Goal: Task Accomplishment & Management: Use online tool/utility

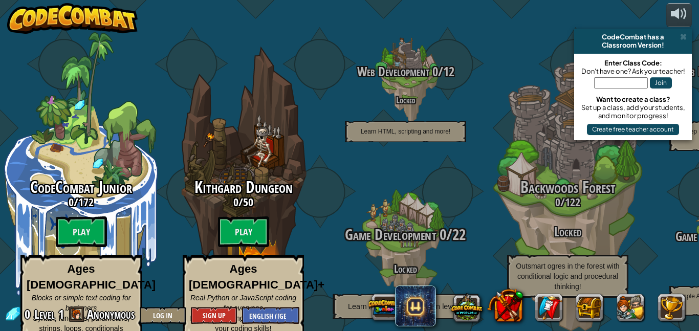
click at [341, 170] on div "Game Development 0 / 22 Locked Learn how to build your own levels!" at bounding box center [405, 245] width 194 height 194
click at [375, 176] on div at bounding box center [404, 245] width 97 height 194
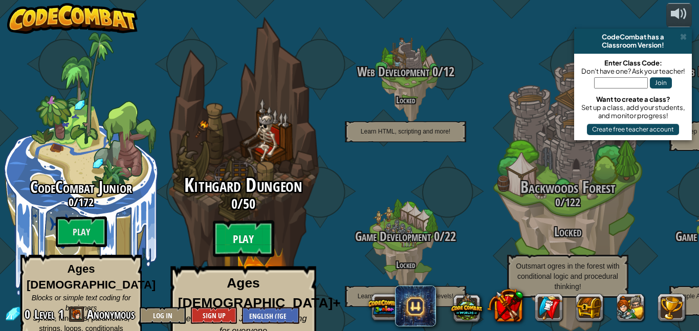
click at [236, 229] on btn "Play" at bounding box center [243, 238] width 61 height 37
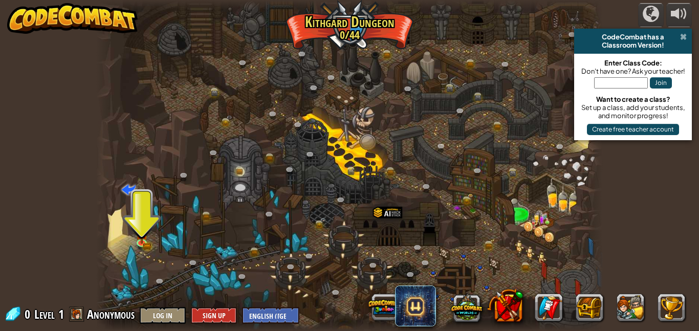
click at [683, 37] on span at bounding box center [683, 37] width 7 height 8
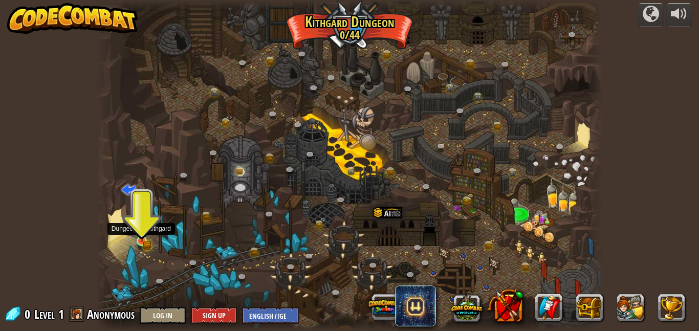
click at [141, 239] on img at bounding box center [142, 228] width 12 height 27
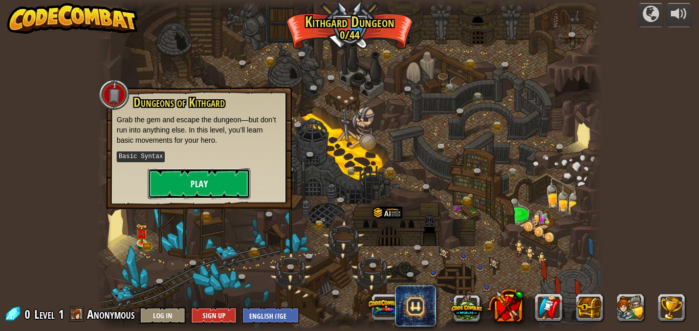
click at [218, 180] on button "Play" at bounding box center [199, 183] width 102 height 31
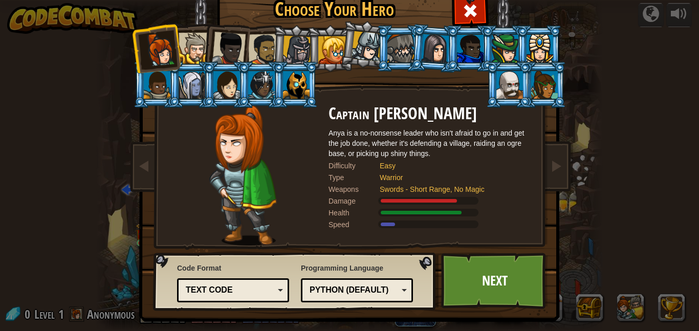
click at [190, 49] on div at bounding box center [193, 48] width 31 height 31
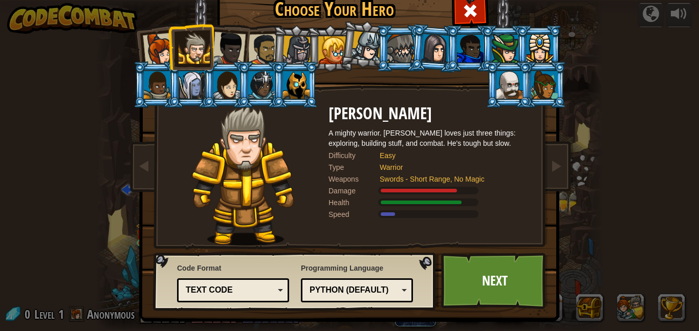
click at [325, 57] on div at bounding box center [332, 50] width 28 height 28
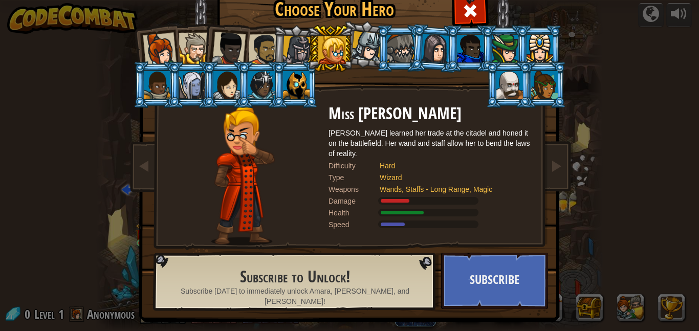
click at [293, 51] on div at bounding box center [296, 50] width 29 height 29
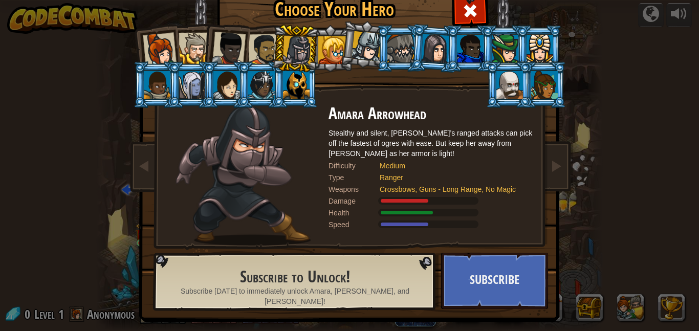
click at [187, 44] on div at bounding box center [193, 48] width 31 height 31
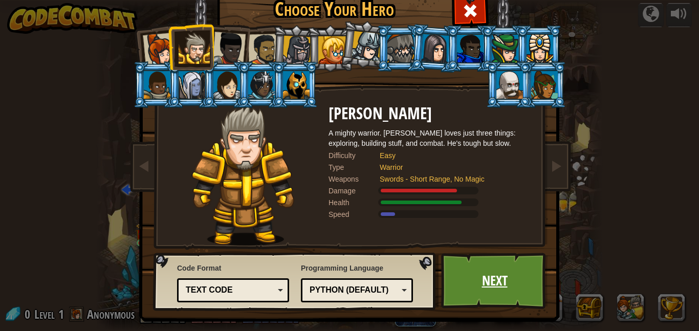
click at [492, 300] on link "Next" at bounding box center [494, 281] width 107 height 56
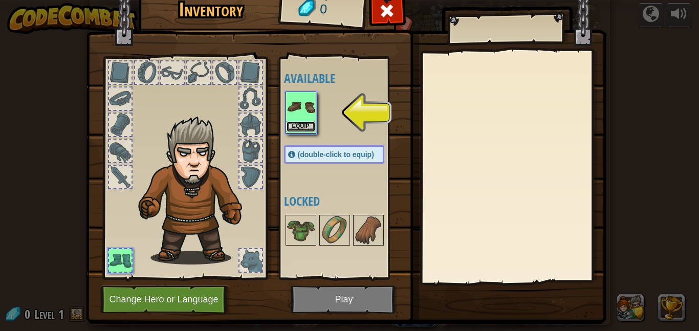
click at [298, 129] on button "Equip" at bounding box center [300, 126] width 29 height 11
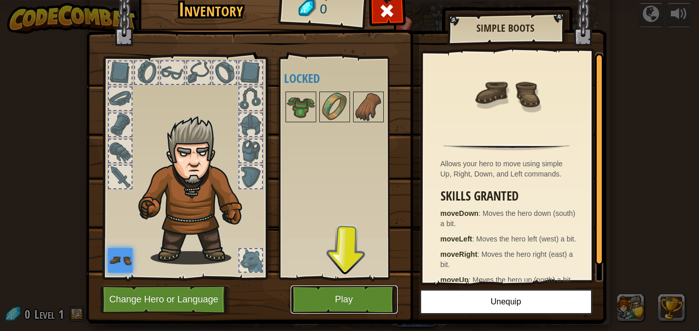
click at [329, 309] on button "Play" at bounding box center [343, 299] width 107 height 28
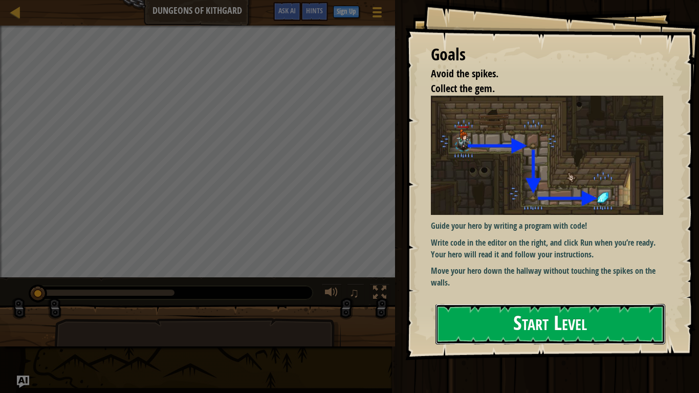
click at [491, 329] on button "Start Level" at bounding box center [550, 324] width 230 height 40
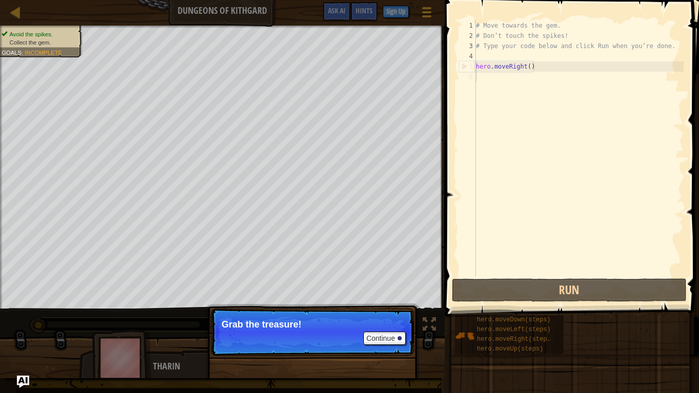
click at [320, 318] on p "Continue Grab the treasure!" at bounding box center [312, 331] width 203 height 47
click at [388, 330] on button "Continue" at bounding box center [384, 337] width 42 height 13
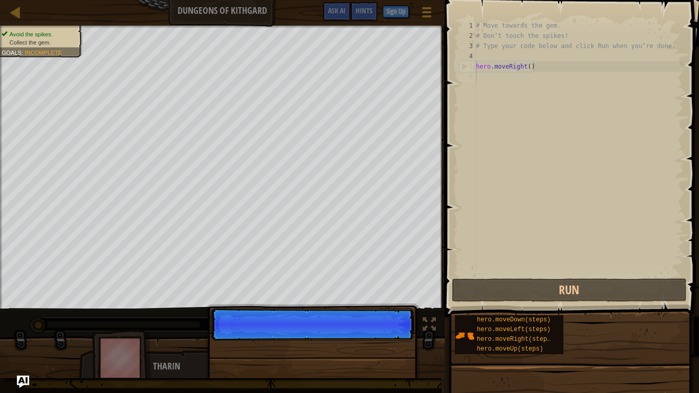
scroll to position [5, 0]
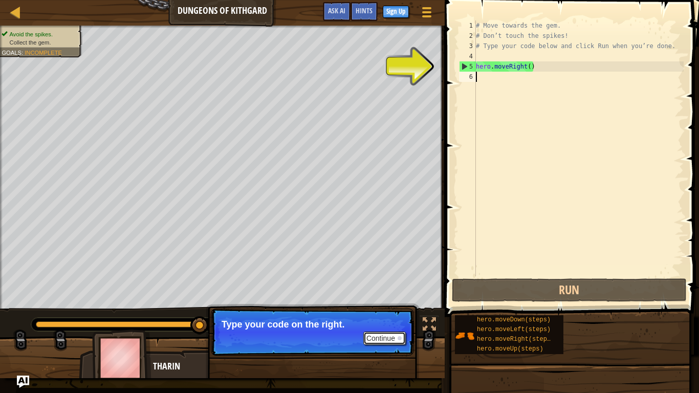
click at [385, 330] on button "Continue" at bounding box center [384, 337] width 42 height 13
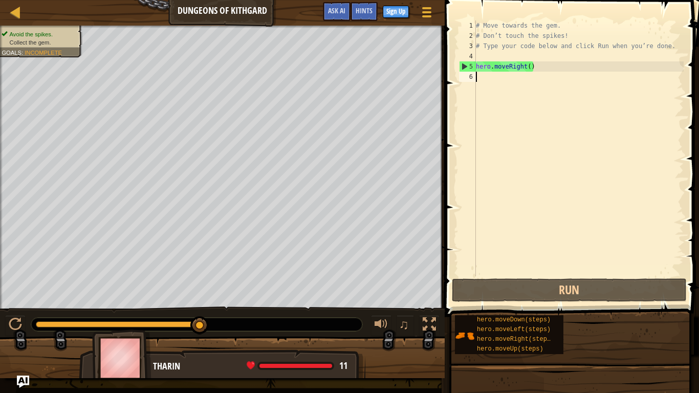
drag, startPoint x: 199, startPoint y: 320, endPoint x: 339, endPoint y: 319, distance: 139.1
drag, startPoint x: 202, startPoint y: 323, endPoint x: 210, endPoint y: 323, distance: 7.7
click at [210, 323] on div at bounding box center [196, 324] width 331 height 13
drag, startPoint x: 201, startPoint y: 326, endPoint x: 240, endPoint y: 325, distance: 38.4
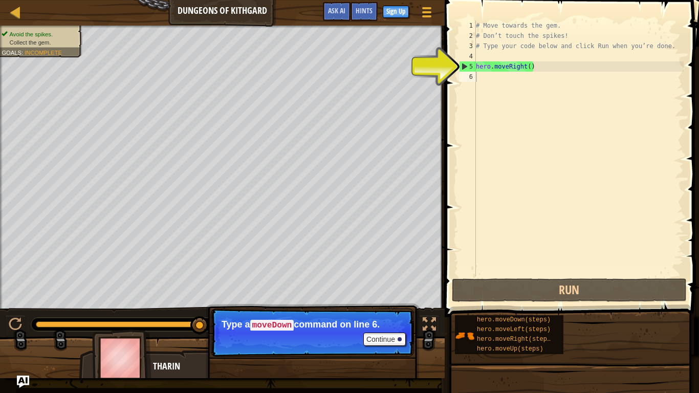
click at [280, 330] on p "Continue Type a moveDown command on line 6." at bounding box center [312, 332] width 203 height 48
click at [394, 330] on button "Continue" at bounding box center [384, 338] width 42 height 13
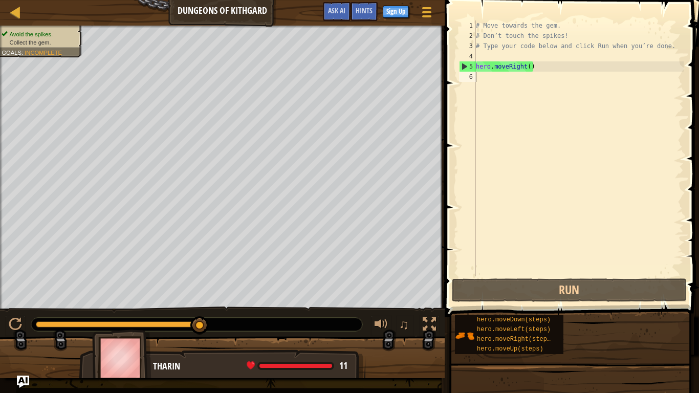
click at [423, 330] on div "Map Dungeons of Kithgard Game Menu Done Sign Up Hints Ask AI 1 הההההההההההההההה…" at bounding box center [349, 196] width 699 height 393
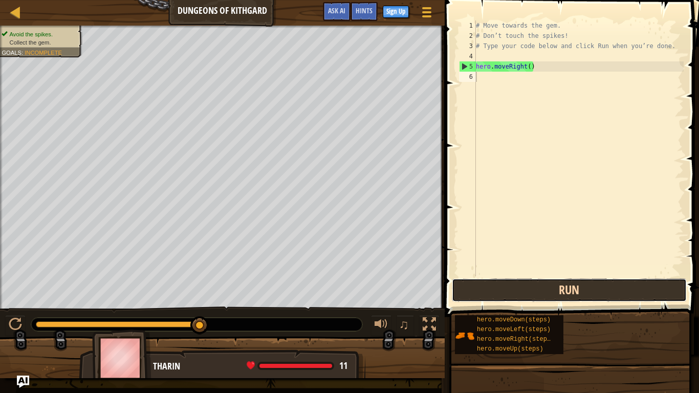
click at [503, 287] on button "Run" at bounding box center [569, 290] width 235 height 24
click at [565, 283] on button "Run" at bounding box center [569, 290] width 235 height 24
click at [489, 292] on button "Run" at bounding box center [569, 290] width 235 height 24
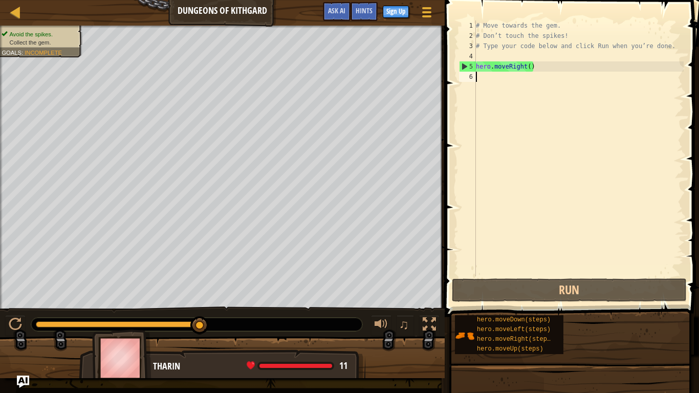
type textarea "hero.moveRight()"
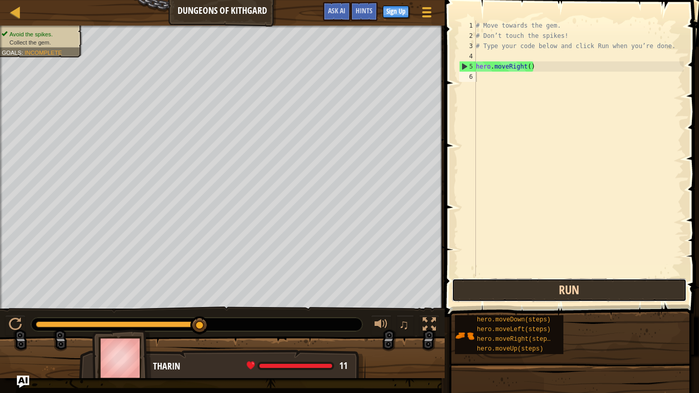
click at [501, 292] on button "Run" at bounding box center [569, 290] width 235 height 24
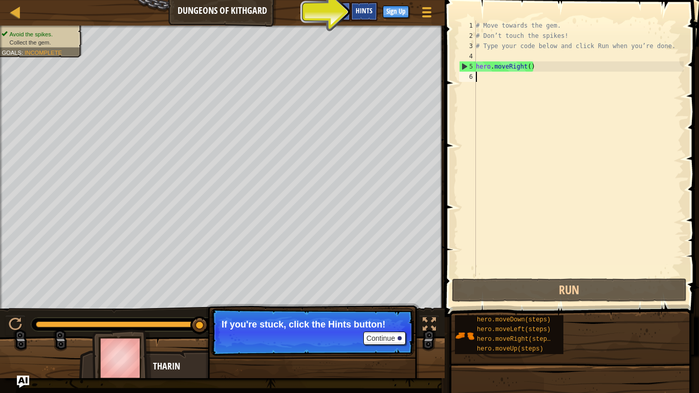
click at [359, 14] on span "Hints" at bounding box center [363, 11] width 17 height 10
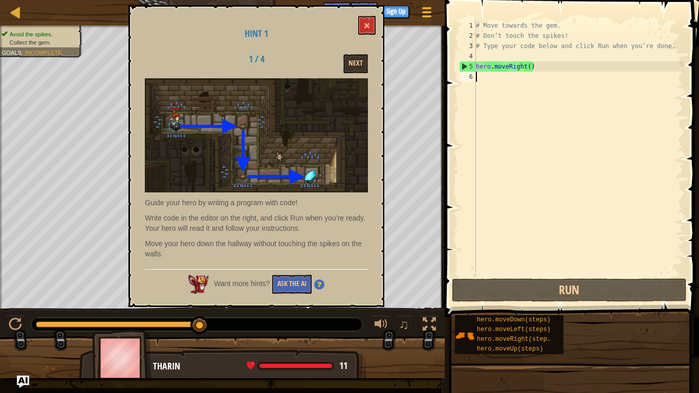
click at [376, 20] on div "Hint 1 1 / 4 Next Guide your hero by writing a program with code! Write code in…" at bounding box center [256, 156] width 256 height 302
click at [356, 62] on button "Next" at bounding box center [355, 63] width 25 height 19
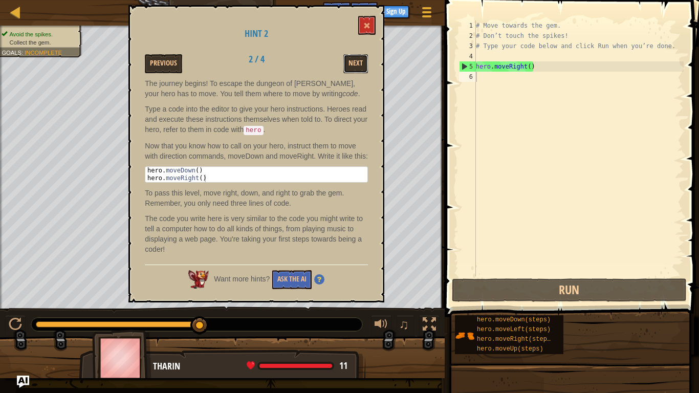
click at [356, 62] on button "Next" at bounding box center [355, 63] width 25 height 19
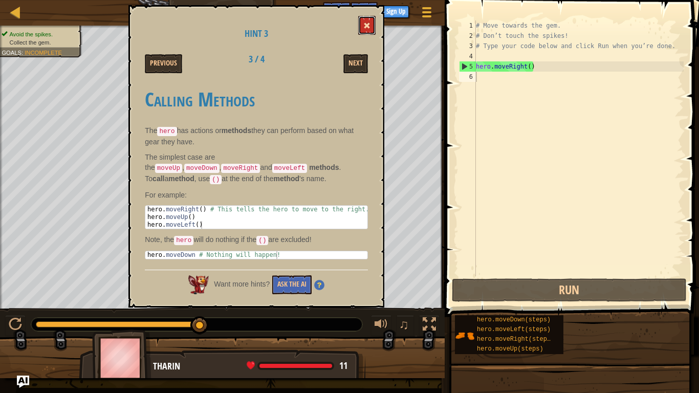
click at [369, 26] on span at bounding box center [366, 25] width 7 height 7
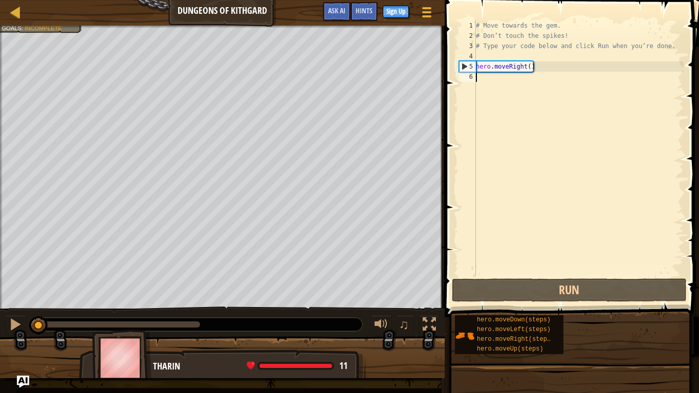
drag, startPoint x: 198, startPoint y: 326, endPoint x: 0, endPoint y: 276, distance: 204.3
click at [0, 276] on div "Avoid the spikes. Collect the gem. Goals : Incomplete ♫ Tharin 11 x: 7 y: 18 x:…" at bounding box center [349, 202] width 699 height 352
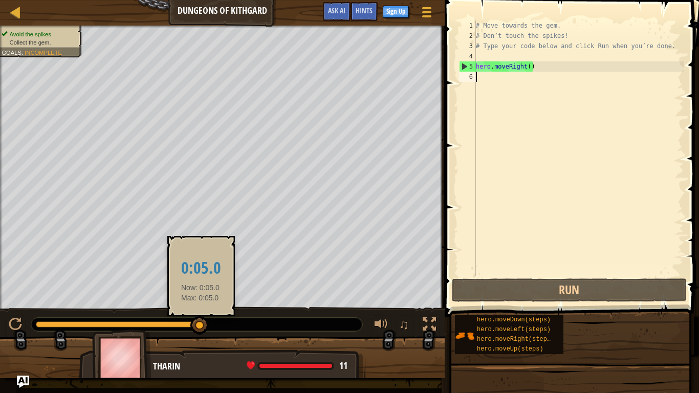
drag, startPoint x: 195, startPoint y: 325, endPoint x: 201, endPoint y: 324, distance: 6.2
click at [200, 324] on div at bounding box center [118, 324] width 164 height 6
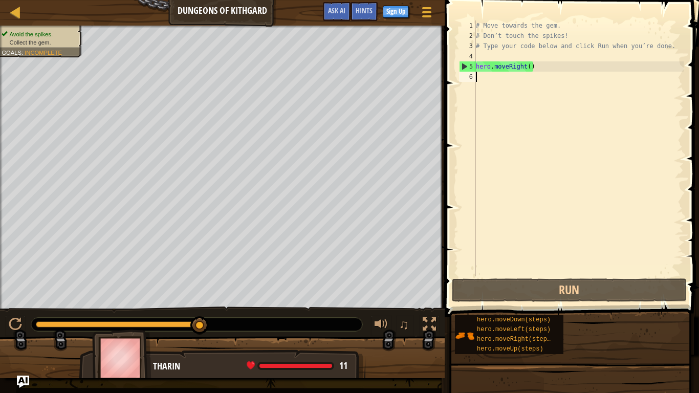
drag, startPoint x: 202, startPoint y: 326, endPoint x: 216, endPoint y: 321, distance: 14.4
drag, startPoint x: 202, startPoint y: 326, endPoint x: 298, endPoint y: 358, distance: 100.3
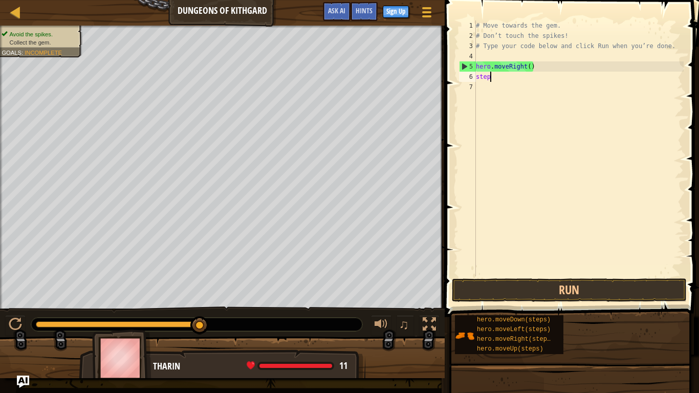
type textarea "steps"
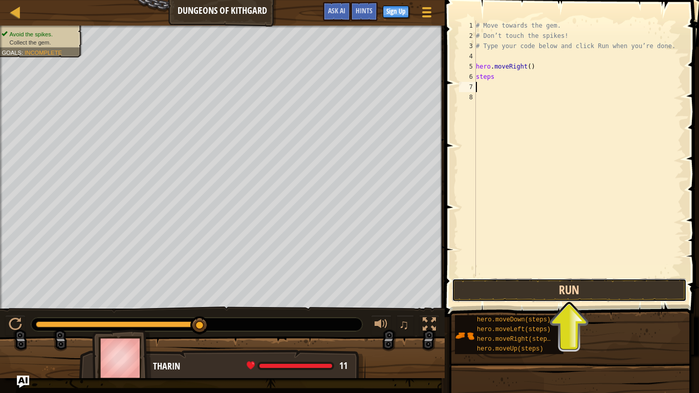
click at [544, 297] on button "Run" at bounding box center [569, 290] width 235 height 24
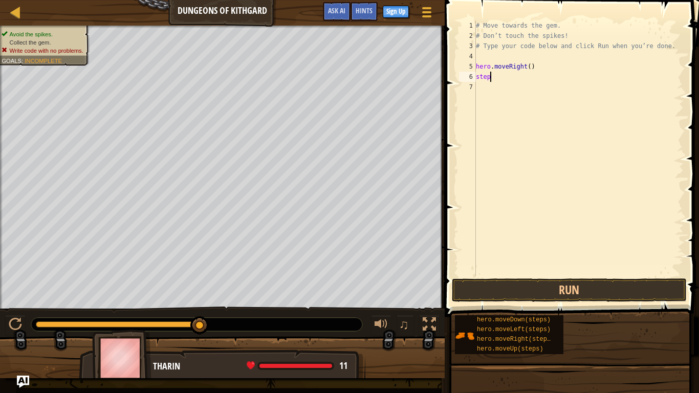
type textarea "s"
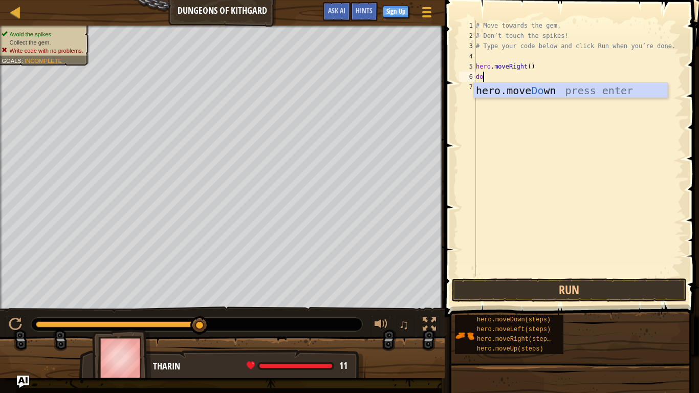
type textarea "down"
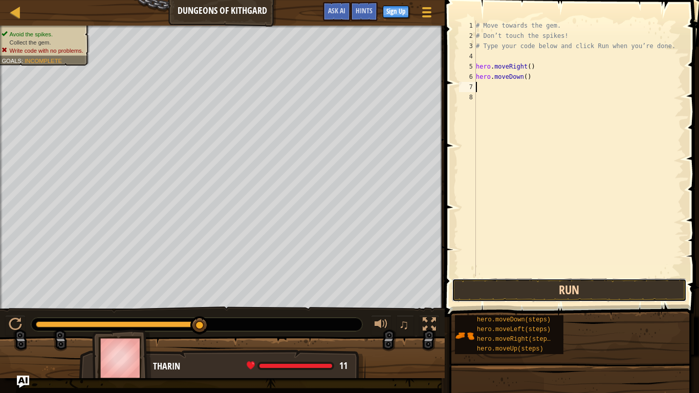
click at [601, 288] on button "Run" at bounding box center [569, 290] width 235 height 24
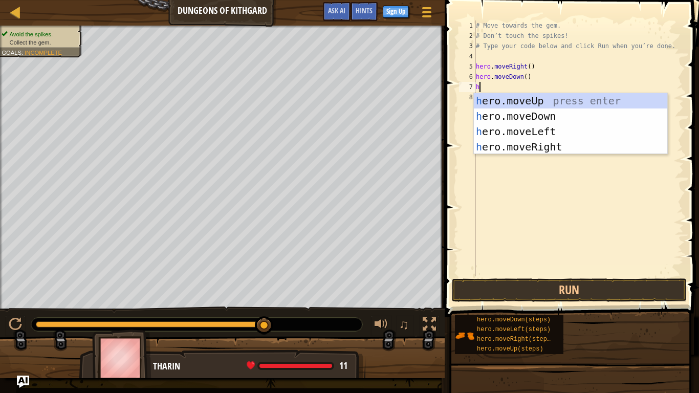
type textarea "hro"
click at [542, 144] on div "h e ro .moveUp press enter h e ro .moveDown press enter h e ro .moveLeft press …" at bounding box center [570, 139] width 193 height 92
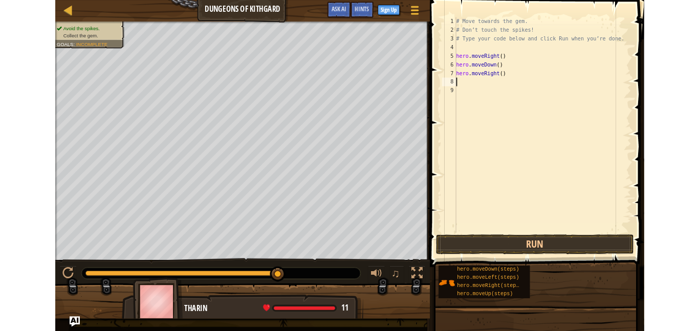
scroll to position [5, 0]
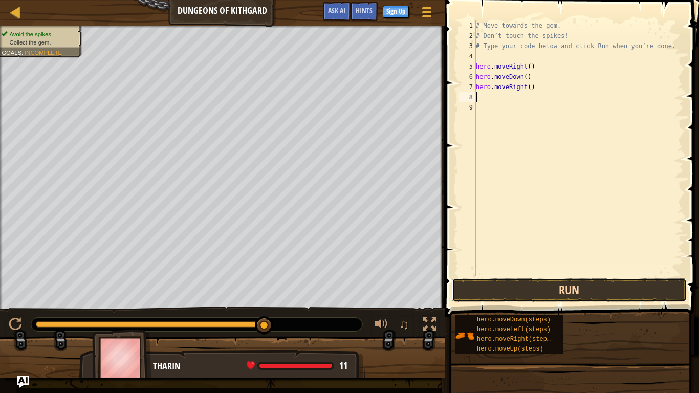
click at [574, 295] on button "Run" at bounding box center [569, 290] width 235 height 24
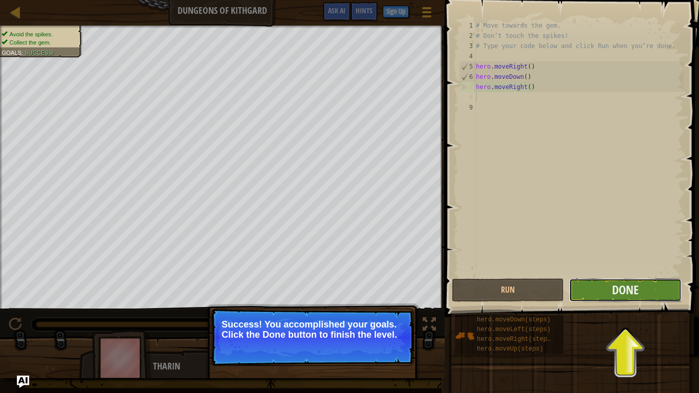
click at [641, 290] on button "Done" at bounding box center [625, 290] width 112 height 24
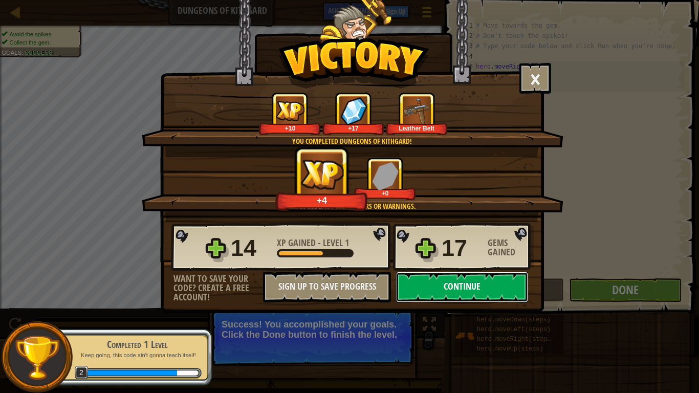
click at [404, 289] on button "Continue" at bounding box center [462, 287] width 132 height 31
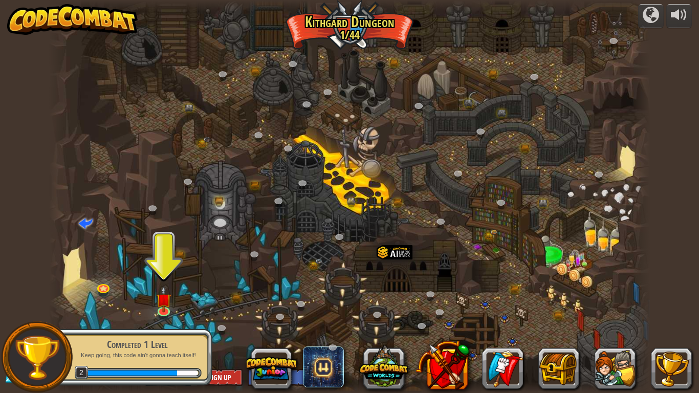
click at [172, 330] on div at bounding box center [141, 373] width 122 height 11
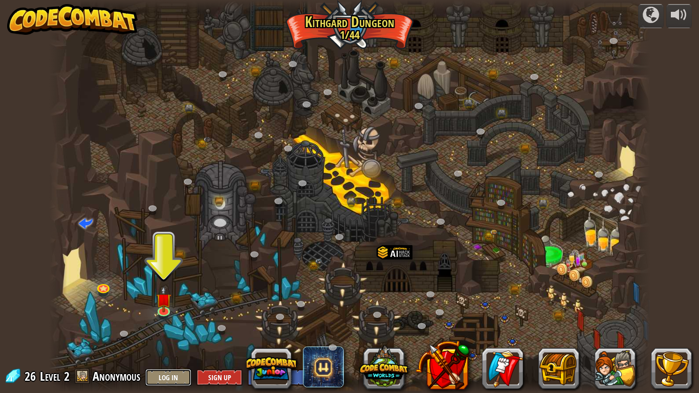
click at [172, 330] on button "Log In" at bounding box center [168, 377] width 46 height 17
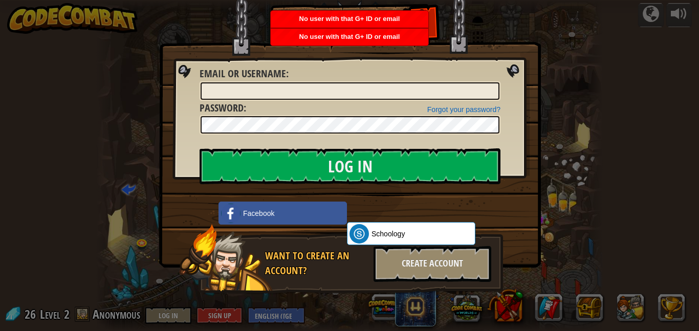
click at [584, 151] on div "Log In Unknown Error Email or Username : Forgot your password? Password : Log I…" at bounding box center [349, 165] width 699 height 331
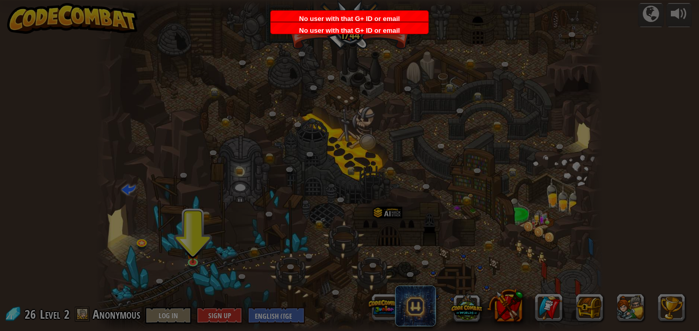
click at [584, 151] on div at bounding box center [349, 165] width 699 height 331
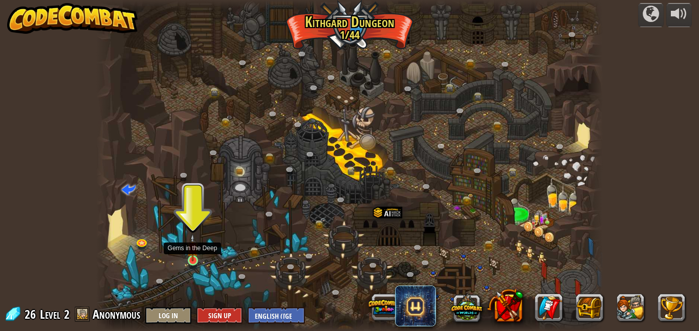
click at [191, 253] on img at bounding box center [193, 248] width 12 height 28
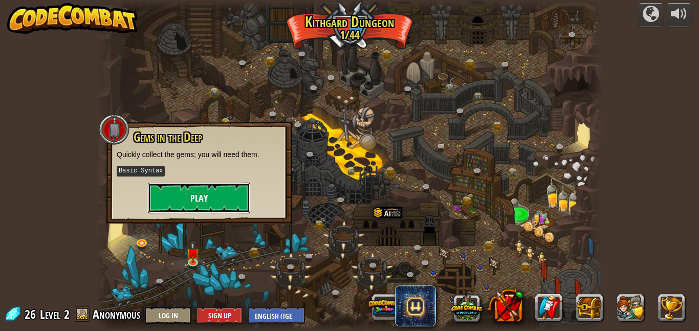
click at [219, 191] on button "Play" at bounding box center [199, 198] width 102 height 31
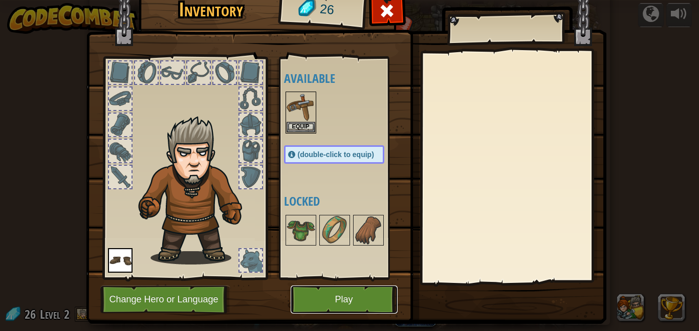
click at [320, 310] on button "Play" at bounding box center [343, 299] width 107 height 28
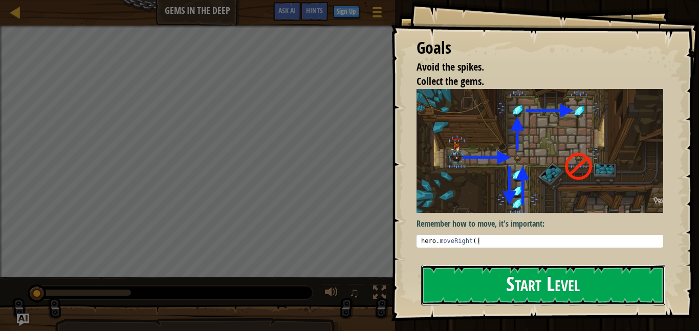
click at [480, 274] on button "Start Level" at bounding box center [543, 285] width 244 height 40
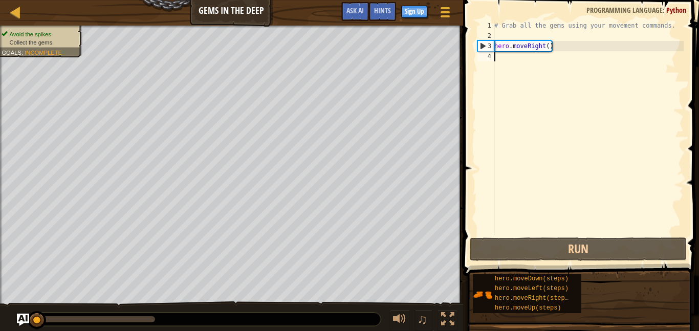
scroll to position [5, 0]
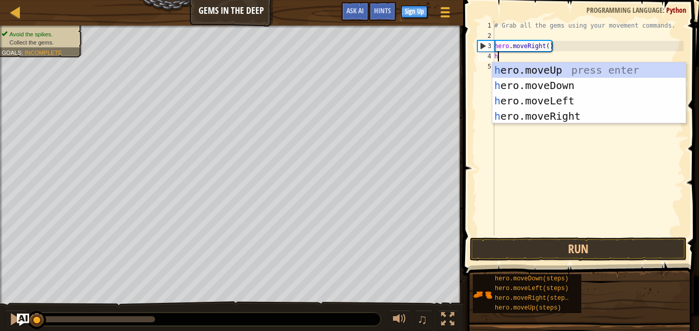
type textarea "hro"
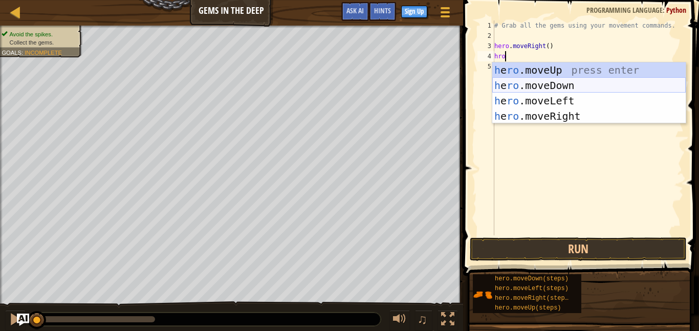
click at [547, 83] on div "h e ro .moveUp press enter h e ro .moveDown press enter h e ro .moveLeft press …" at bounding box center [588, 108] width 193 height 92
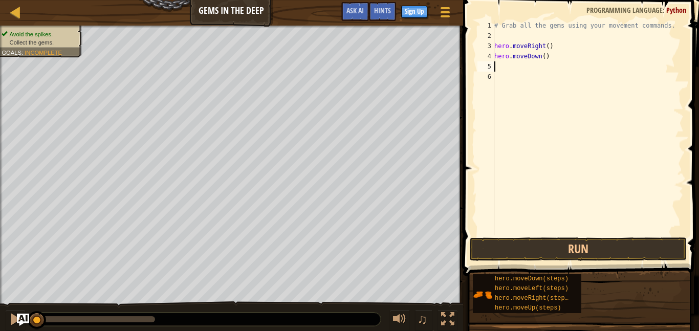
scroll to position [5, 0]
click at [572, 252] on button "Run" at bounding box center [577, 249] width 217 height 24
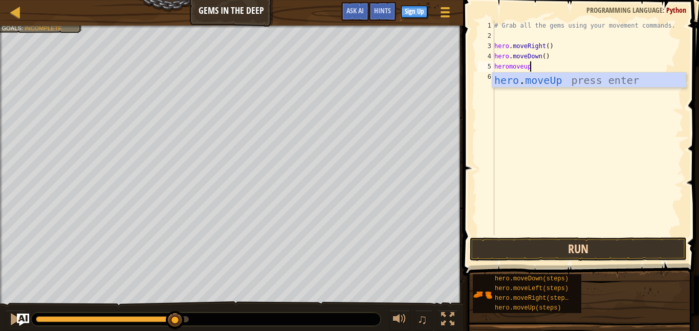
scroll to position [5, 5]
click at [610, 249] on button "Run" at bounding box center [577, 249] width 217 height 24
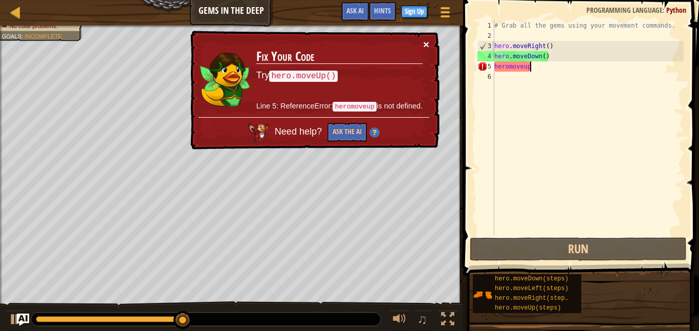
click at [426, 43] on button "×" at bounding box center [426, 44] width 6 height 11
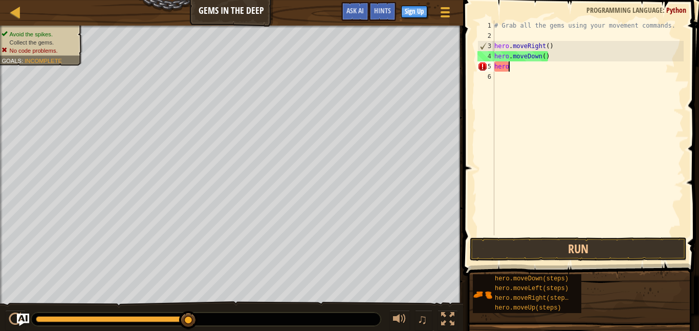
scroll to position [5, 2]
type textarea "h"
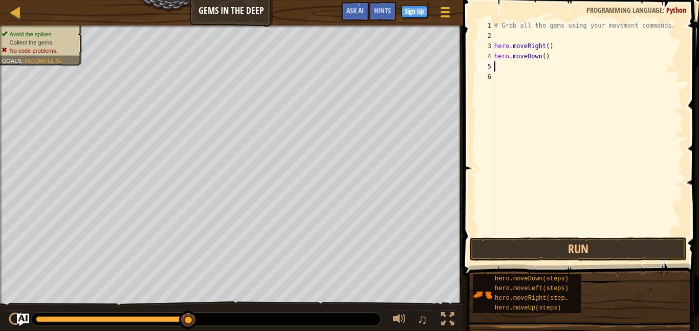
click at [551, 55] on div "# Grab all the gems using your movement commands. hero . moveRight ( ) hero . m…" at bounding box center [587, 137] width 191 height 235
type textarea "h"
click at [617, 257] on button "Run" at bounding box center [577, 249] width 217 height 24
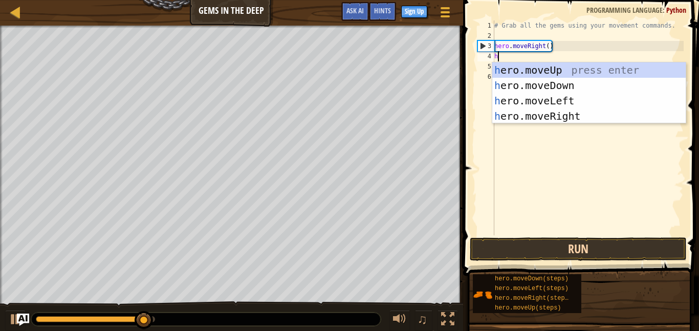
type textarea "hro"
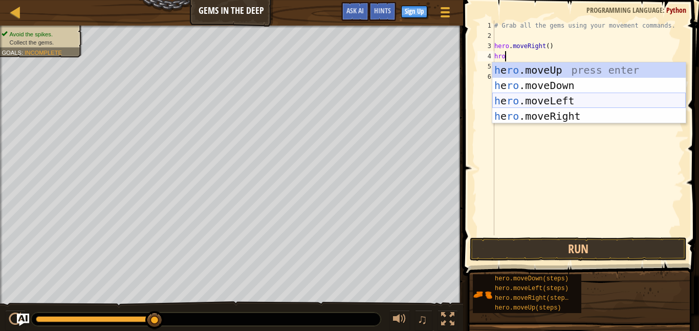
click at [554, 103] on div "h e ro .moveUp press enter h e ro .moveDown press enter h e ro .moveLeft press …" at bounding box center [588, 108] width 193 height 92
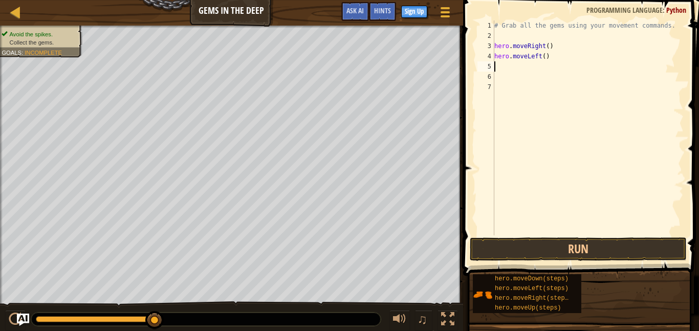
scroll to position [5, 0]
click at [589, 253] on button "Run" at bounding box center [577, 249] width 217 height 24
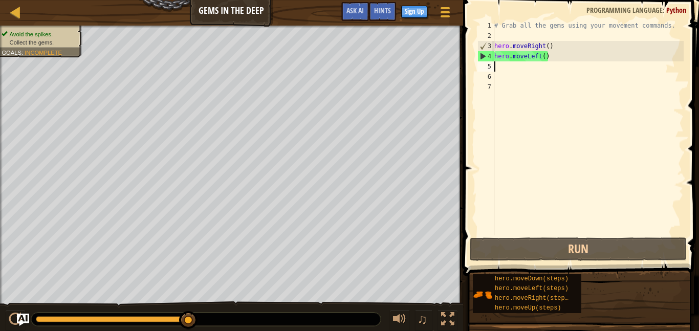
click at [566, 60] on div "# Grab all the gems using your movement commands. hero . moveRight ( ) hero . m…" at bounding box center [587, 137] width 191 height 235
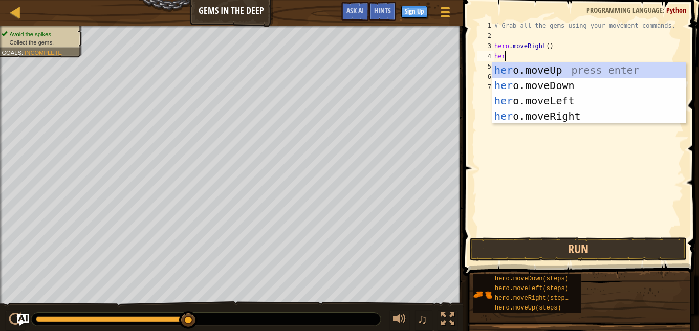
scroll to position [5, 2]
type textarea "hero"
click at [565, 69] on div "hero .moveUp press enter hero .moveDown press enter hero .moveLeft press enter …" at bounding box center [588, 108] width 193 height 92
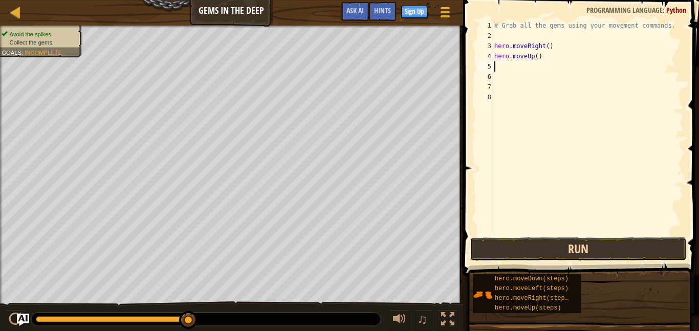
click at [613, 251] on button "Run" at bounding box center [577, 249] width 217 height 24
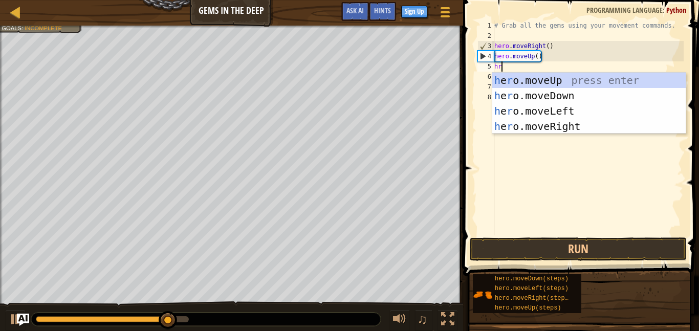
type textarea "hro"
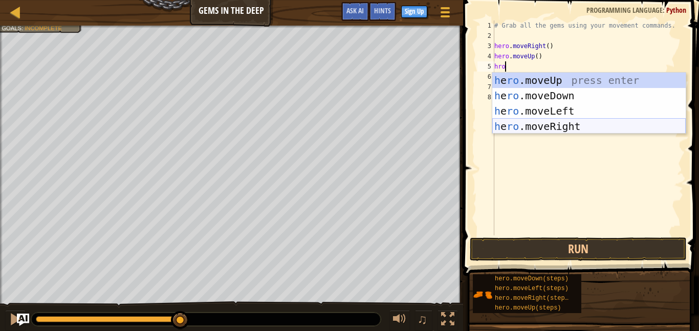
click at [577, 128] on div "h e ro .moveUp press enter h e ro .moveDown press enter h e ro .moveLeft press …" at bounding box center [588, 119] width 193 height 92
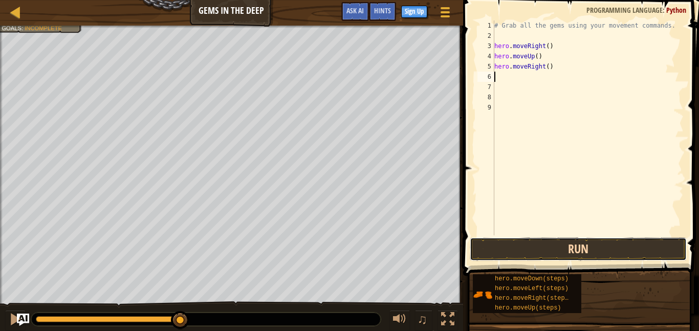
click at [617, 244] on button "Run" at bounding box center [577, 249] width 217 height 24
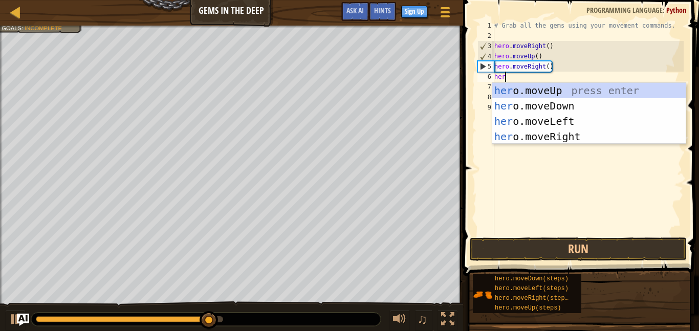
type textarea "hero"
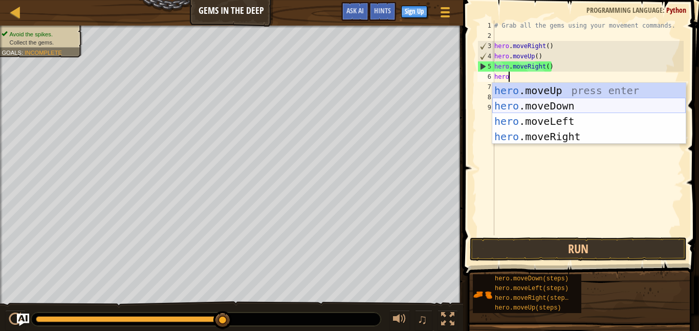
click at [569, 101] on div "hero .moveUp press enter hero .moveDown press enter hero .moveLeft press enter …" at bounding box center [588, 129] width 193 height 92
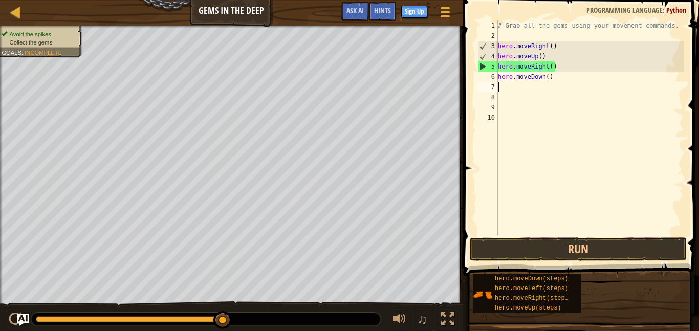
scroll to position [5, 0]
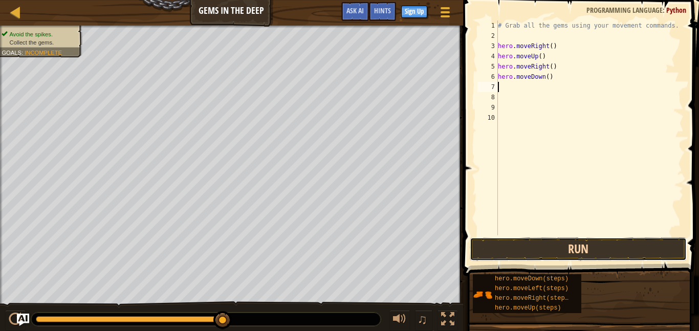
click at [560, 250] on button "Run" at bounding box center [577, 249] width 217 height 24
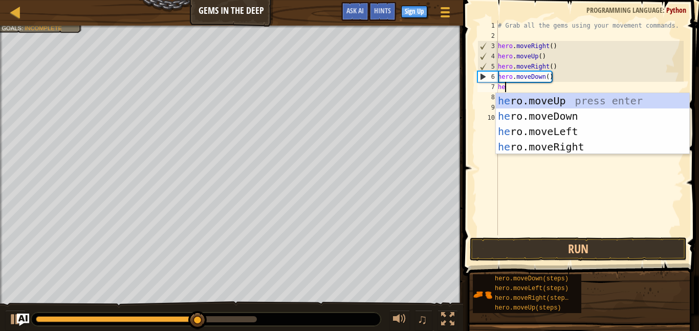
type textarea "hero"
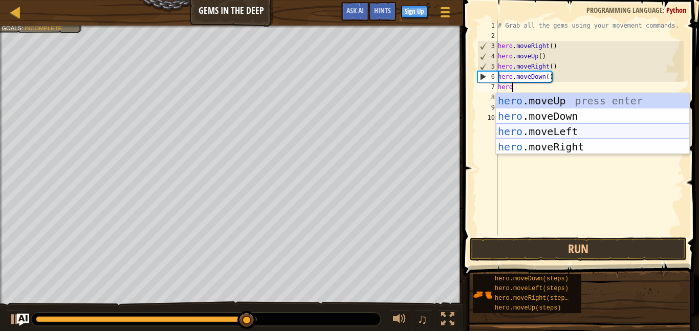
click at [600, 134] on div "hero .moveUp press enter hero .moveDown press enter hero .moveLeft press enter …" at bounding box center [592, 139] width 193 height 92
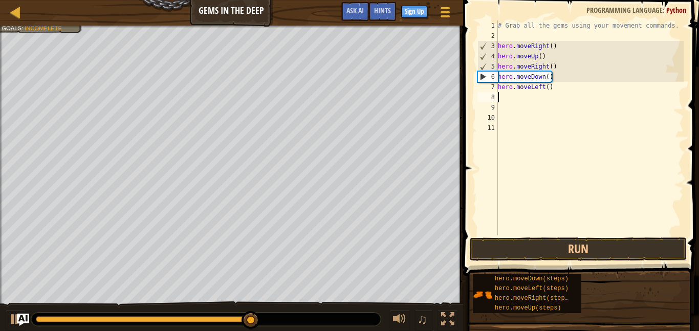
scroll to position [5, 0]
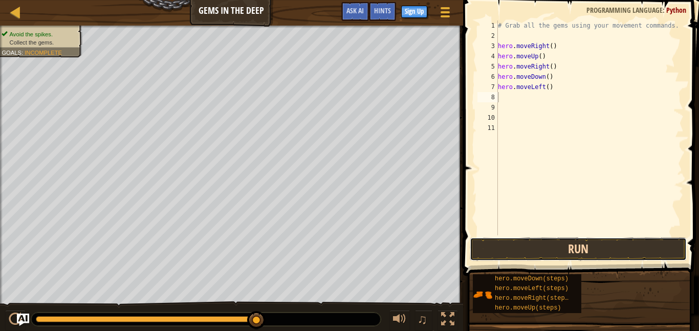
click at [614, 244] on button "Run" at bounding box center [577, 249] width 217 height 24
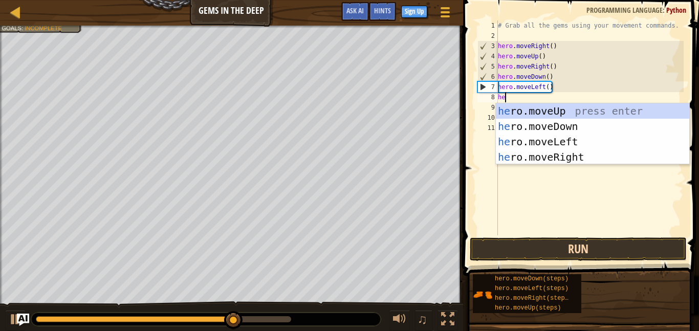
type textarea "hero"
click at [552, 122] on div "hero .moveUp press enter hero .moveDown press enter hero .moveLeft press enter …" at bounding box center [592, 149] width 193 height 92
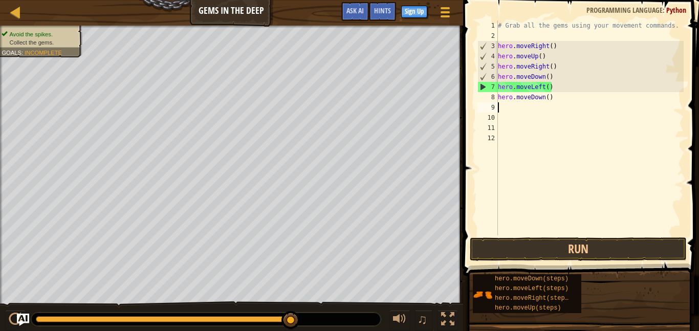
scroll to position [5, 0]
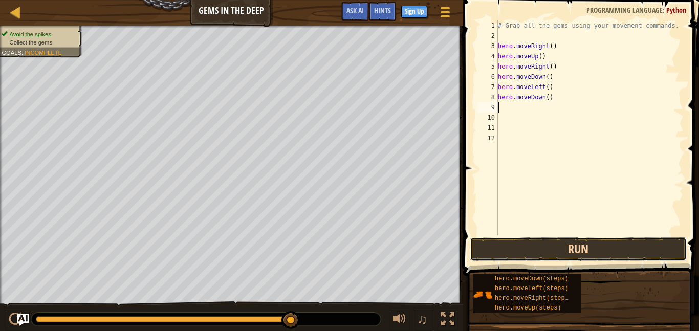
click at [579, 248] on button "Run" at bounding box center [577, 249] width 217 height 24
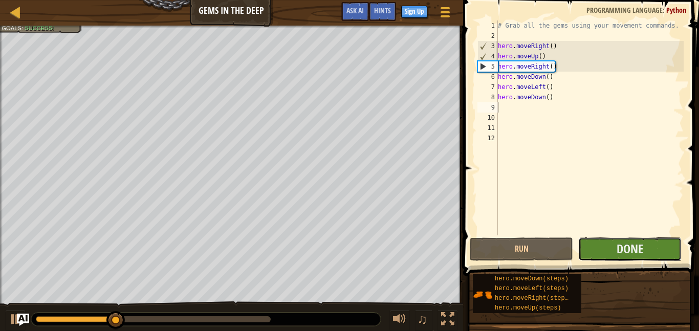
click at [590, 251] on button "Done" at bounding box center [629, 249] width 103 height 24
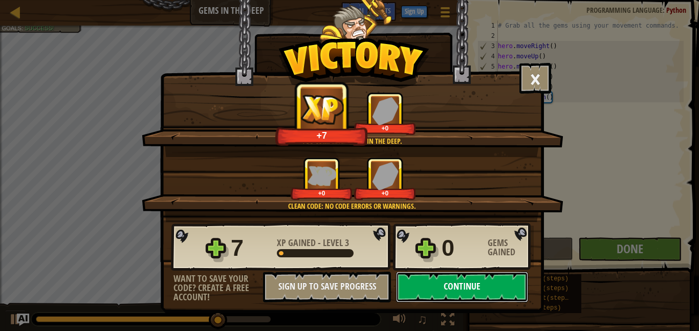
click at [457, 280] on button "Continue" at bounding box center [462, 287] width 132 height 31
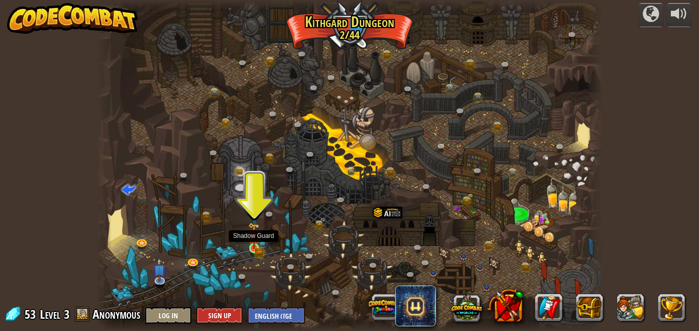
click at [252, 242] on img at bounding box center [254, 235] width 12 height 27
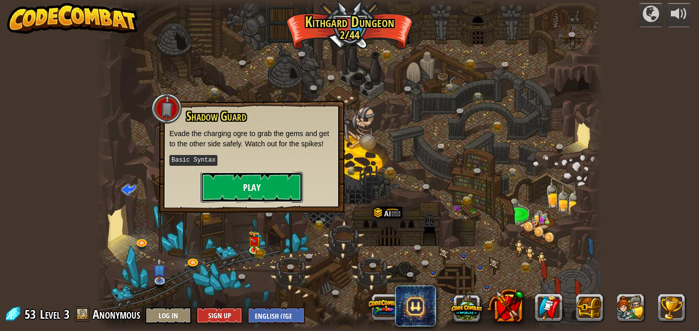
click at [254, 195] on button "Play" at bounding box center [251, 187] width 102 height 31
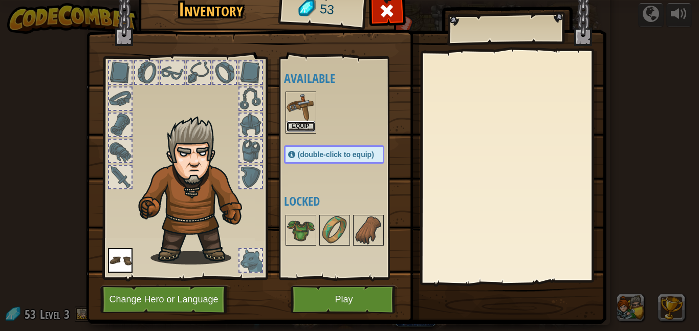
click at [299, 125] on button "Equip" at bounding box center [300, 126] width 29 height 11
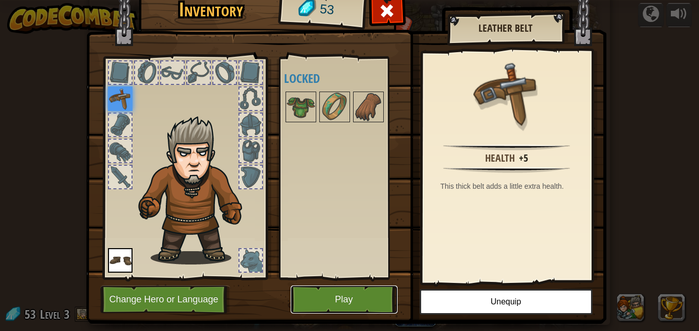
click at [354, 293] on button "Play" at bounding box center [343, 299] width 107 height 28
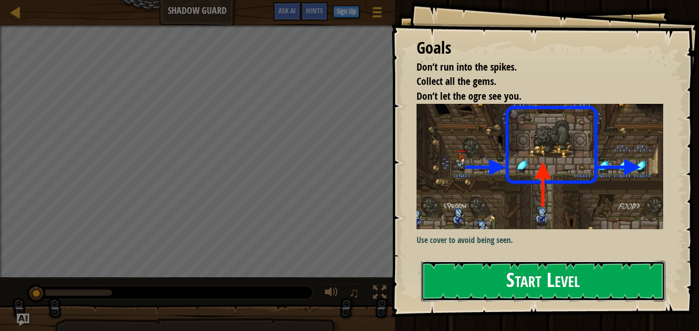
click at [505, 274] on button "Start Level" at bounding box center [543, 281] width 244 height 40
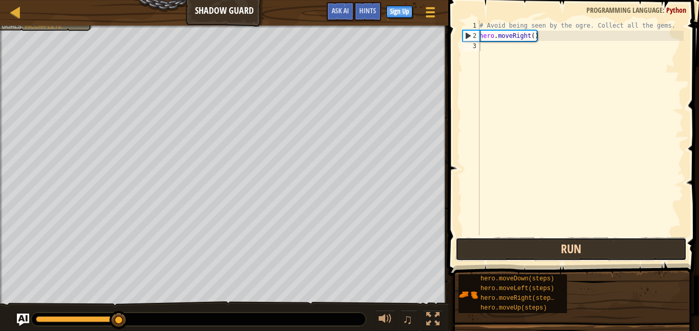
click at [496, 252] on button "Run" at bounding box center [570, 249] width 231 height 24
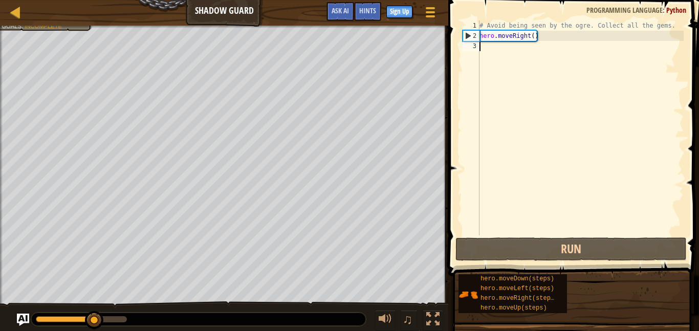
scroll to position [5, 0]
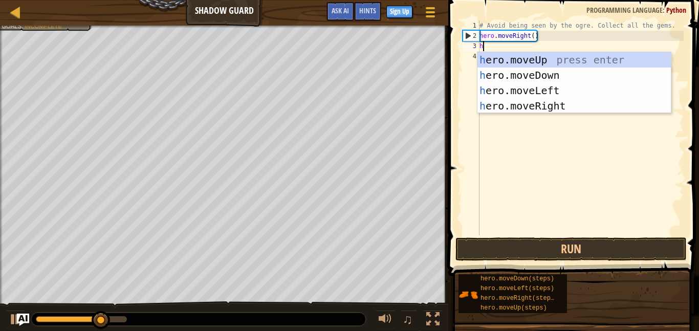
type textarea "he"
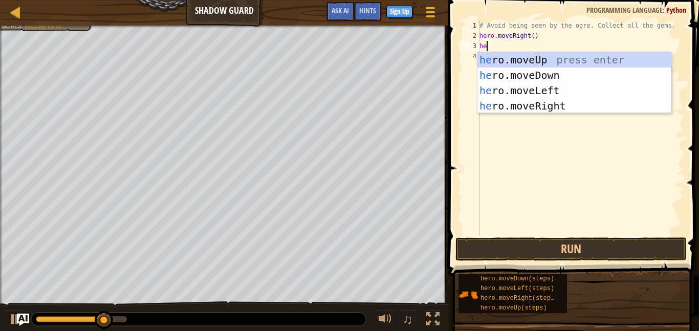
scroll to position [5, 1]
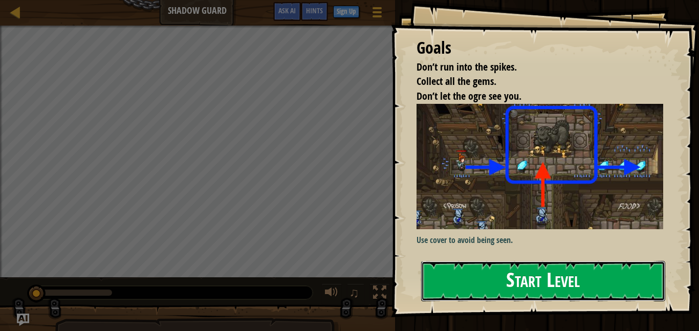
click at [553, 274] on button "Start Level" at bounding box center [543, 281] width 244 height 40
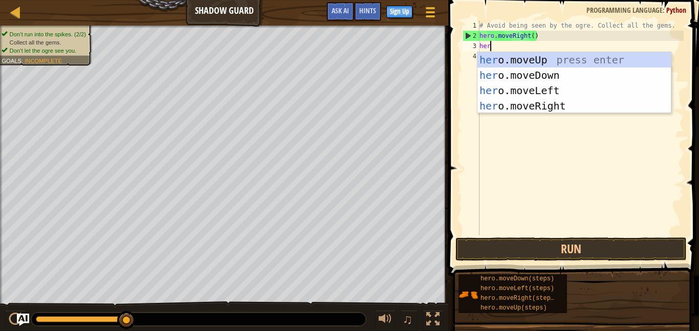
scroll to position [5, 2]
type textarea "hero"
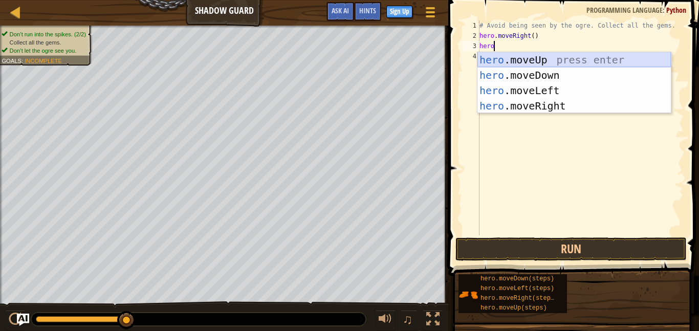
click at [563, 62] on div "hero .moveUp press enter hero .moveDown press enter hero .moveLeft press enter …" at bounding box center [573, 98] width 193 height 92
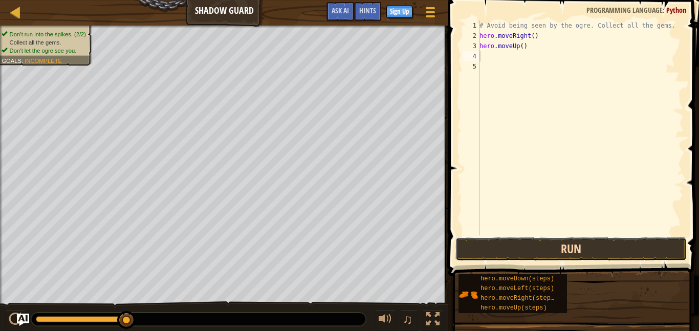
click at [591, 245] on button "Run" at bounding box center [570, 249] width 231 height 24
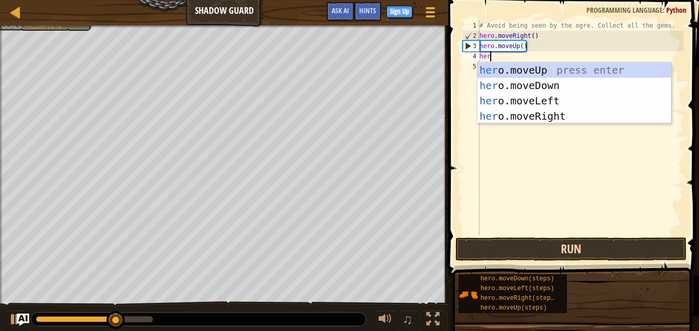
type textarea "hero"
click at [566, 118] on div "hero .moveUp press enter hero .moveDown press enter hero .moveLeft press enter …" at bounding box center [573, 108] width 193 height 92
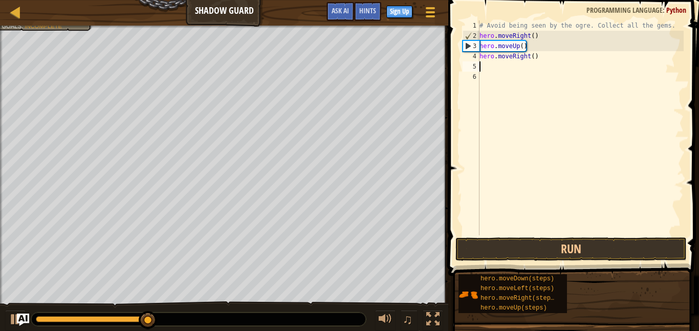
scroll to position [5, 0]
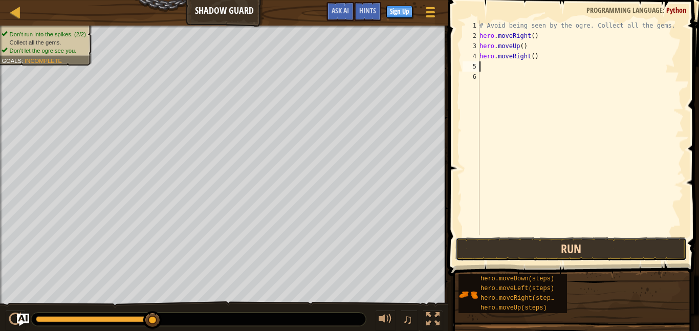
click at [601, 243] on button "Run" at bounding box center [570, 249] width 231 height 24
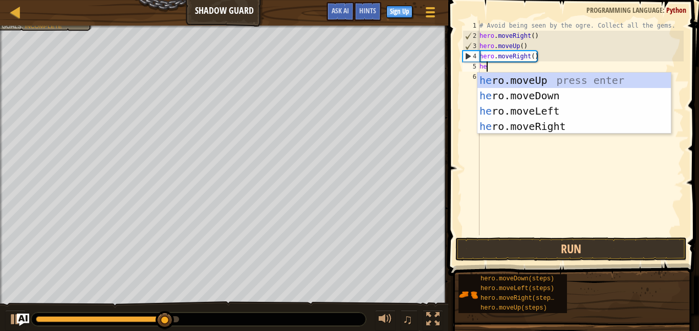
type textarea "hero"
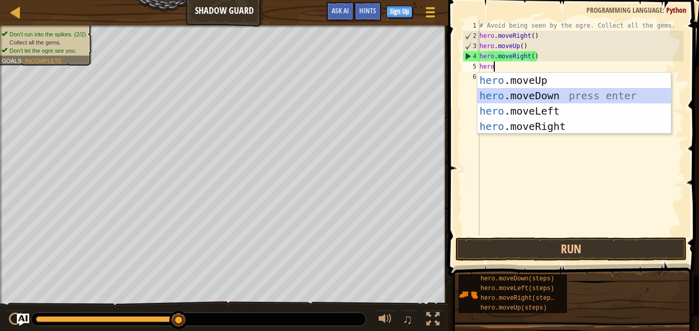
click at [568, 93] on div "hero .moveUp press enter hero .moveDown press enter hero .moveLeft press enter …" at bounding box center [573, 119] width 193 height 92
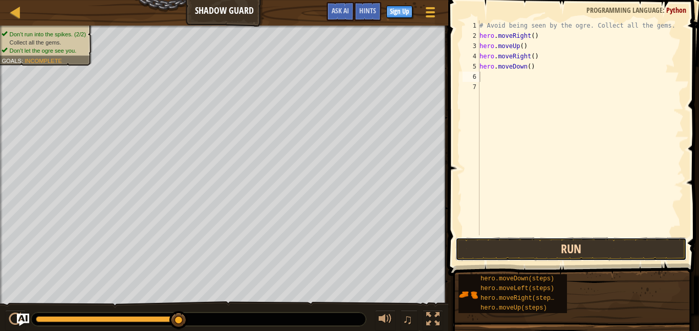
click at [574, 256] on button "Run" at bounding box center [570, 249] width 231 height 24
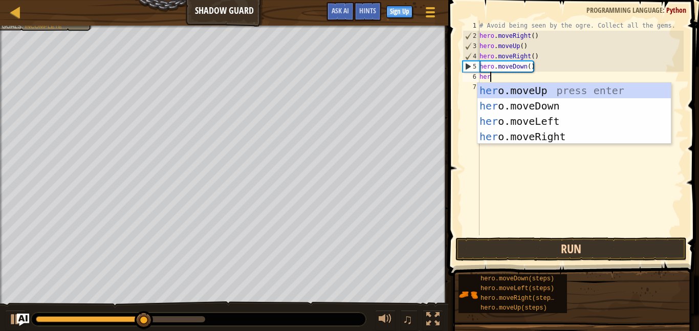
type textarea "hero"
click at [558, 137] on div "hero .moveUp press enter hero .moveDown press enter hero .moveLeft press enter …" at bounding box center [573, 129] width 193 height 92
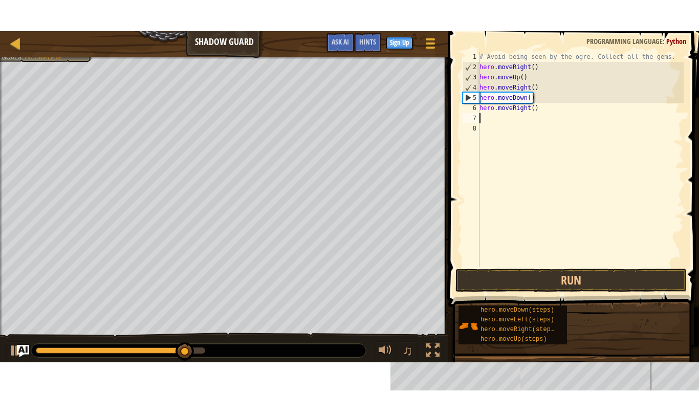
scroll to position [5, 0]
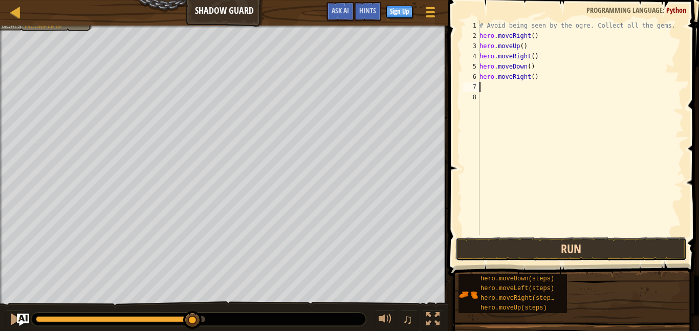
click at [580, 250] on button "Run" at bounding box center [570, 249] width 231 height 24
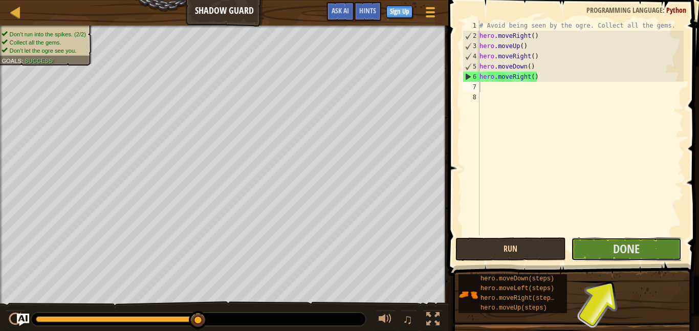
click at [580, 250] on button "Done" at bounding box center [626, 249] width 110 height 24
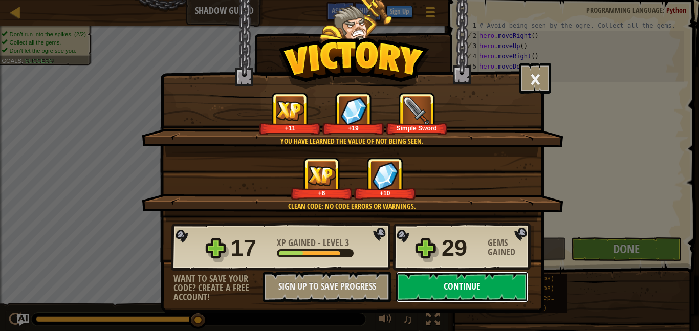
click at [483, 291] on button "Continue" at bounding box center [462, 287] width 132 height 31
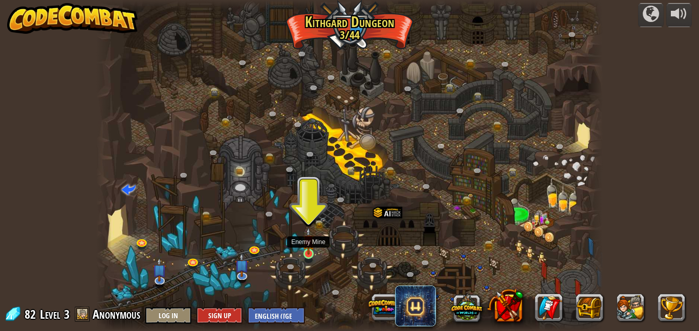
click at [308, 244] on img at bounding box center [308, 241] width 12 height 28
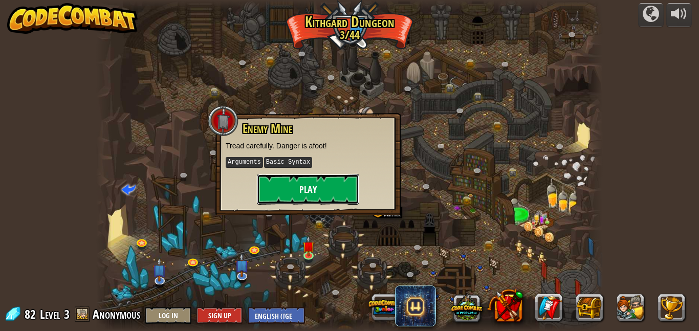
click at [302, 191] on button "Play" at bounding box center [308, 189] width 102 height 31
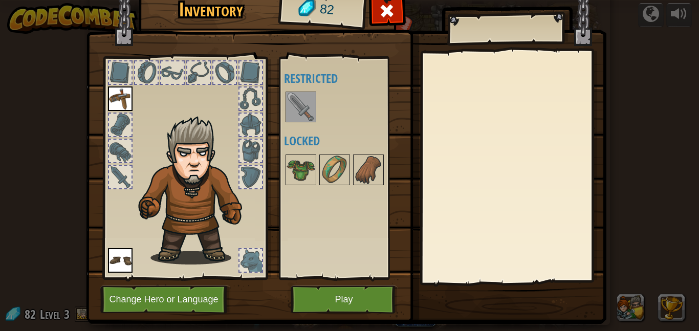
click at [331, 281] on img at bounding box center [346, 137] width 520 height 371
click at [296, 114] on img at bounding box center [300, 107] width 29 height 29
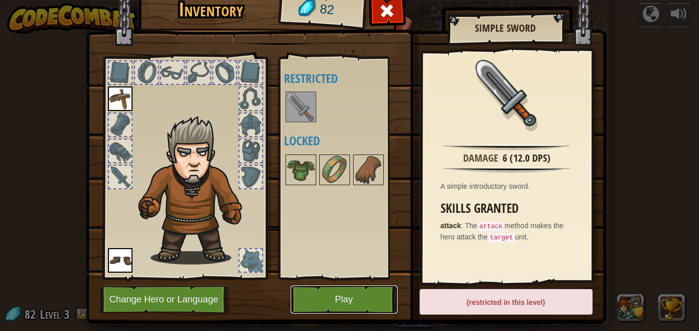
click at [384, 295] on button "Play" at bounding box center [343, 299] width 107 height 28
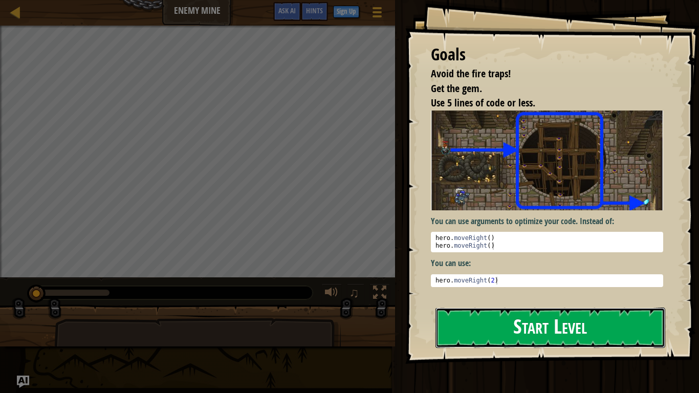
click at [474, 323] on button "Start Level" at bounding box center [550, 327] width 230 height 40
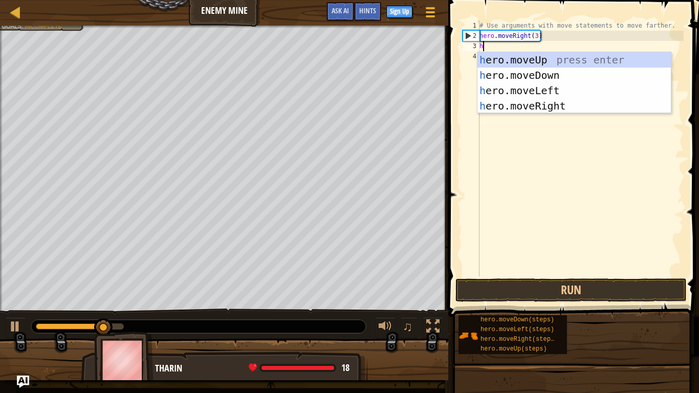
scroll to position [5, 0]
type textarea "her"
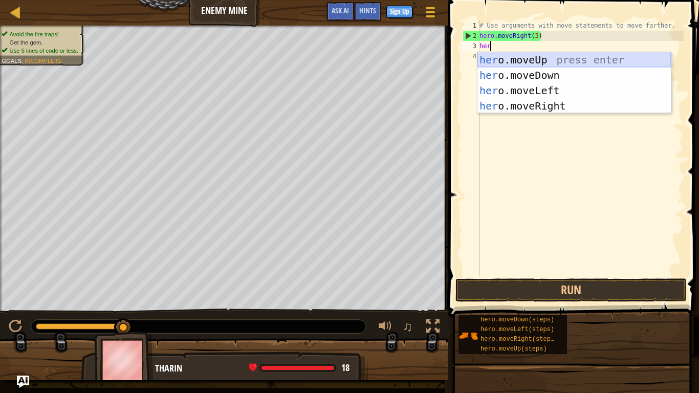
click at [526, 61] on div "her o.moveUp press enter her o.moveDown press enter her o.moveLeft press enter …" at bounding box center [573, 98] width 193 height 92
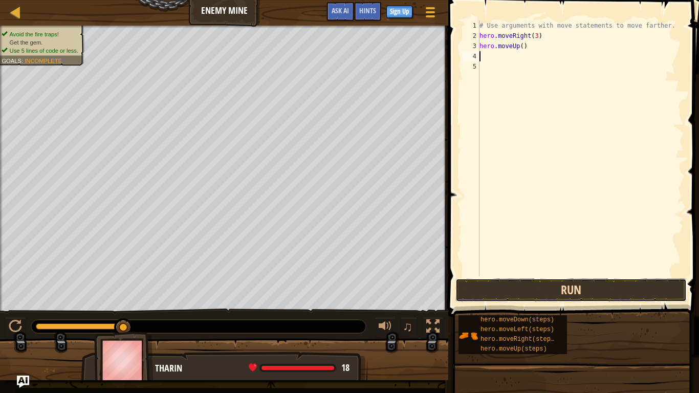
click at [572, 296] on button "Run" at bounding box center [570, 290] width 231 height 24
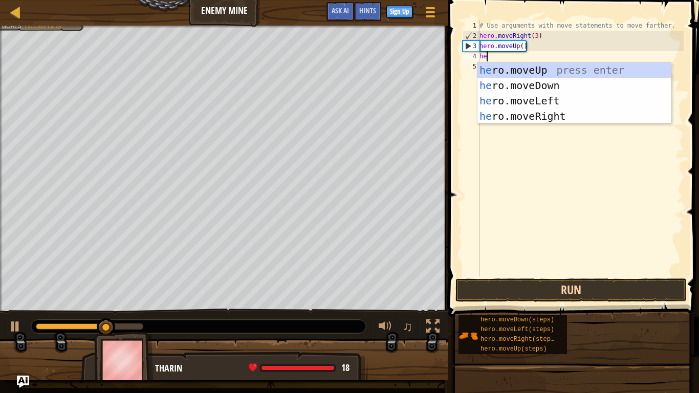
type textarea "hero"
click at [591, 124] on div "# Use arguments with move statements to move farther. hero . moveRight ( 3 ) he…" at bounding box center [580, 158] width 206 height 276
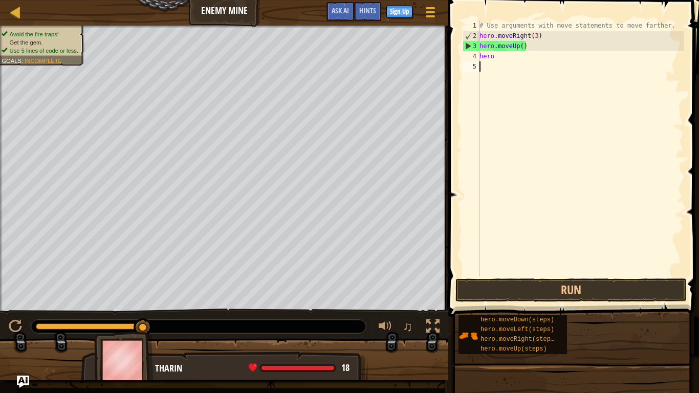
click at [525, 57] on div "# Use arguments with move statements to move farther. hero . moveRight ( 3 ) he…" at bounding box center [580, 158] width 206 height 276
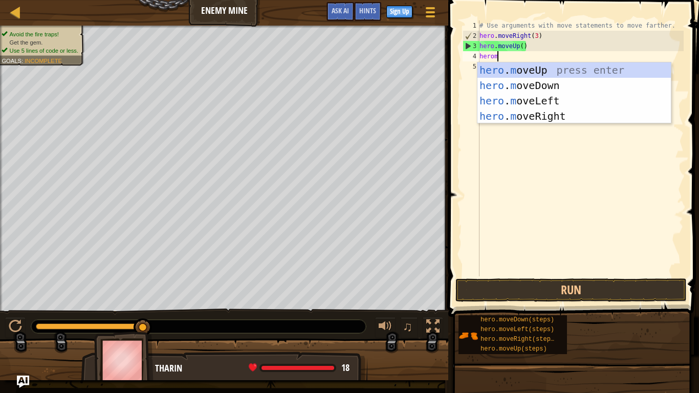
type textarea "heromo"
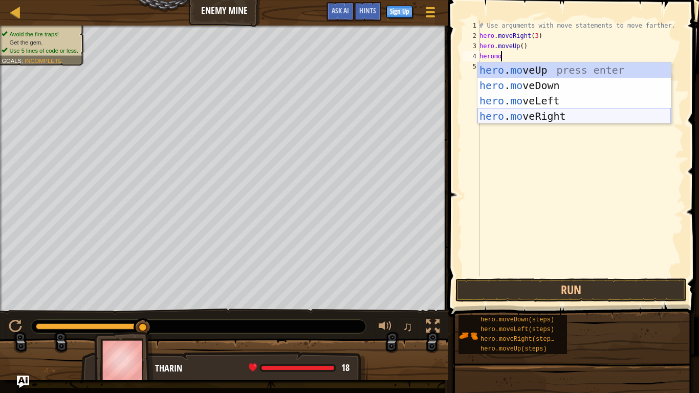
click at [562, 122] on div "hero . mo veUp press enter hero . mo veDown press enter hero . mo veLeft press …" at bounding box center [573, 108] width 193 height 92
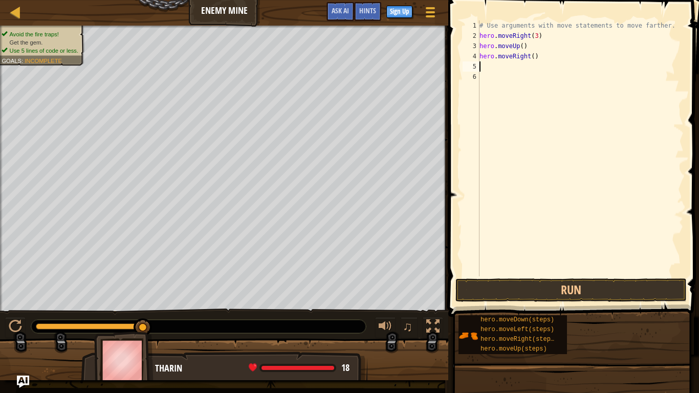
scroll to position [5, 0]
click at [596, 285] on button "Run" at bounding box center [570, 290] width 231 height 24
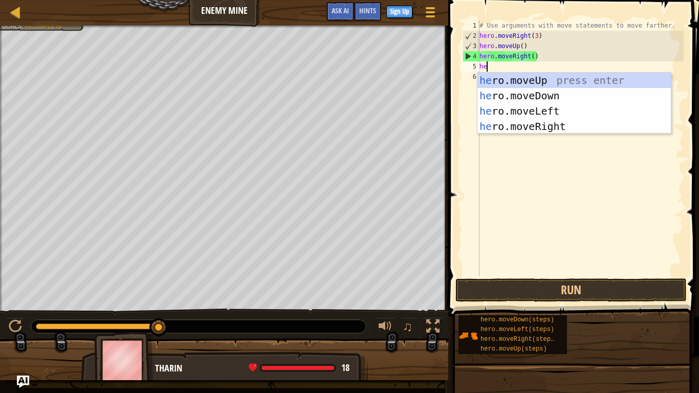
type textarea "her"
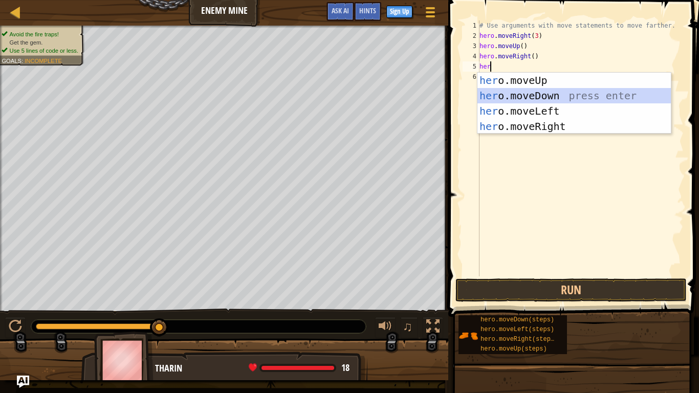
click at [551, 99] on div "her o.moveUp press enter her o.moveDown press enter her o.moveLeft press enter …" at bounding box center [573, 119] width 193 height 92
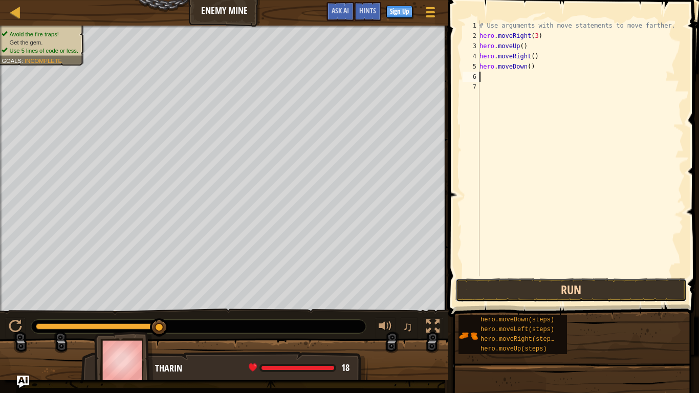
click at [582, 293] on button "Run" at bounding box center [570, 290] width 231 height 24
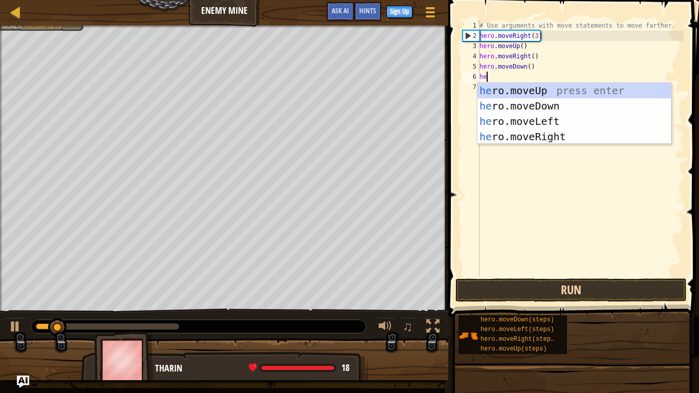
type textarea "hero"
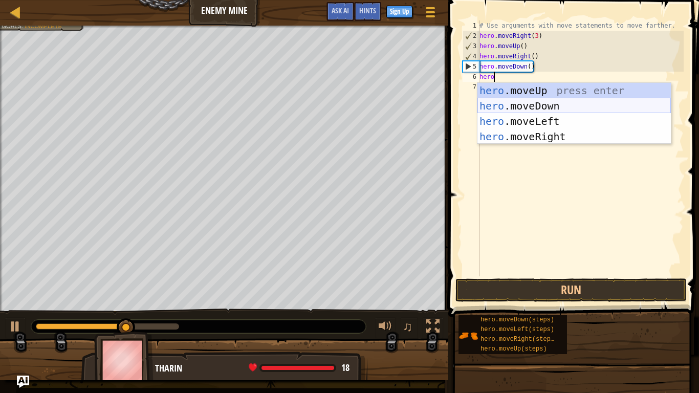
click at [555, 104] on div "hero .moveUp press enter hero .moveDown press enter hero .moveLeft press enter …" at bounding box center [573, 129] width 193 height 92
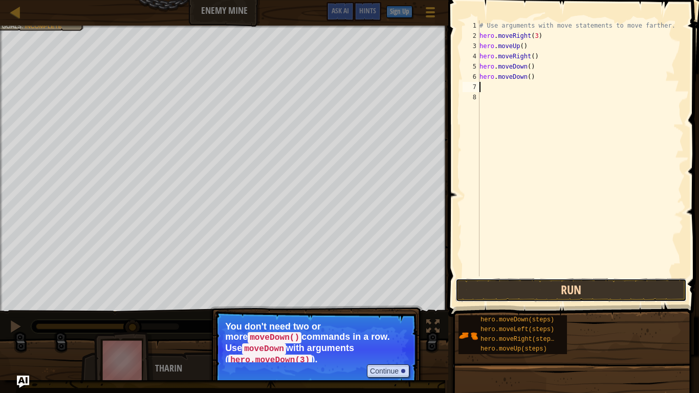
click at [588, 289] on button "Run" at bounding box center [570, 290] width 231 height 24
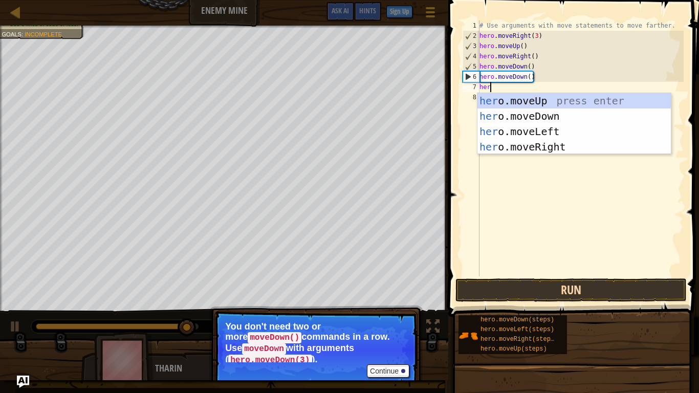
type textarea "hero"
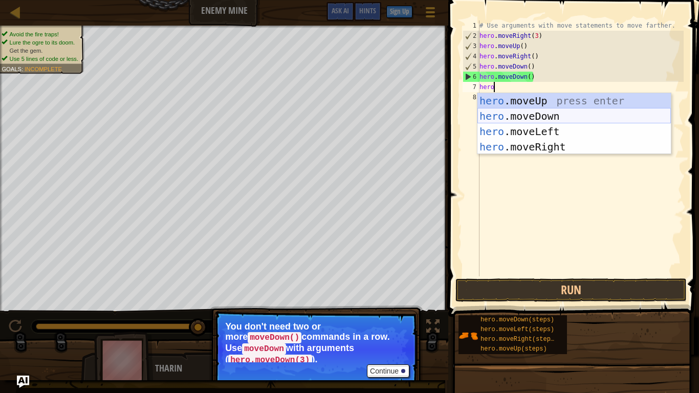
click at [550, 116] on div "hero .moveUp press enter hero .moveDown press enter hero .moveLeft press enter …" at bounding box center [573, 139] width 193 height 92
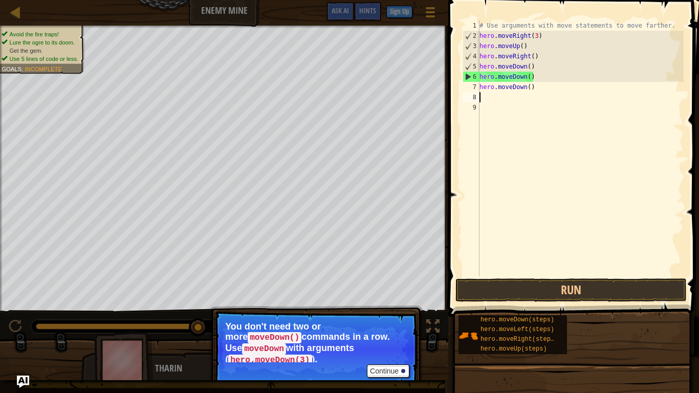
scroll to position [5, 0]
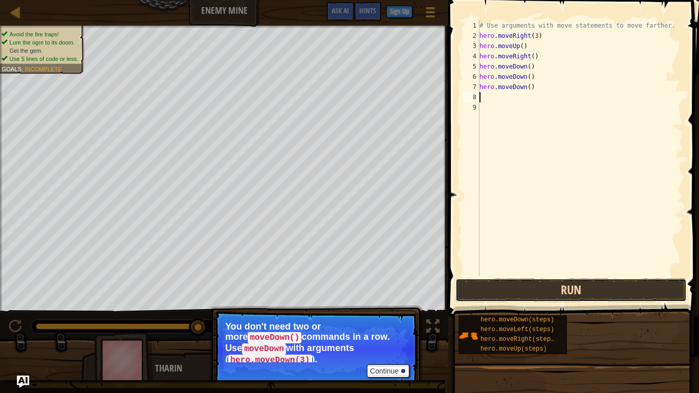
click at [609, 296] on button "Run" at bounding box center [570, 290] width 231 height 24
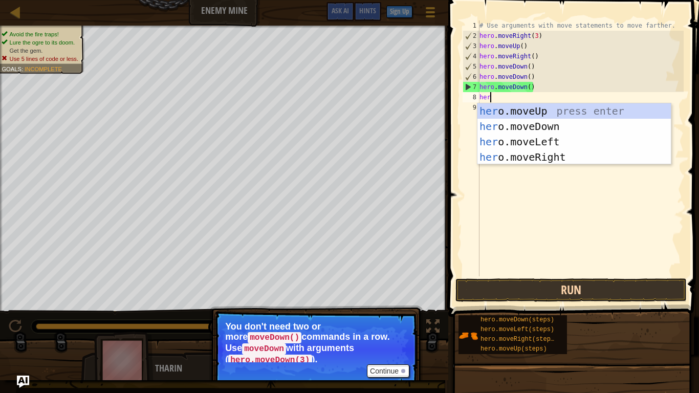
type textarea "hero"
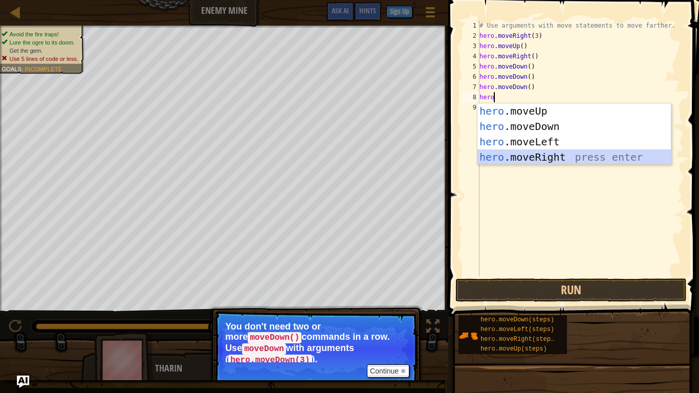
click at [549, 155] on div "hero .moveUp press enter hero .moveDown press enter hero .moveLeft press enter …" at bounding box center [573, 149] width 193 height 92
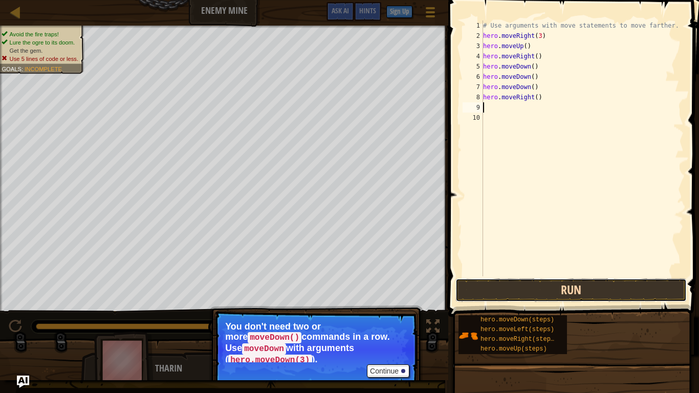
click at [617, 288] on button "Run" at bounding box center [570, 290] width 231 height 24
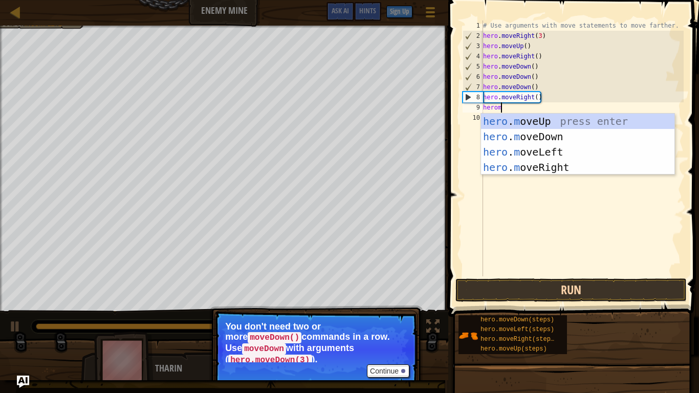
type textarea "heromo"
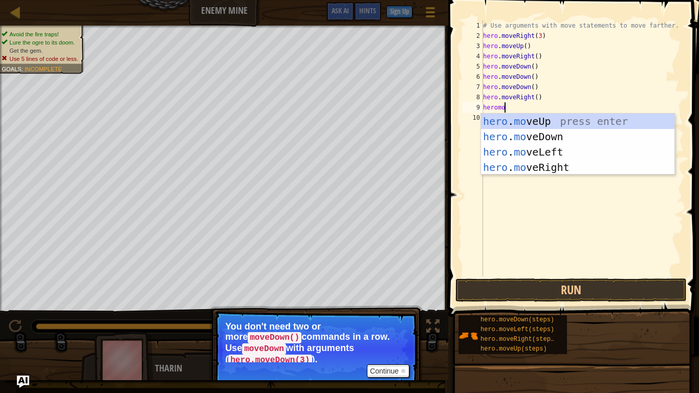
click at [572, 176] on div "# Use arguments with move statements to move farther. hero . moveRight ( 3 ) he…" at bounding box center [582, 158] width 202 height 276
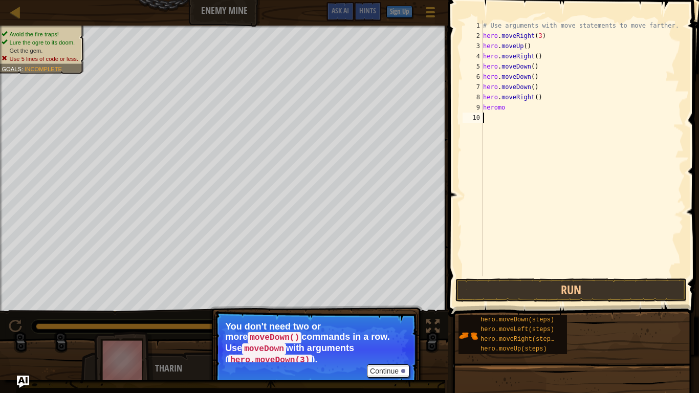
scroll to position [5, 0]
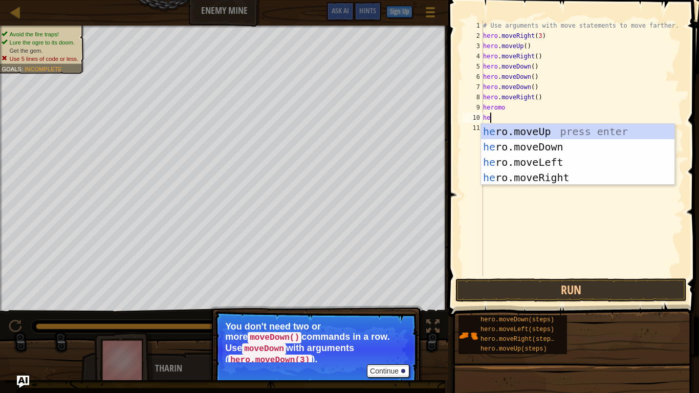
type textarea "her"
click at [560, 182] on div "her o.moveUp press enter her o.moveDown press enter her o.moveLeft press enter …" at bounding box center [577, 170] width 193 height 92
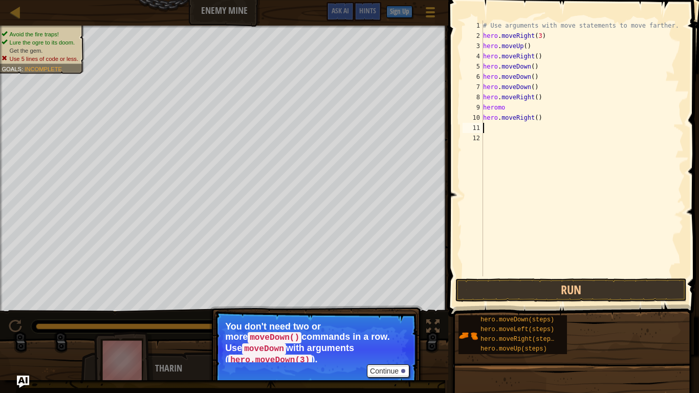
scroll to position [5, 0]
click at [592, 287] on button "Run" at bounding box center [570, 290] width 231 height 24
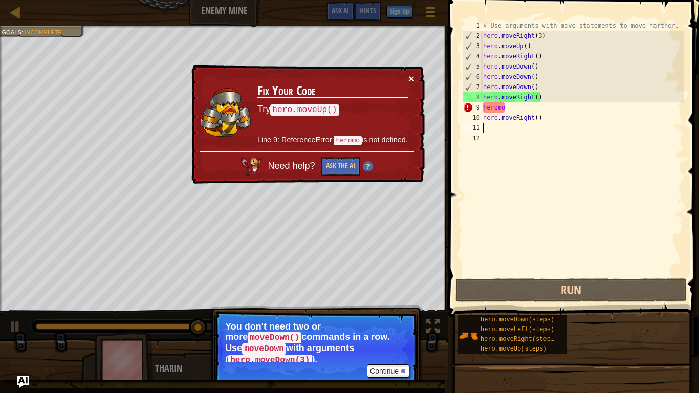
click at [410, 80] on button "×" at bounding box center [411, 78] width 6 height 11
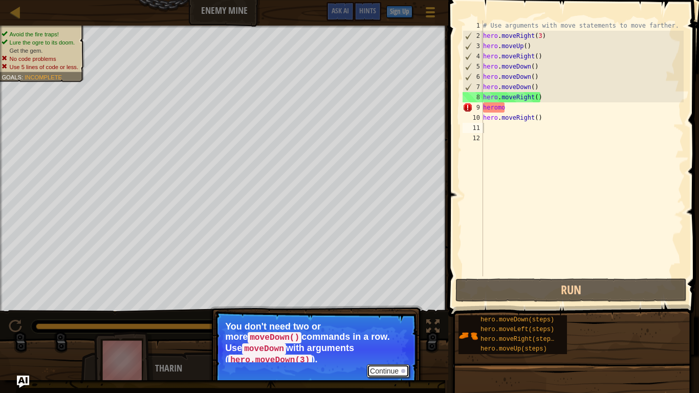
click at [395, 330] on button "Continue" at bounding box center [388, 370] width 42 height 13
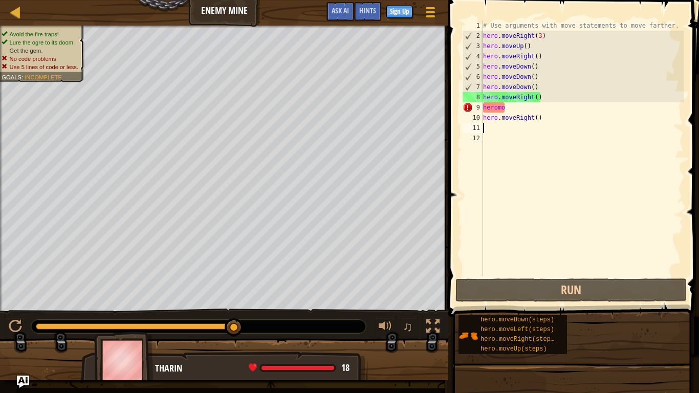
click at [531, 105] on div "# Use arguments with move statements to move farther. hero . moveRight ( 3 ) he…" at bounding box center [582, 158] width 202 height 276
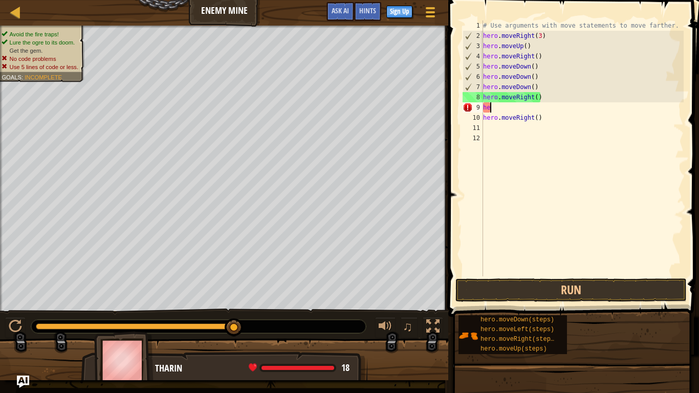
type textarea "h"
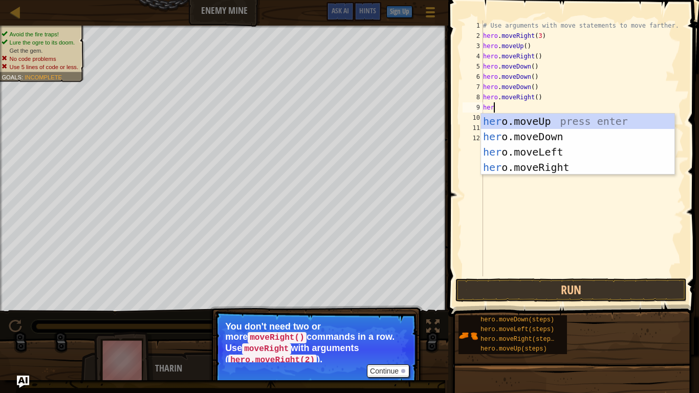
type textarea "hero"
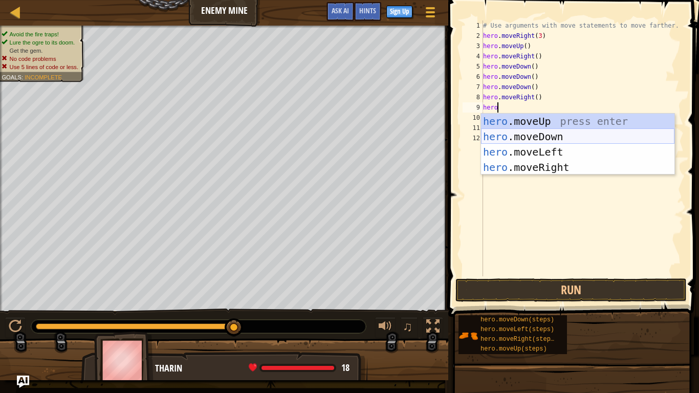
click at [546, 140] on div "hero .moveUp press enter hero .moveDown press enter hero .moveLeft press enter …" at bounding box center [577, 160] width 193 height 92
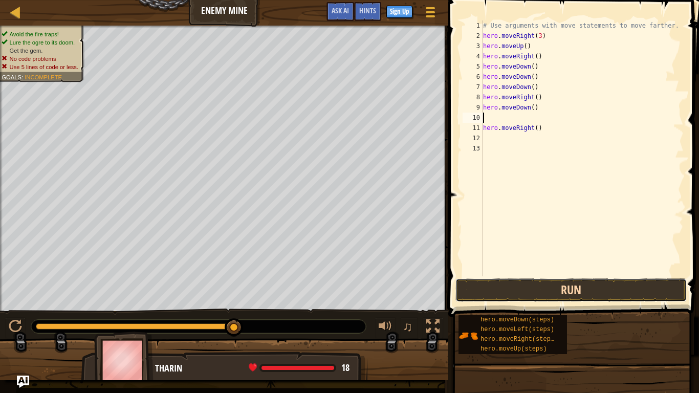
click at [588, 287] on button "Run" at bounding box center [570, 290] width 231 height 24
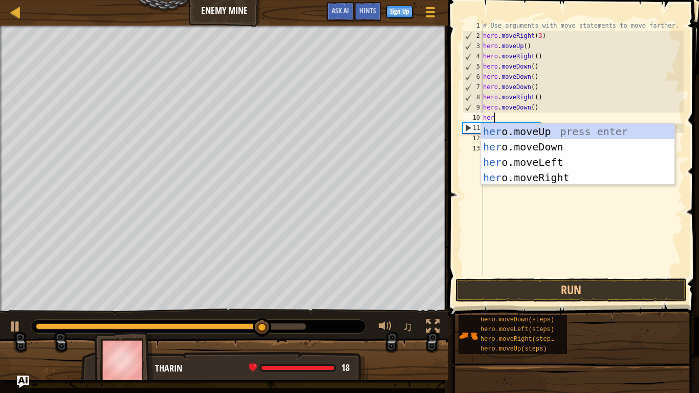
type textarea "hero"
click at [546, 131] on div "hero .moveUp press enter hero .moveDown press enter hero .moveLeft press enter …" at bounding box center [577, 170] width 193 height 92
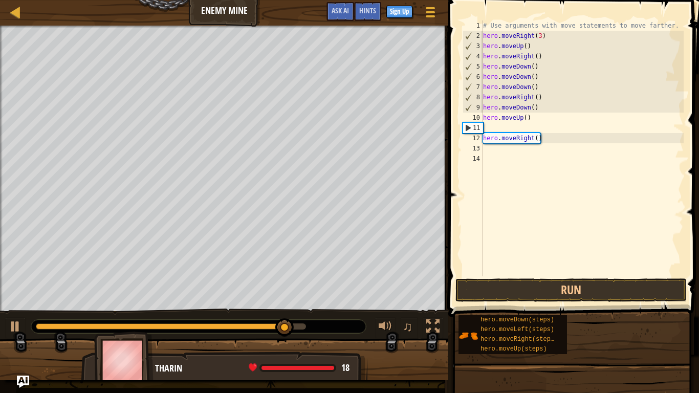
scroll to position [5, 0]
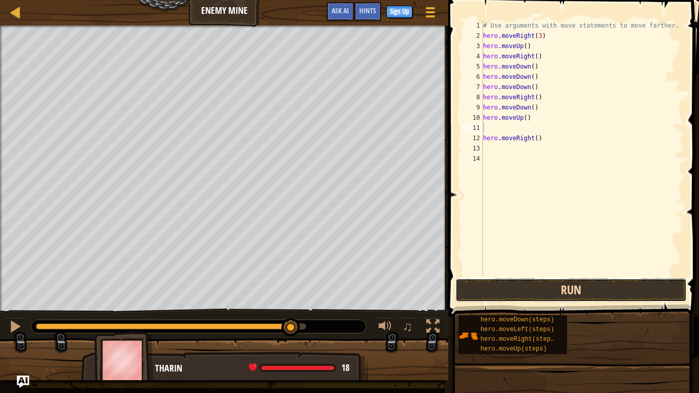
click at [597, 285] on button "Run" at bounding box center [570, 290] width 231 height 24
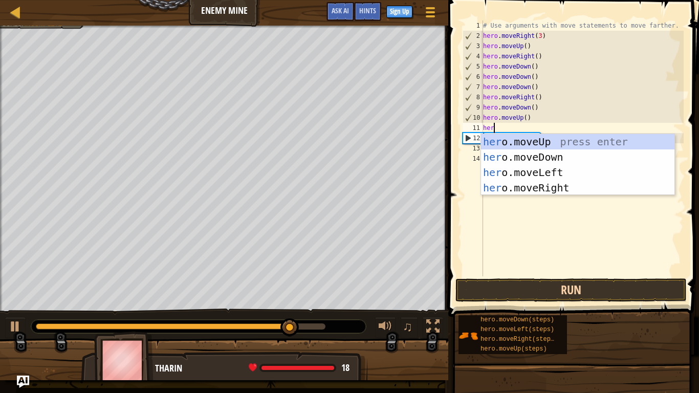
type textarea "hero"
click at [570, 159] on div "hero .moveUp press enter hero .moveDown press enter hero .moveLeft press enter …" at bounding box center [577, 180] width 193 height 92
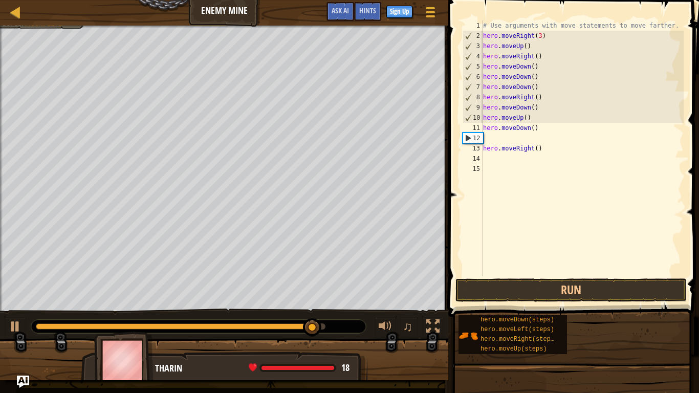
scroll to position [5, 0]
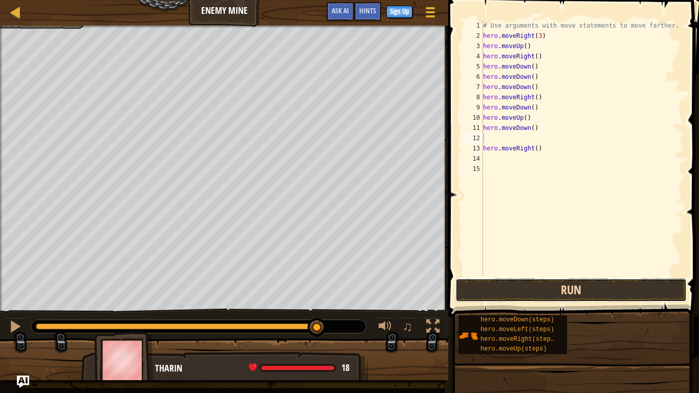
click at [600, 284] on button "Run" at bounding box center [570, 290] width 231 height 24
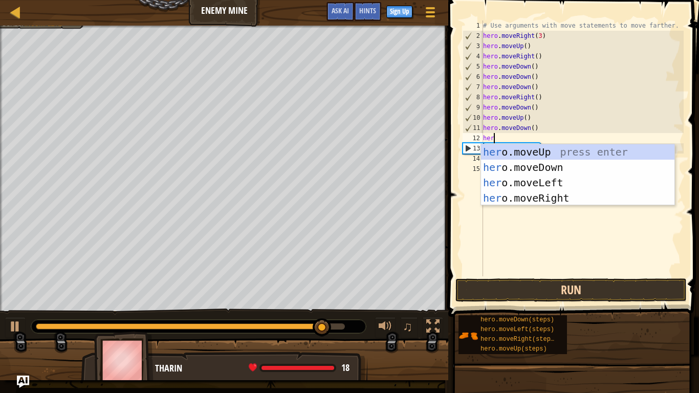
type textarea "hero"
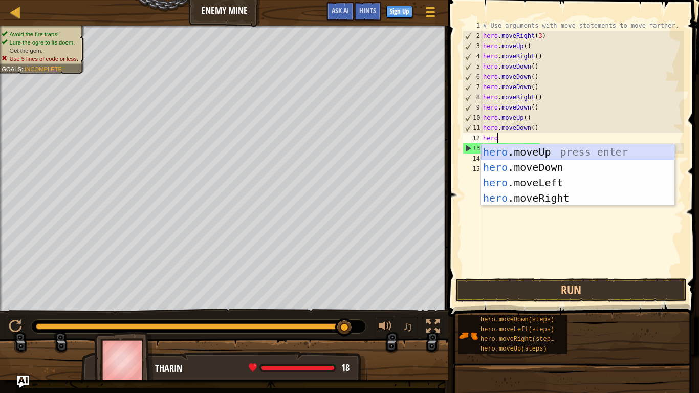
click at [579, 153] on div "hero .moveUp press enter hero .moveDown press enter hero .moveLeft press enter …" at bounding box center [577, 190] width 193 height 92
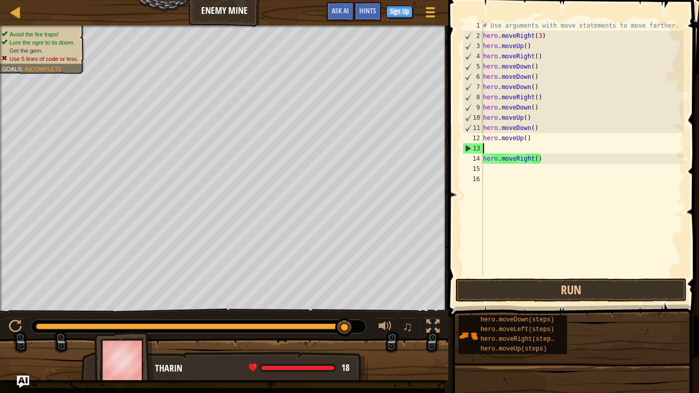
scroll to position [5, 0]
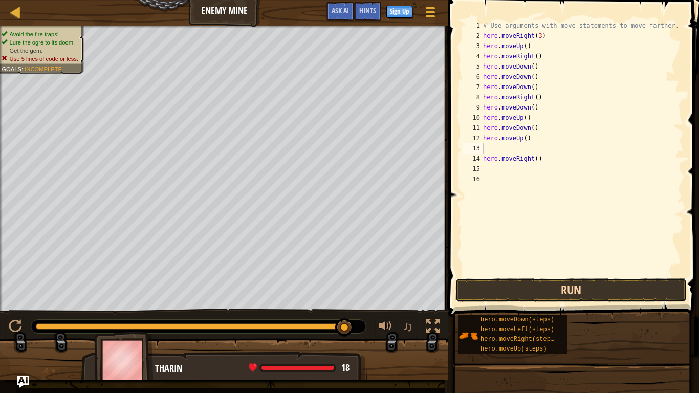
click at [584, 282] on button "Run" at bounding box center [570, 290] width 231 height 24
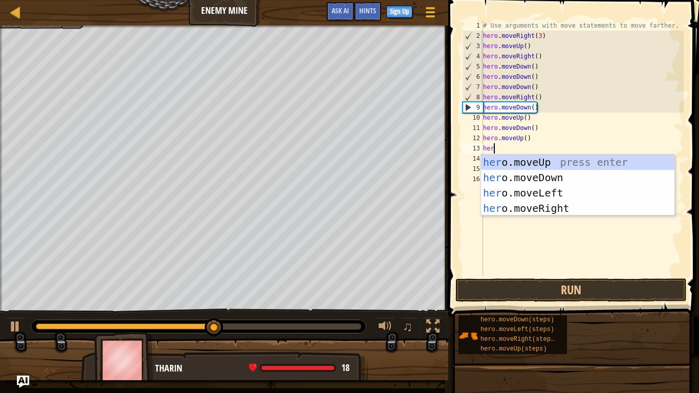
type textarea "herp"
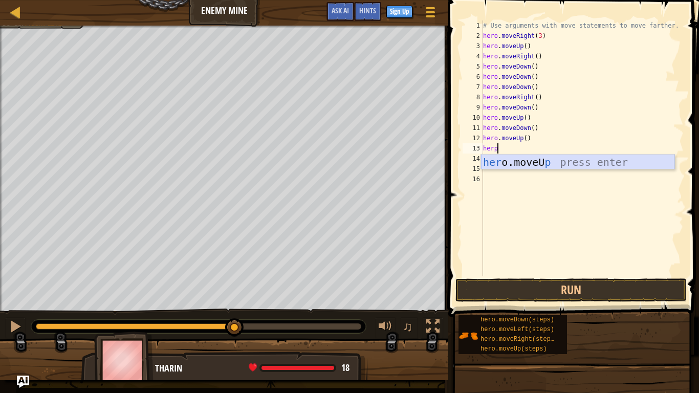
click at [557, 165] on div "her o.moveU p press enter" at bounding box center [577, 177] width 193 height 46
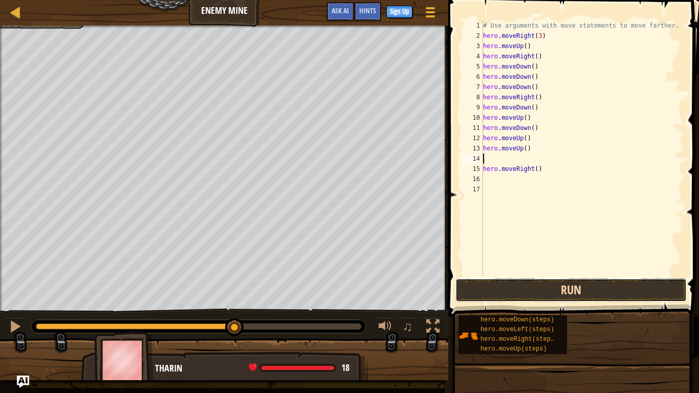
click at [575, 292] on button "Run" at bounding box center [570, 290] width 231 height 24
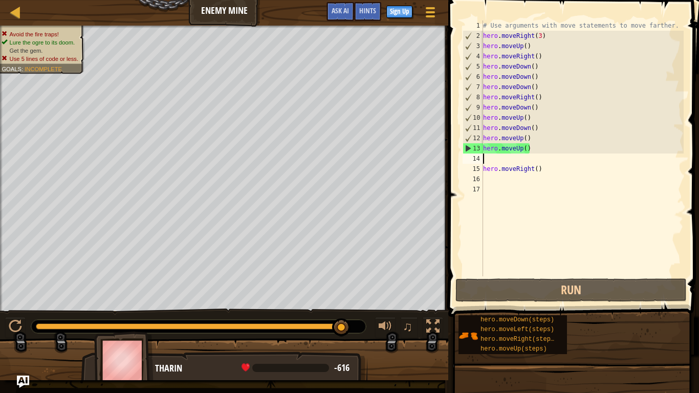
click at [566, 154] on div "# Use arguments with move statements to move farther. hero . moveRight ( 3 ) he…" at bounding box center [582, 158] width 202 height 276
click at [548, 149] on div "# Use arguments with move statements to move farther. hero . moveRight ( 3 ) he…" at bounding box center [582, 158] width 202 height 276
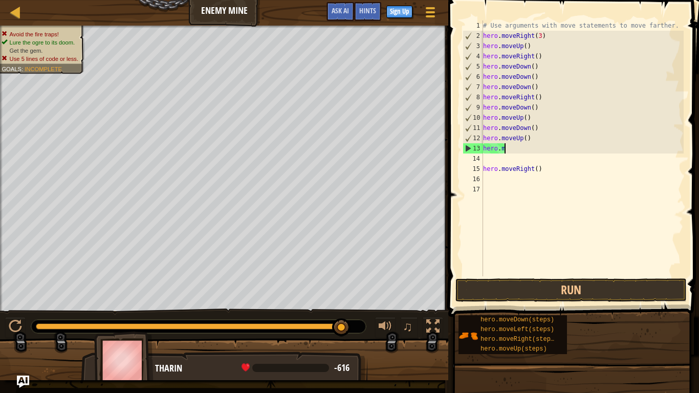
type textarea "h"
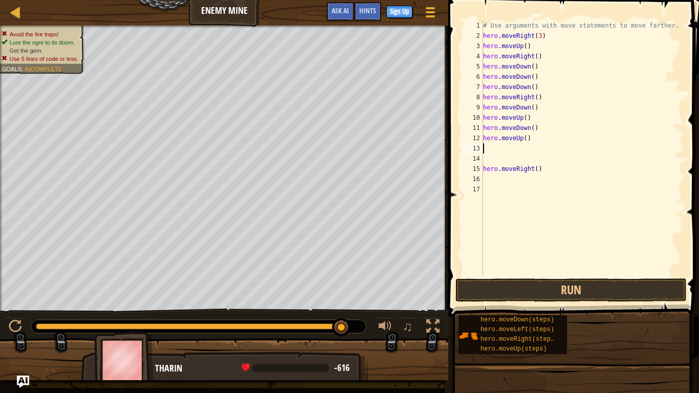
click at [549, 34] on div "# Use arguments with move statements to move farther. hero . moveRight ( 3 ) he…" at bounding box center [582, 158] width 202 height 276
type textarea "h"
click at [555, 43] on div "# Use arguments with move statements to move farther. hero . moveUp ( ) hero . …" at bounding box center [582, 158] width 202 height 276
type textarea "h"
click at [558, 57] on div "# Use arguments with move statements to move farther. hero . moveRight ( ) hero…" at bounding box center [582, 158] width 202 height 276
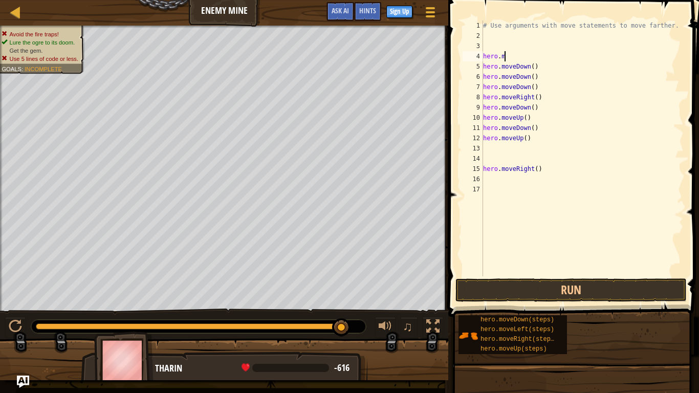
type textarea "h"
click at [564, 69] on div "# Use arguments with move statements to move farther. hero . moveDown ( ) hero …" at bounding box center [582, 158] width 202 height 276
type textarea "h"
click at [566, 80] on div "# Use arguments with move statements to move farther. hero . moveDown ( ) hero …" at bounding box center [582, 158] width 202 height 276
type textarea "h"
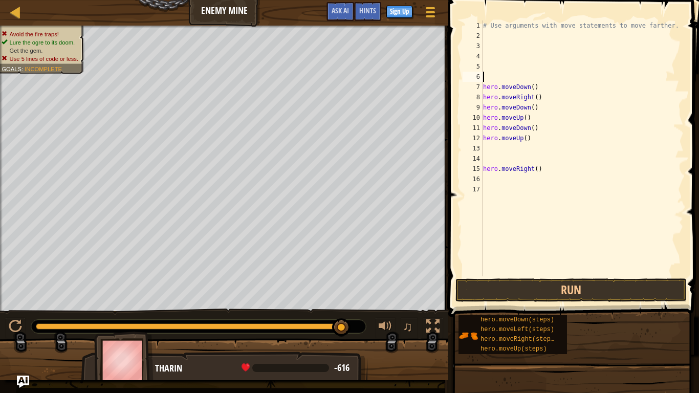
click at [564, 89] on div "# Use arguments with move statements to move farther. hero . moveDown ( ) hero …" at bounding box center [582, 158] width 202 height 276
type textarea "h"
click at [562, 96] on div "# Use arguments with move statements to move farther. hero . moveRight ( ) hero…" at bounding box center [582, 158] width 202 height 276
type textarea "h"
click at [557, 111] on div "# Use arguments with move statements to move farther. hero . moveDown ( ) hero …" at bounding box center [582, 158] width 202 height 276
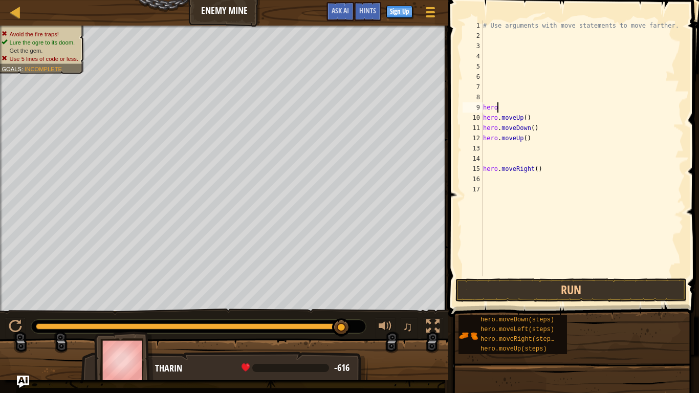
type textarea "h"
click at [560, 122] on div "# Use arguments with move statements to move farther. hero . moveUp ( ) hero . …" at bounding box center [582, 158] width 202 height 276
type textarea "h"
click at [559, 137] on div "# Use arguments with move statements to move farther. hero . moveDown ( ) hero …" at bounding box center [582, 158] width 202 height 276
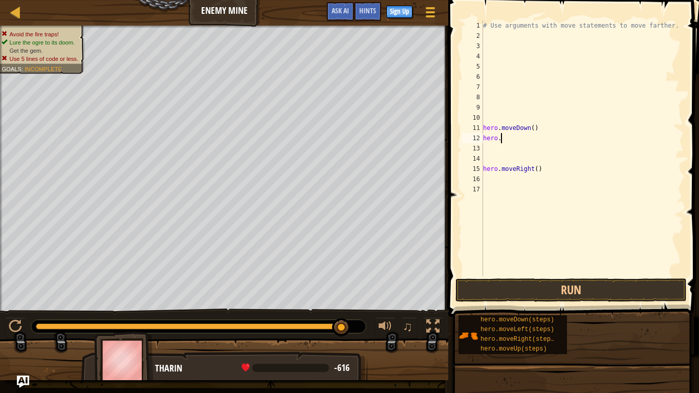
type textarea "h"
click at [555, 126] on div "# Use arguments with move statements to move farther. hero . moveDown ( ) hero …" at bounding box center [582, 158] width 202 height 276
type textarea "h"
click at [549, 173] on div "# Use arguments with move statements to move farther. hero . moveRight ( )" at bounding box center [582, 158] width 202 height 276
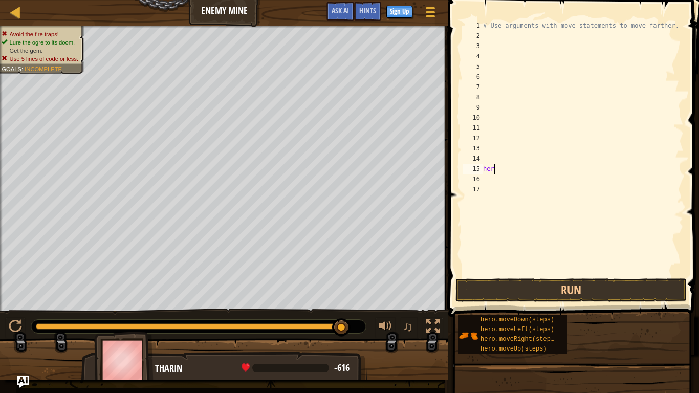
type textarea "h"
click at [581, 280] on button "Run" at bounding box center [570, 290] width 231 height 24
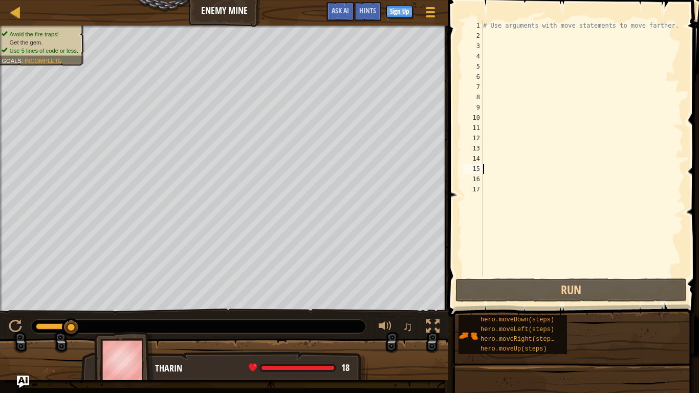
click at [563, 38] on div "# Use arguments with move statements to move farther." at bounding box center [582, 158] width 202 height 276
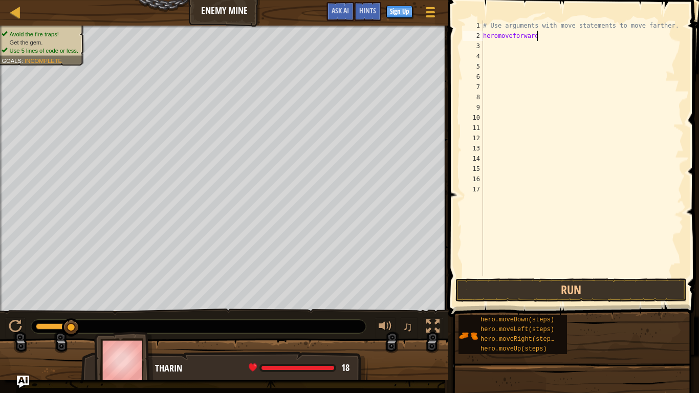
scroll to position [5, 7]
click at [606, 291] on button "Run" at bounding box center [570, 290] width 231 height 24
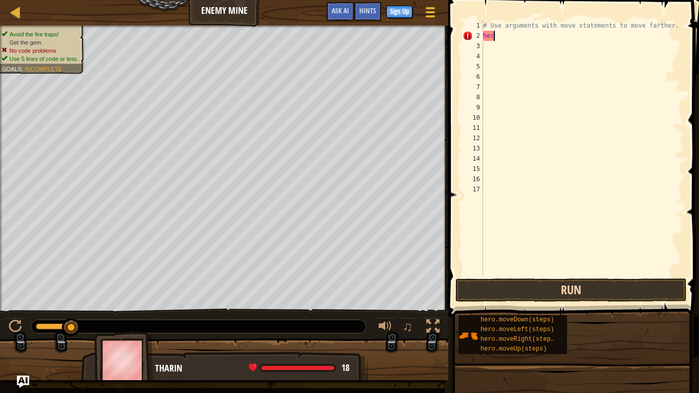
scroll to position [5, 1]
type textarea "h"
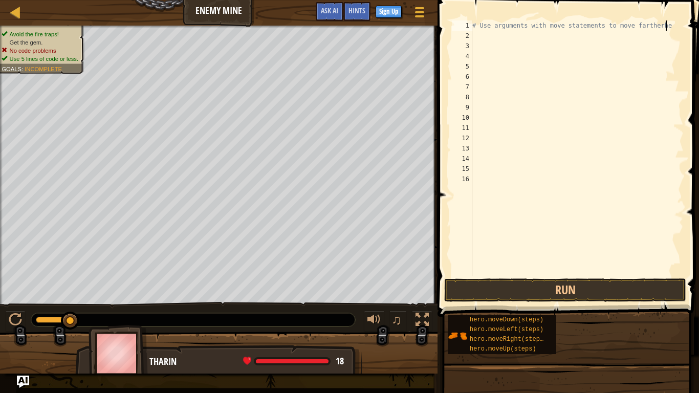
type textarea "# Use arguments with move statements to move farthe"
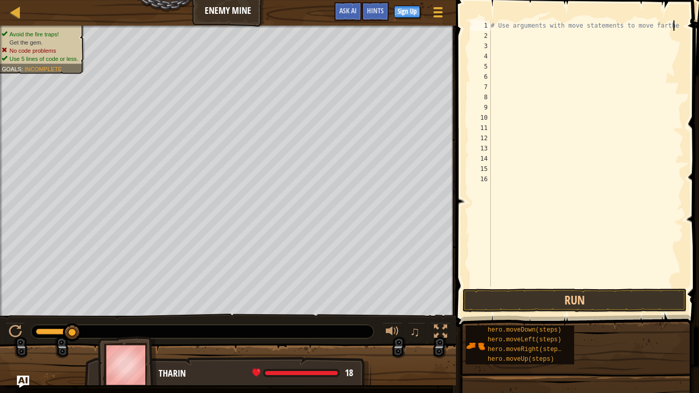
click at [575, 41] on div "# Use arguments with move statements to move farthe" at bounding box center [585, 163] width 195 height 286
click at [569, 35] on div "# Use arguments with move statements to move farthe" at bounding box center [585, 163] width 195 height 286
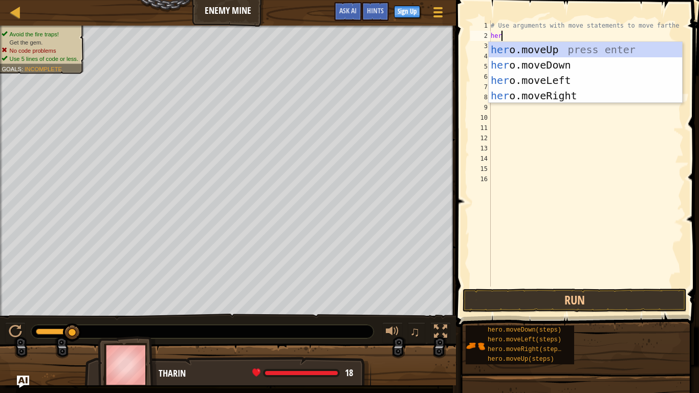
scroll to position [5, 2]
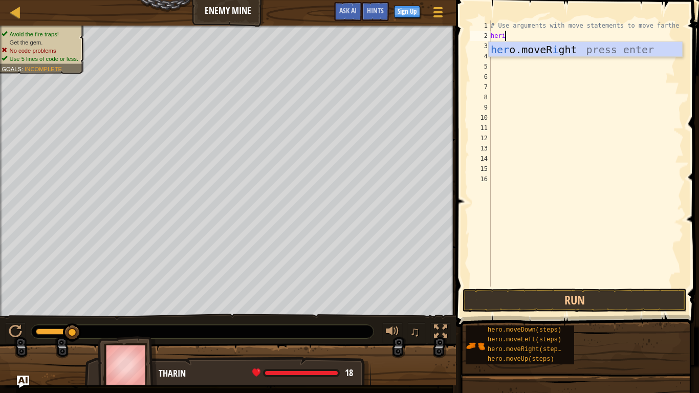
type textarea "her"
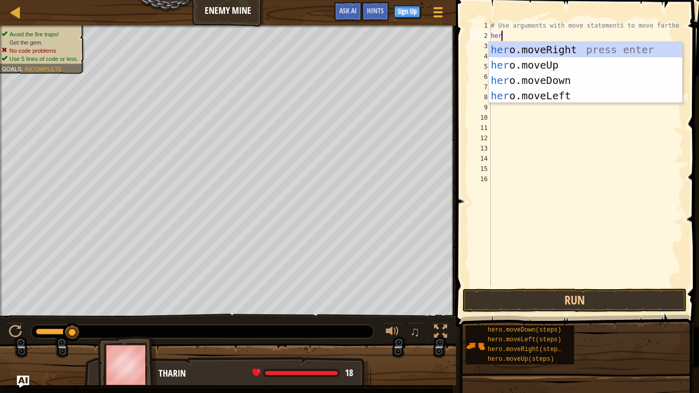
scroll to position [5, 1]
click at [566, 67] on div "her o.moveRight press enter her o.moveUp press enter her o.moveDown press enter…" at bounding box center [584, 88] width 193 height 92
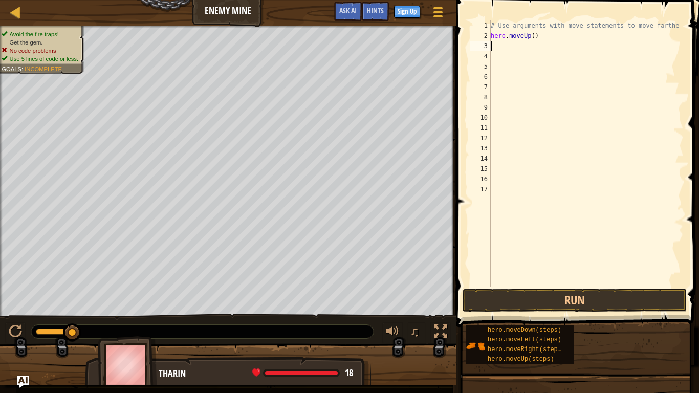
scroll to position [5, 0]
click at [580, 296] on button "Run" at bounding box center [574, 300] width 224 height 24
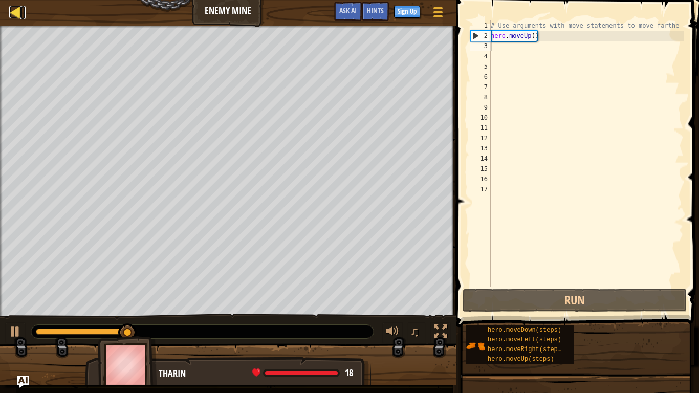
click at [14, 18] on div at bounding box center [15, 12] width 13 height 13
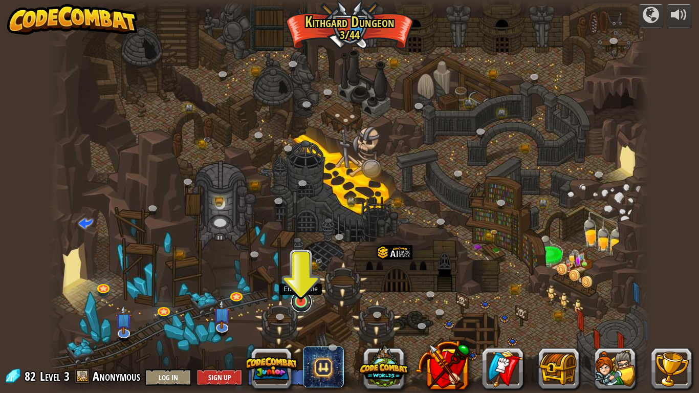
click at [295, 302] on link at bounding box center [301, 301] width 20 height 20
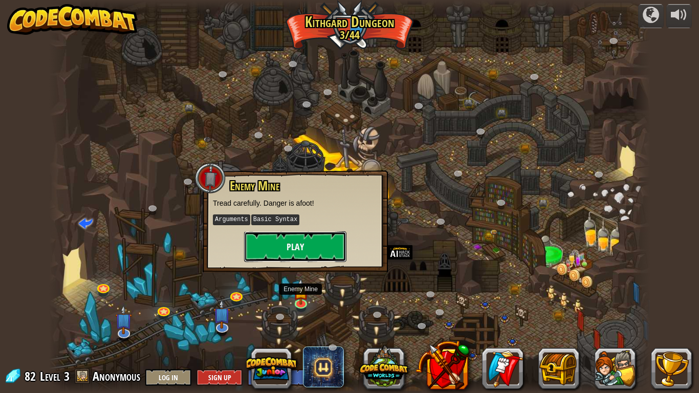
click at [303, 256] on button "Play" at bounding box center [295, 246] width 102 height 31
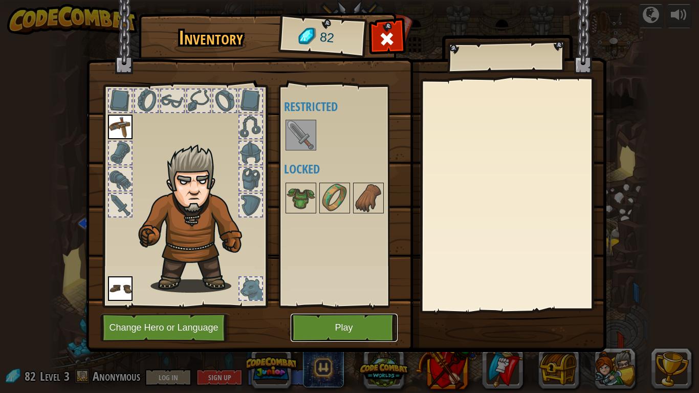
click at [332, 321] on button "Play" at bounding box center [343, 327] width 107 height 28
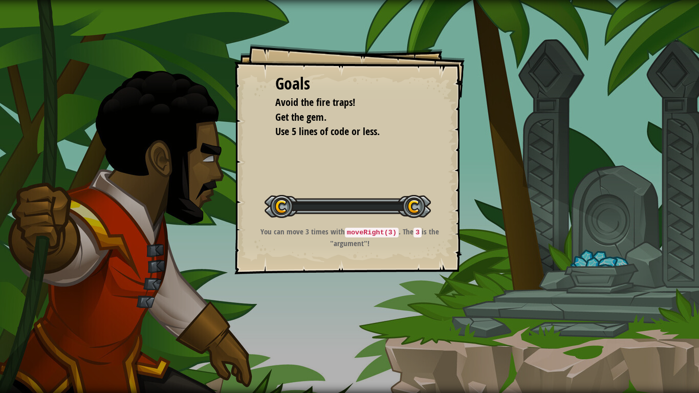
click at [335, 325] on div "Goals Avoid the fire traps! Get the gem. Use 5 lines of code or less. Start Lev…" at bounding box center [349, 196] width 699 height 393
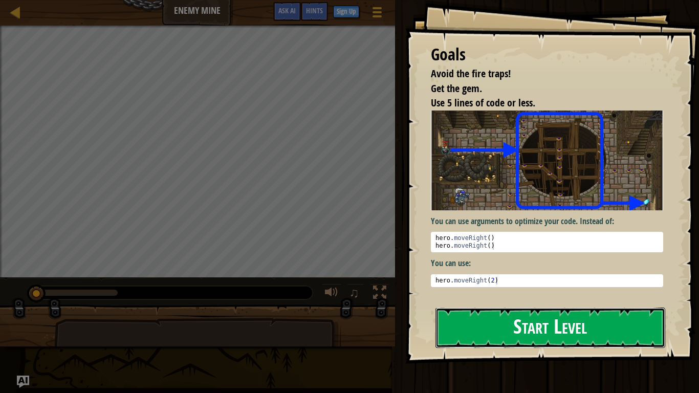
click at [500, 330] on button "Start Level" at bounding box center [550, 327] width 230 height 40
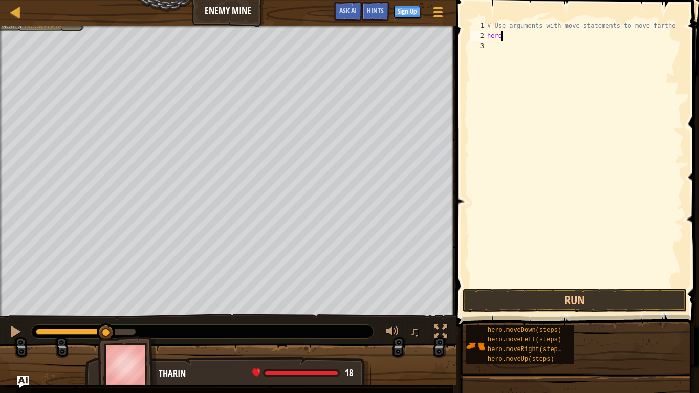
type textarea "h"
click at [517, 36] on div "# Use arguments with move statements to move farthe" at bounding box center [585, 163] width 195 height 286
type textarea "h"
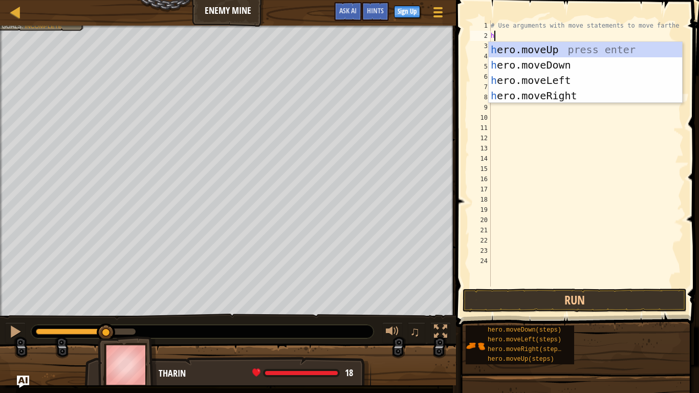
scroll to position [5, 0]
click at [556, 99] on div "h ero.moveUp press enter h ero.moveDown press enter h ero.moveLeft press enter …" at bounding box center [584, 88] width 193 height 92
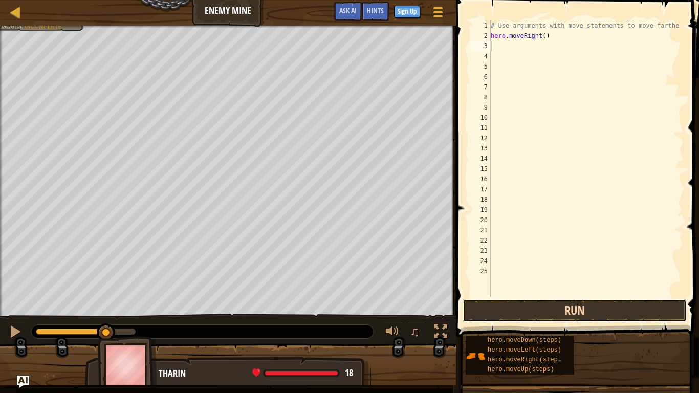
click at [589, 306] on button "Run" at bounding box center [574, 311] width 224 height 24
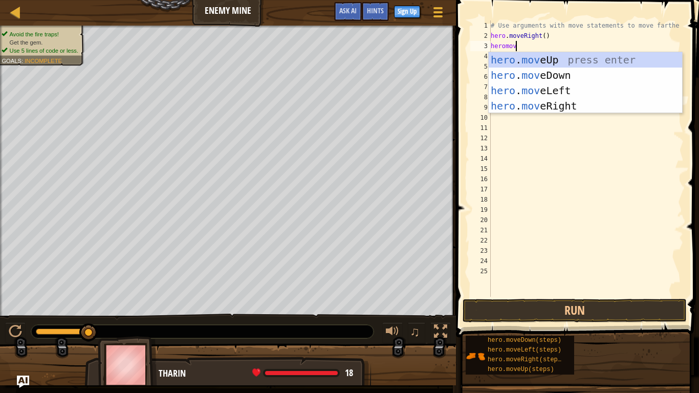
type textarea "heromove"
click at [551, 112] on div "hero . move Up press enter hero . move Down press enter hero . move Left press …" at bounding box center [584, 98] width 193 height 92
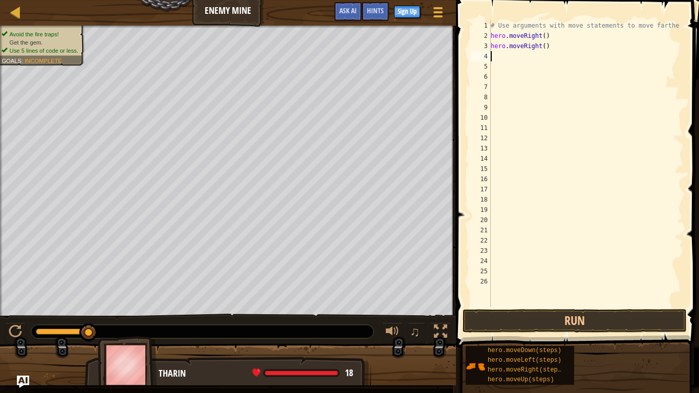
scroll to position [5, 0]
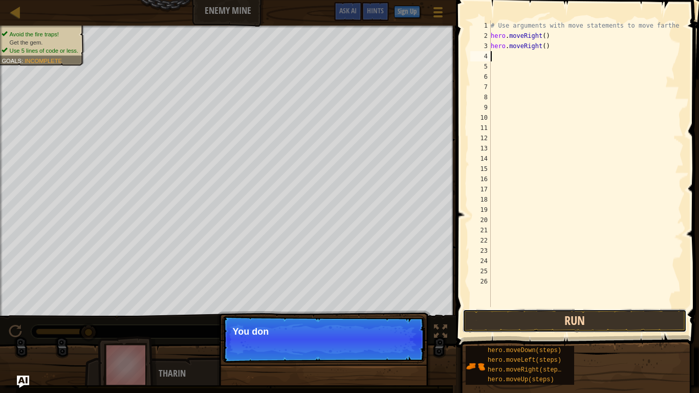
click at [584, 320] on button "Run" at bounding box center [574, 321] width 224 height 24
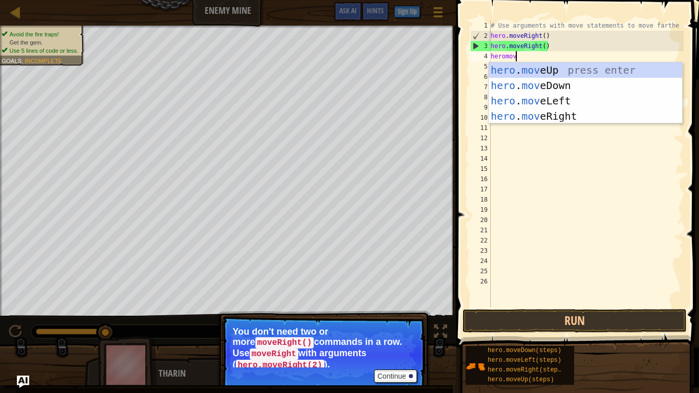
scroll to position [5, 4]
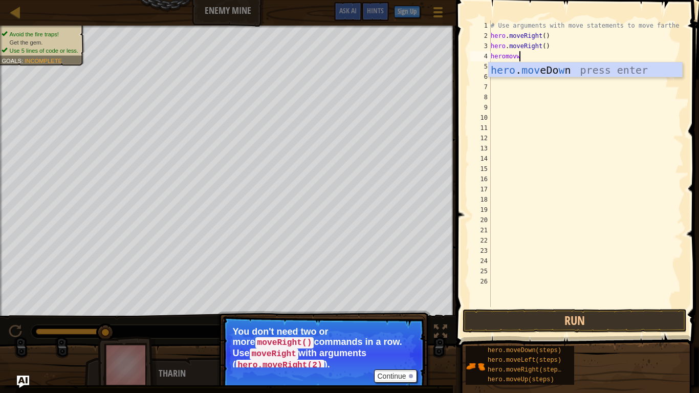
type textarea "heromov"
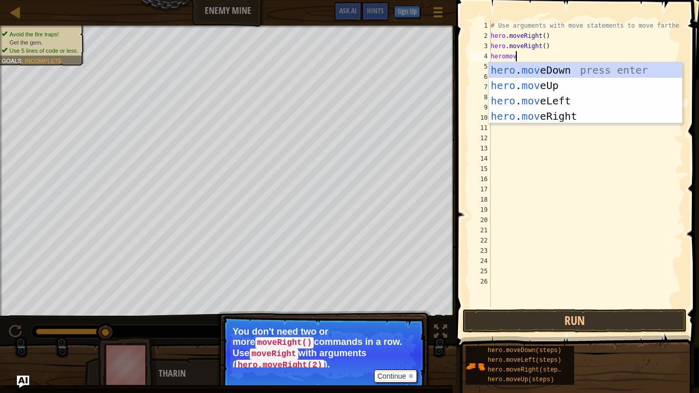
scroll to position [5, 3]
click at [565, 112] on div "hero . mov eDown press enter hero . mov eUp press enter hero . mov eLeft press …" at bounding box center [584, 108] width 193 height 92
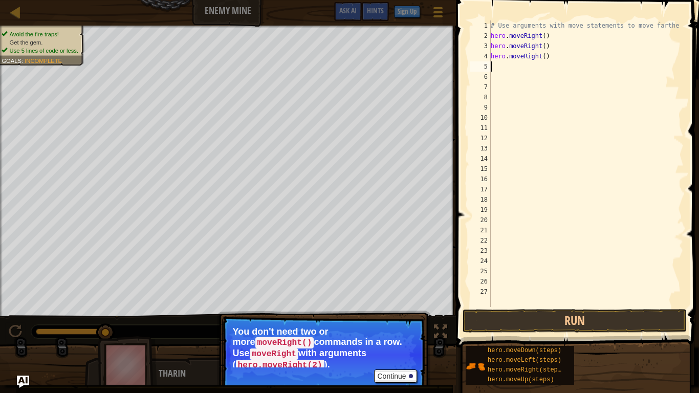
scroll to position [5, 0]
click at [573, 316] on button "Run" at bounding box center [574, 321] width 224 height 24
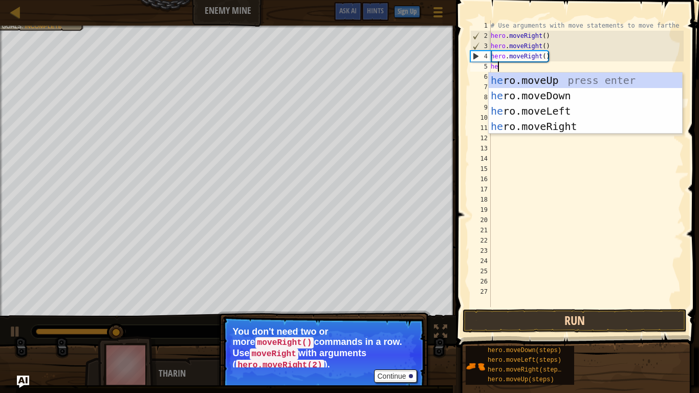
type textarea "hero"
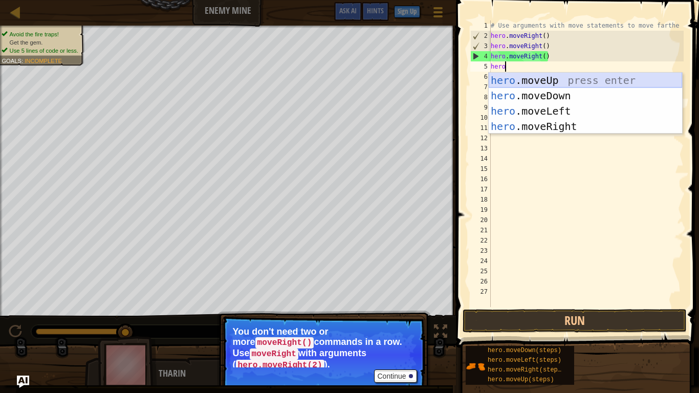
click at [530, 80] on div "hero .moveUp press enter hero .moveDown press enter hero .moveLeft press enter …" at bounding box center [584, 119] width 193 height 92
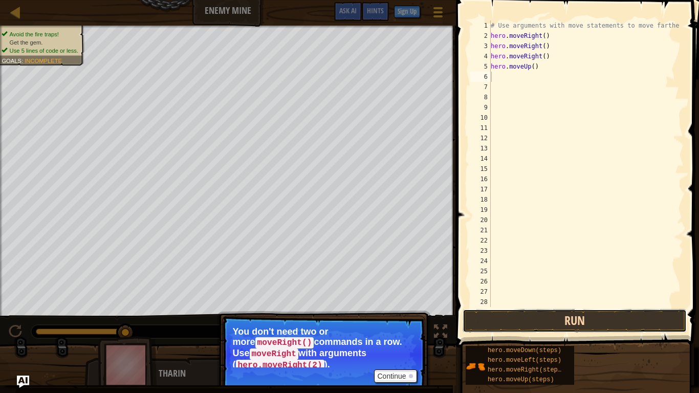
click at [556, 320] on button "Run" at bounding box center [574, 321] width 224 height 24
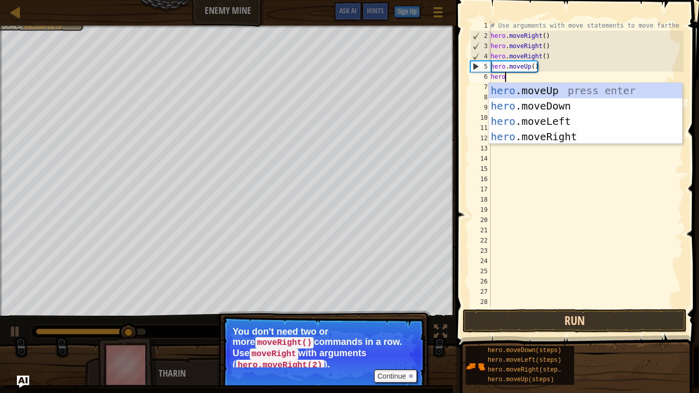
type textarea "herom"
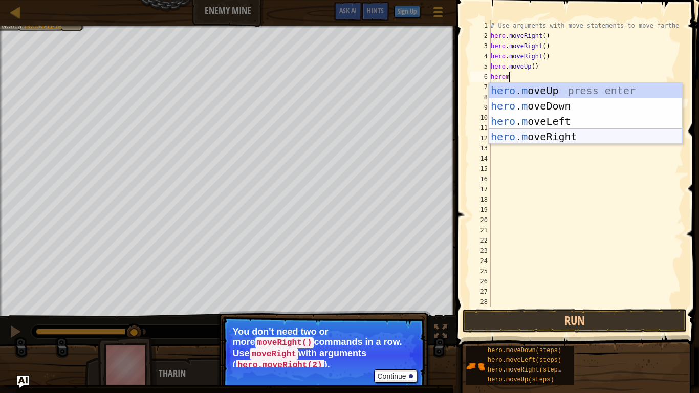
click at [558, 141] on div "hero . m oveUp press enter hero . m oveDown press enter hero . m oveLeft press …" at bounding box center [584, 129] width 193 height 92
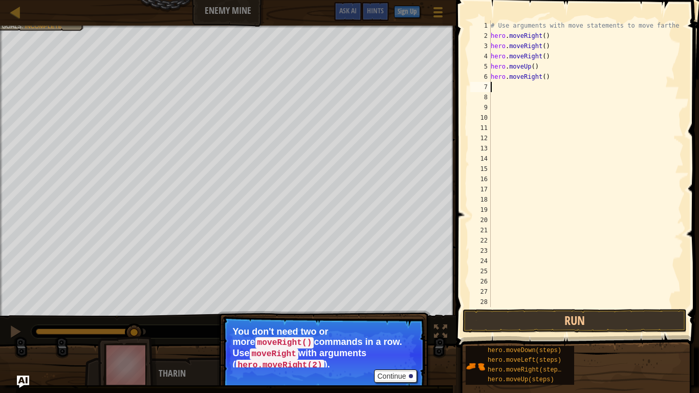
scroll to position [5, 0]
click at [571, 320] on button "Run" at bounding box center [574, 321] width 224 height 24
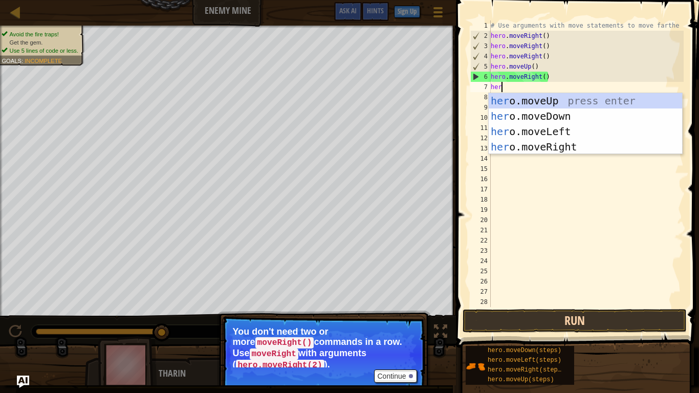
scroll to position [5, 2]
type textarea "hero"
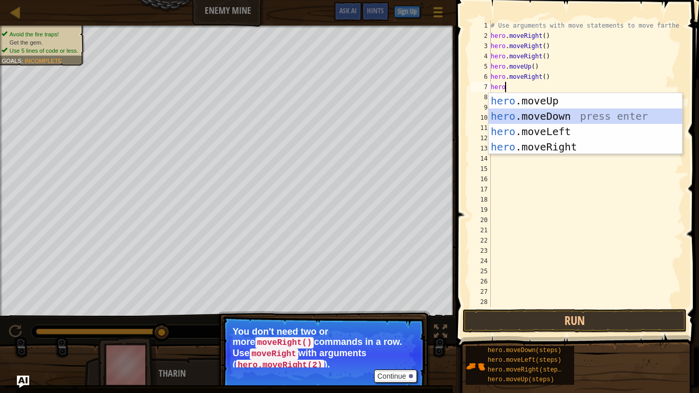
click at [562, 116] on div "hero .moveUp press enter hero .moveDown press enter hero .moveLeft press enter …" at bounding box center [584, 139] width 193 height 92
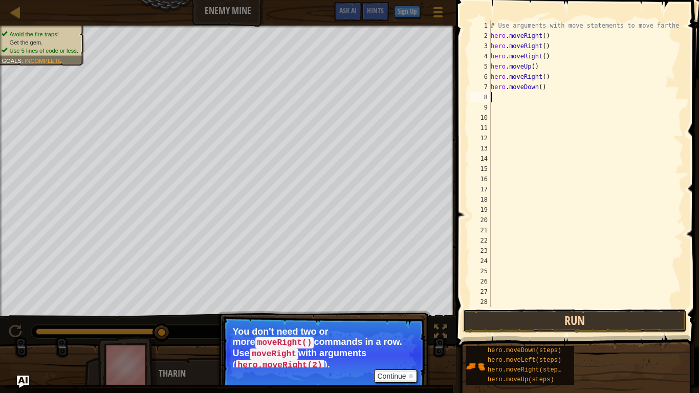
click at [575, 317] on button "Run" at bounding box center [574, 321] width 224 height 24
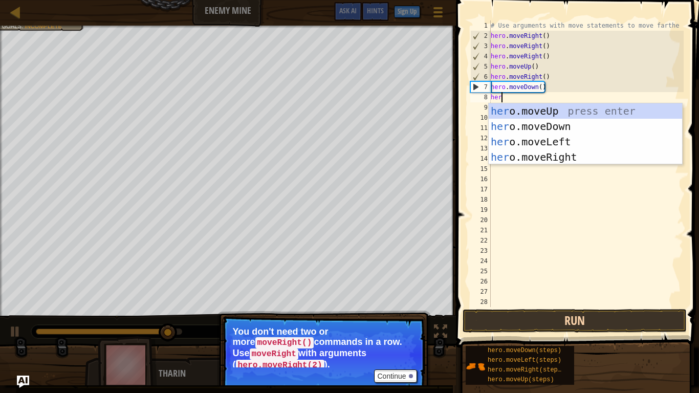
type textarea "hero"
click at [564, 124] on div "hero .moveUp press enter hero .moveDown press enter hero .moveLeft press enter …" at bounding box center [584, 149] width 193 height 92
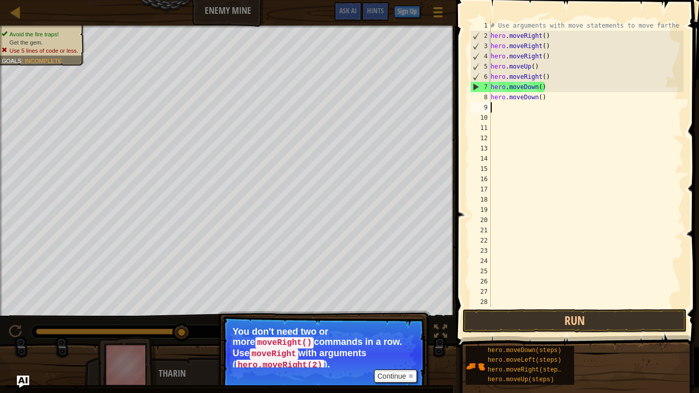
scroll to position [5, 0]
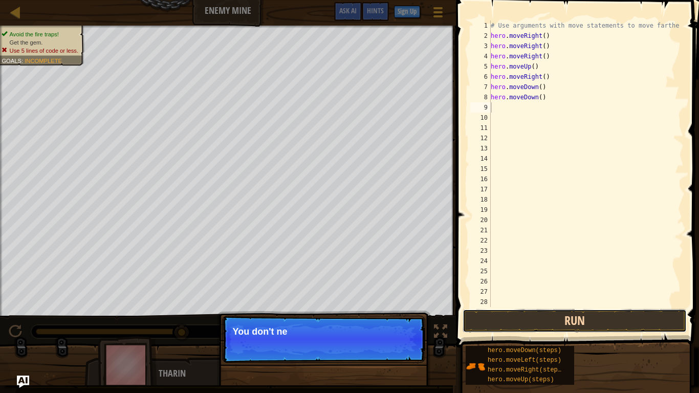
click at [562, 314] on button "Run" at bounding box center [574, 321] width 224 height 24
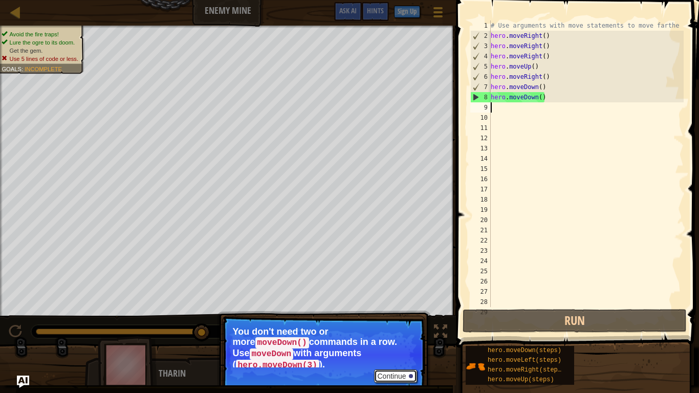
click at [405, 330] on button "Continue" at bounding box center [395, 375] width 42 height 13
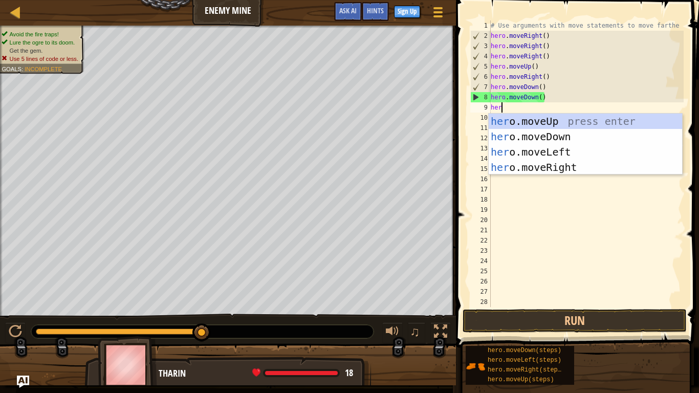
type textarea "hero"
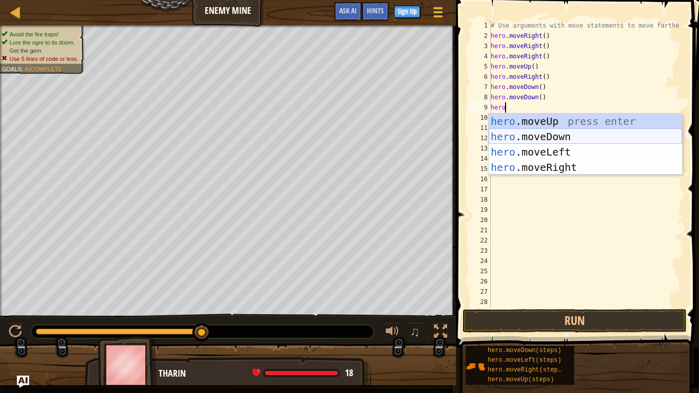
click at [548, 137] on div "hero .moveUp press enter hero .moveDown press enter hero .moveLeft press enter …" at bounding box center [584, 160] width 193 height 92
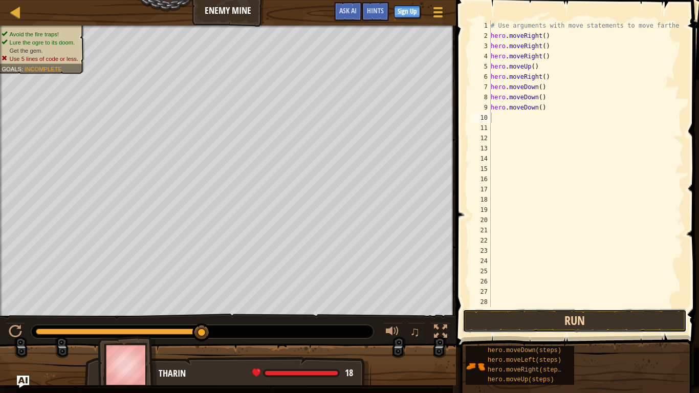
click at [568, 316] on button "Run" at bounding box center [574, 321] width 224 height 24
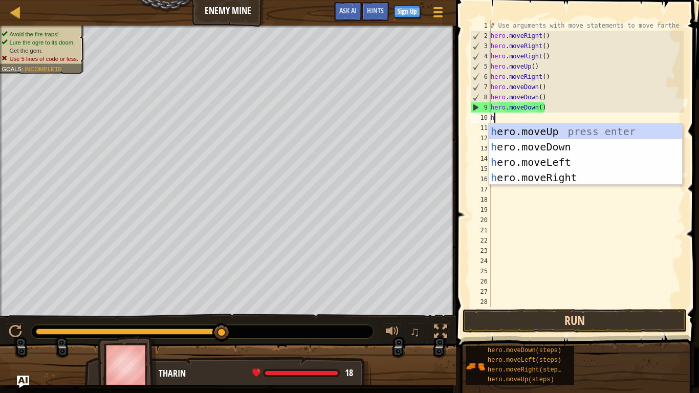
type textarea "hee"
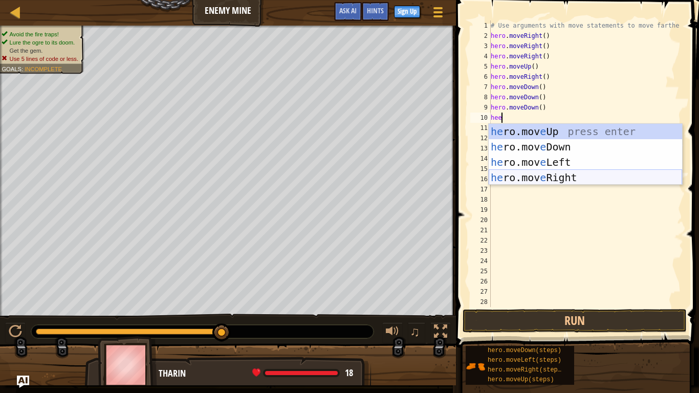
click at [561, 179] on div "he ro.mov e Up press enter he ro.mov e Down press enter he ro.mov e Left press …" at bounding box center [584, 170] width 193 height 92
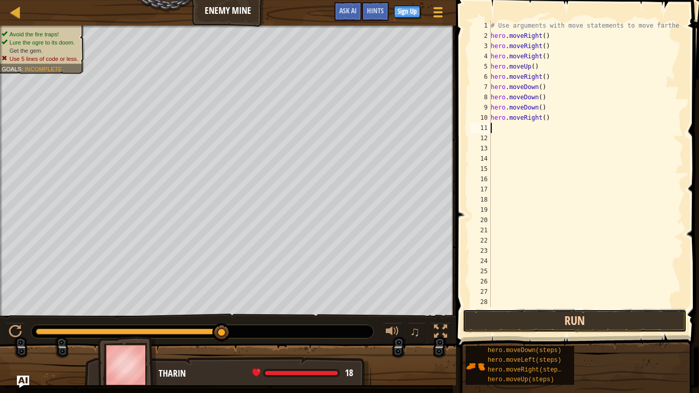
click at [599, 321] on button "Run" at bounding box center [574, 321] width 224 height 24
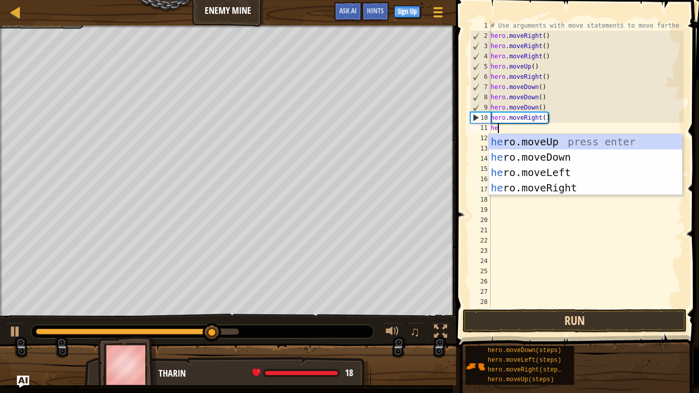
type textarea "hero"
click at [589, 187] on div "hero .moveUp press enter hero .moveDown press enter hero .moveLeft press enter …" at bounding box center [584, 180] width 193 height 92
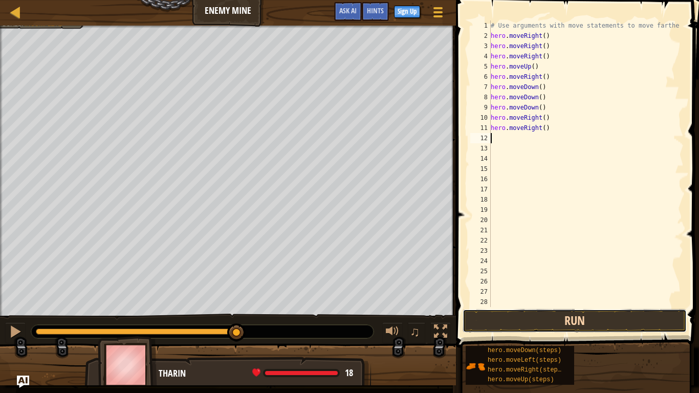
click at [585, 325] on button "Run" at bounding box center [574, 321] width 224 height 24
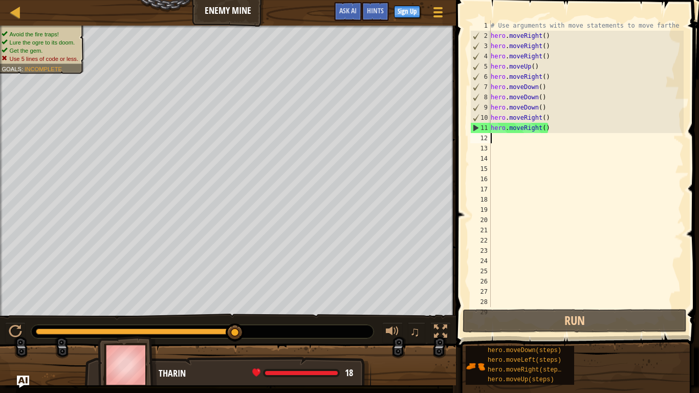
click at [672, 25] on div "# Use arguments with move statements to move farthe hero . moveRight ( ) hero .…" at bounding box center [585, 173] width 195 height 307
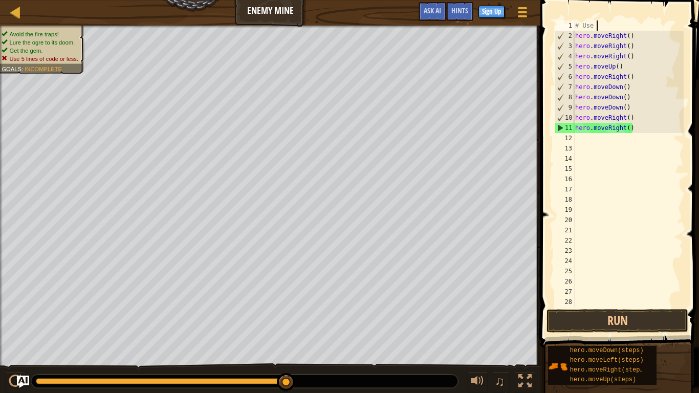
type textarea "#"
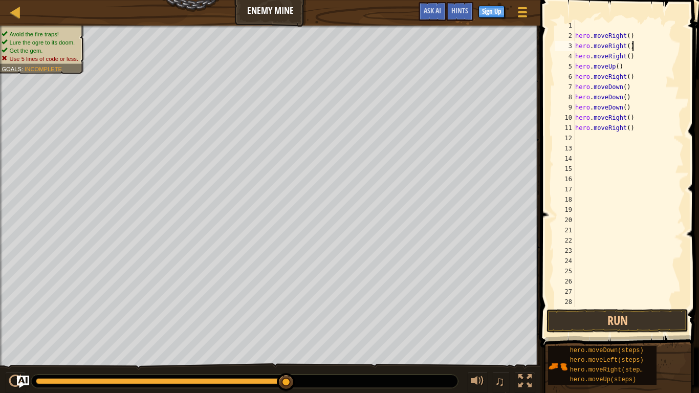
click at [663, 42] on div "hero . moveRight ( ) hero . moveRight ( ) hero . moveRight ( ) hero . moveUp ( …" at bounding box center [628, 173] width 110 height 307
type textarea "h"
click at [663, 26] on div "hero . moveRight ( ) hero . moveRight ( ) hero . moveUp ( ) hero . moveRight ( …" at bounding box center [628, 173] width 110 height 307
click at [646, 39] on div "hero . moveRight ( ) hero . moveRight ( ) hero . moveUp ( ) hero . moveRight ( …" at bounding box center [628, 173] width 110 height 307
type textarea "h"
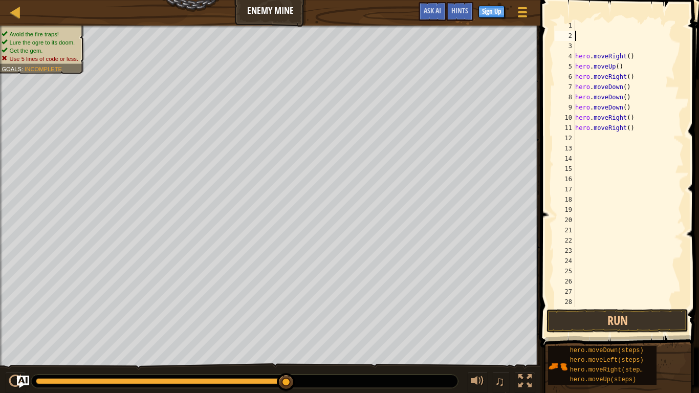
click at [645, 59] on div "hero . moveRight ( ) hero . moveUp ( ) hero . moveRight ( ) hero . moveDown ( )…" at bounding box center [628, 173] width 110 height 307
type textarea "h"
click at [663, 32] on div "hero . moveUp ( ) hero . moveRight ( ) hero . moveDown ( ) hero . moveDown ( ) …" at bounding box center [628, 173] width 110 height 307
type textarea "h"
click at [638, 51] on div "hero . moveRight ( ) hero . moveDown ( ) hero . moveDown ( ) hero . moveDown ( …" at bounding box center [628, 173] width 110 height 307
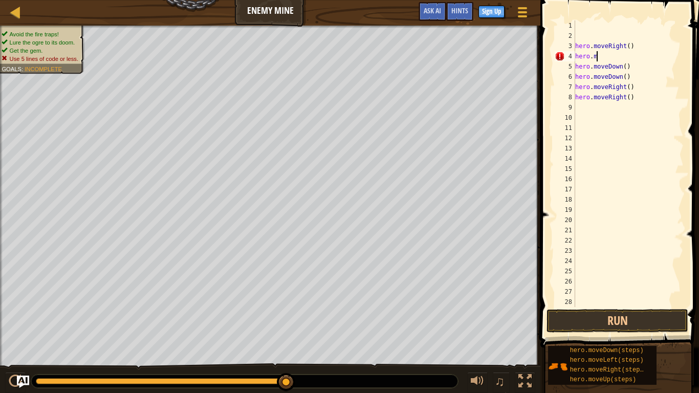
type textarea "h"
click at [642, 100] on div "hero . moveRight ( ) hero . moveDown ( ) hero . moveDown ( ) hero . moveRight (…" at bounding box center [628, 173] width 110 height 307
type textarea "h"
click at [635, 45] on div "hero . moveRight ( ) hero . moveDown ( ) hero . moveDown ( ) hero . moveRight (…" at bounding box center [628, 173] width 110 height 307
type textarea "h"
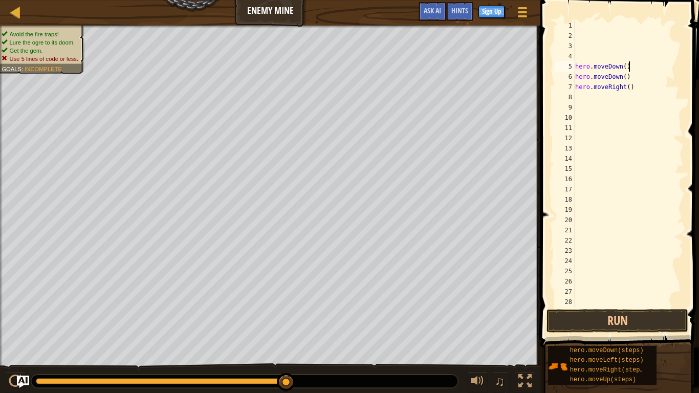
click at [638, 65] on div "hero . moveDown ( ) hero . moveDown ( ) hero . moveRight ( )" at bounding box center [628, 173] width 110 height 307
type textarea "h"
click at [638, 88] on div "hero . moveDown ( ) hero . moveRight ( )" at bounding box center [628, 173] width 110 height 307
type textarea "h"
click at [638, 77] on div "hero . moveDown ( )" at bounding box center [628, 173] width 110 height 307
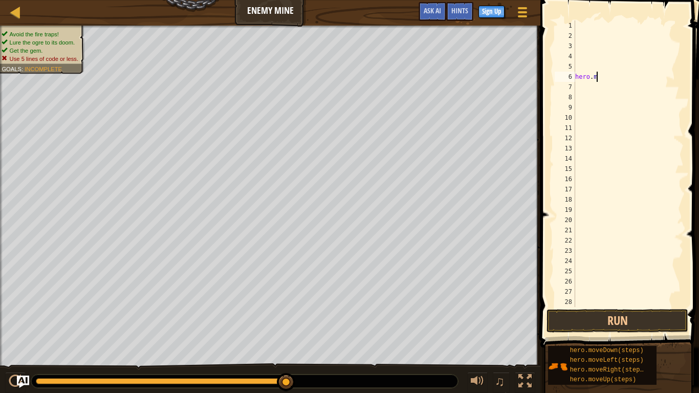
type textarea "h"
click at [617, 24] on div at bounding box center [628, 173] width 110 height 307
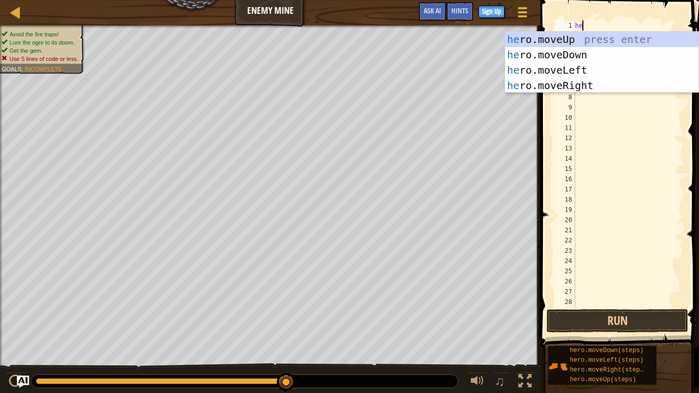
type textarea "hero"
click at [598, 91] on div "hero .moveUp press enter hero .moveDown press enter hero .moveLeft press enter …" at bounding box center [601, 78] width 193 height 92
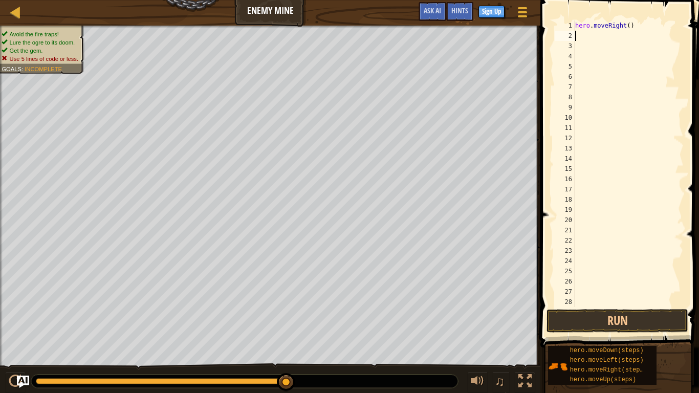
scroll to position [5, 0]
click at [639, 314] on button "Run" at bounding box center [617, 321] width 142 height 24
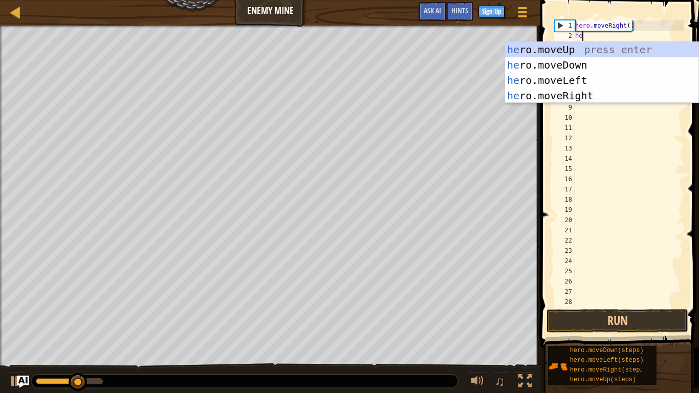
type textarea "hero"
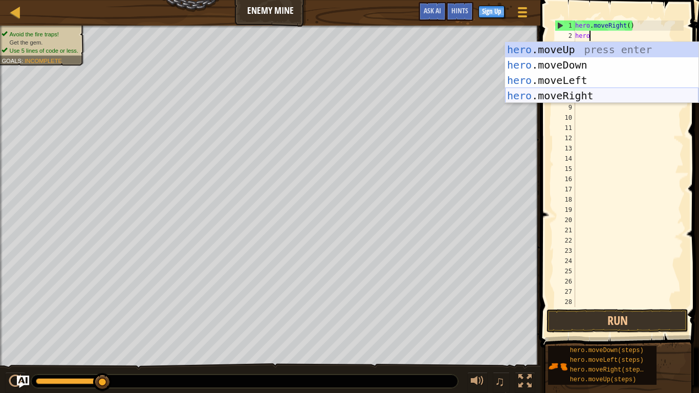
click at [588, 95] on div "hero .moveUp press enter hero .moveDown press enter hero .moveLeft press enter …" at bounding box center [601, 88] width 193 height 92
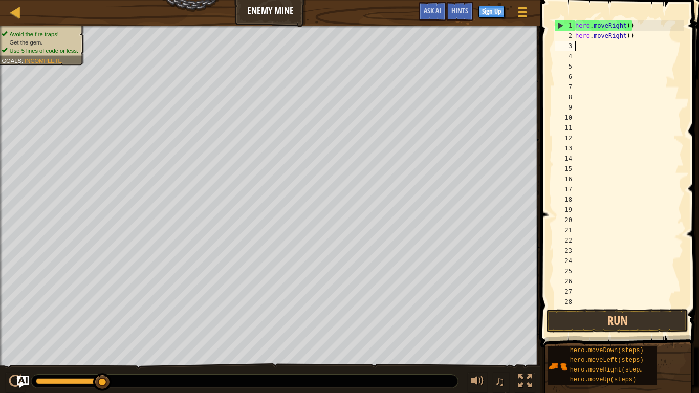
scroll to position [5, 0]
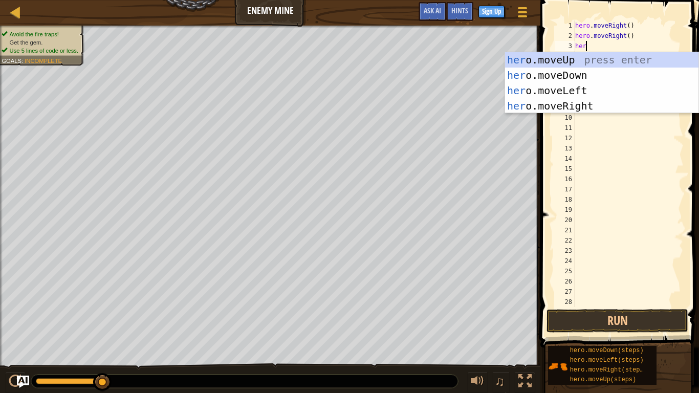
type textarea "hero"
click at [602, 112] on div "hero .moveUp press enter hero .moveDown press enter hero .moveLeft press enter …" at bounding box center [601, 98] width 193 height 92
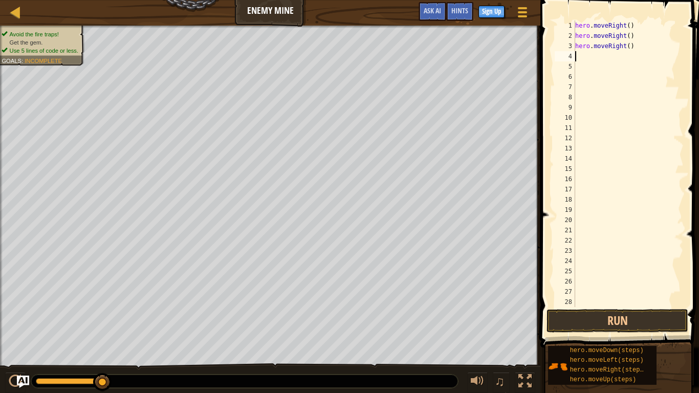
scroll to position [5, 0]
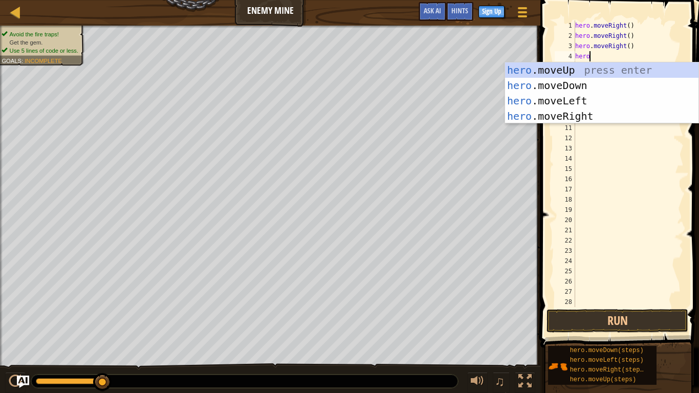
type textarea "herom"
click at [566, 70] on div "hero . m oveUp press enter hero . m oveDown press enter hero . m oveLeft press …" at bounding box center [601, 108] width 193 height 92
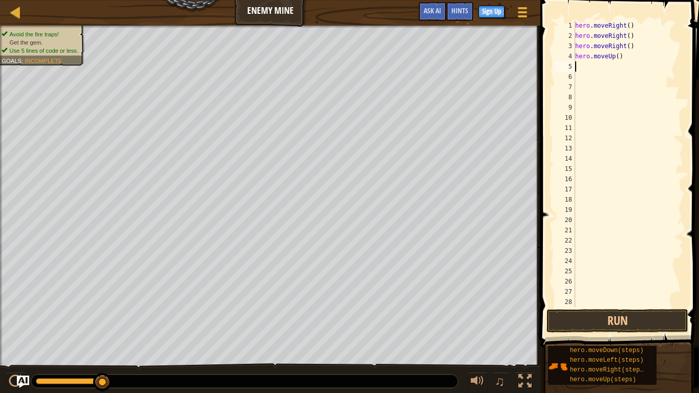
scroll to position [5, 0]
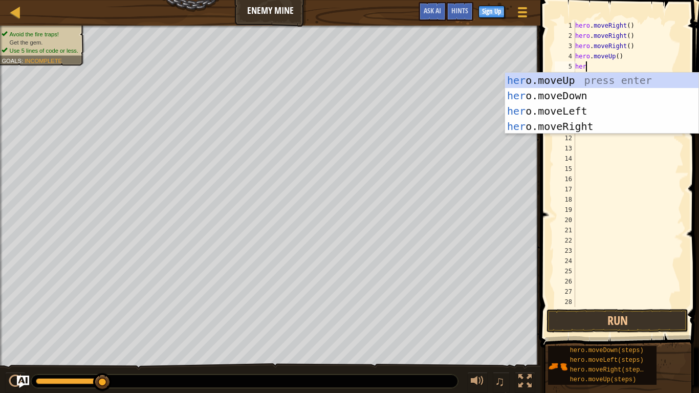
type textarea "hero"
click at [525, 124] on div "hero .moveUp press enter hero .moveDown press enter hero .moveLeft press enter …" at bounding box center [601, 119] width 193 height 92
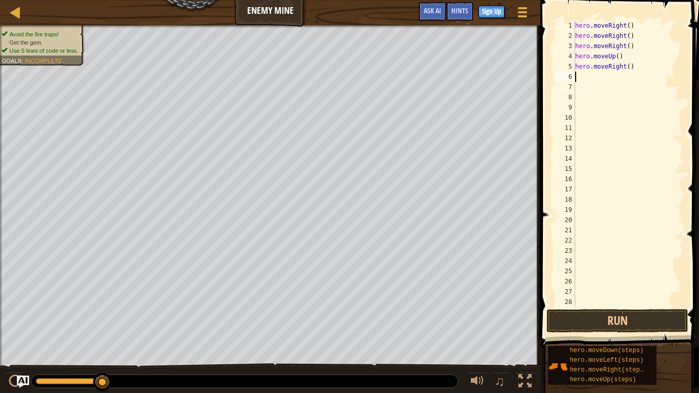
scroll to position [5, 0]
click at [616, 312] on button "Run" at bounding box center [617, 321] width 142 height 24
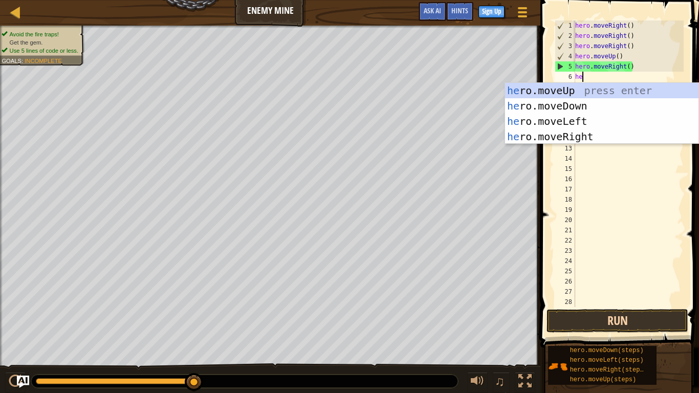
type textarea "her"
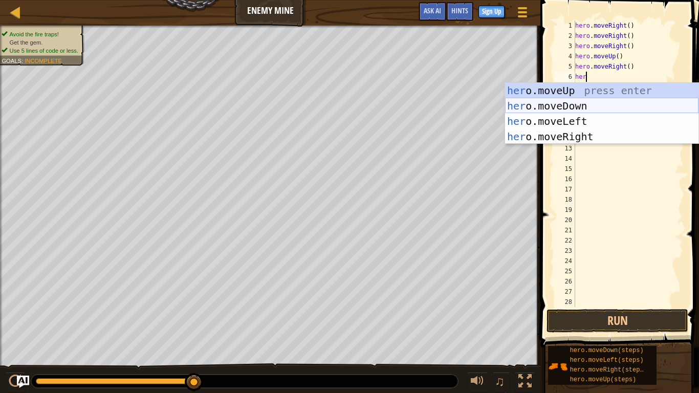
click at [579, 103] on div "her o.moveUp press enter her o.moveDown press enter her o.moveLeft press enter …" at bounding box center [601, 129] width 193 height 92
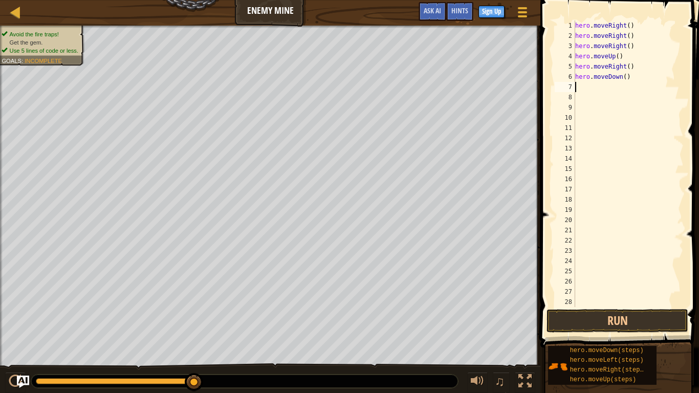
scroll to position [5, 0]
click at [613, 323] on button "Run" at bounding box center [617, 321] width 142 height 24
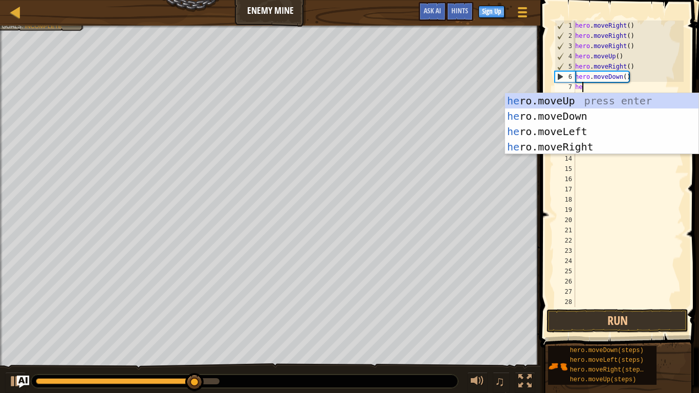
type textarea "hero"
click at [599, 111] on div "hero .moveUp press enter hero .moveDown press enter hero .moveLeft press enter …" at bounding box center [601, 139] width 193 height 92
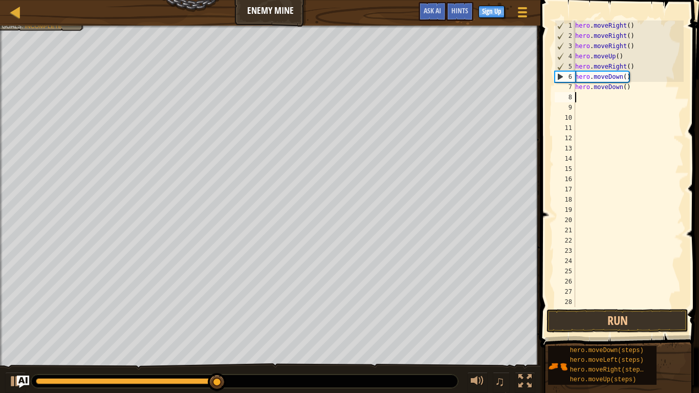
scroll to position [5, 0]
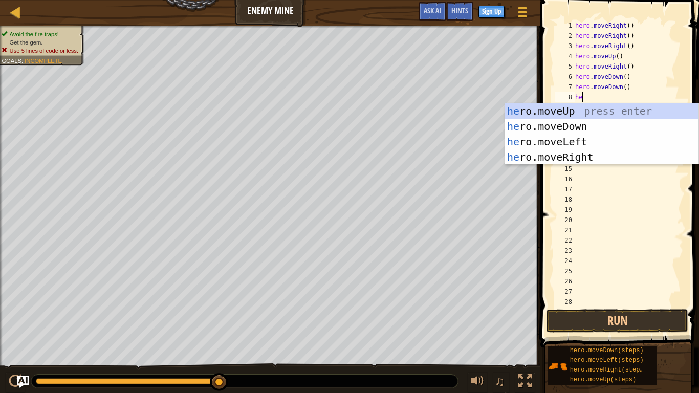
type textarea "hero"
click at [586, 130] on div "hero .moveUp press enter hero .moveDown press enter hero .moveLeft press enter …" at bounding box center [601, 149] width 193 height 92
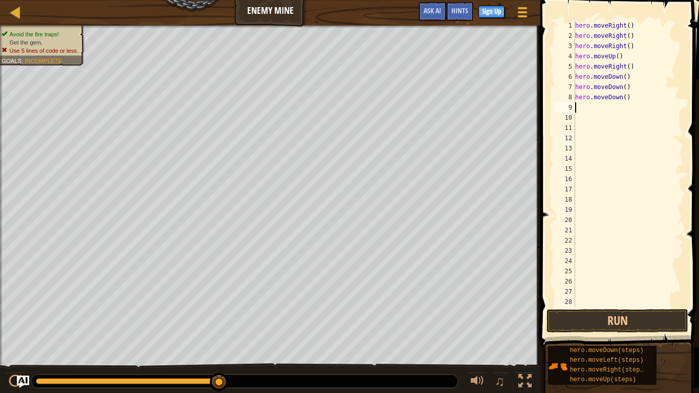
scroll to position [5, 0]
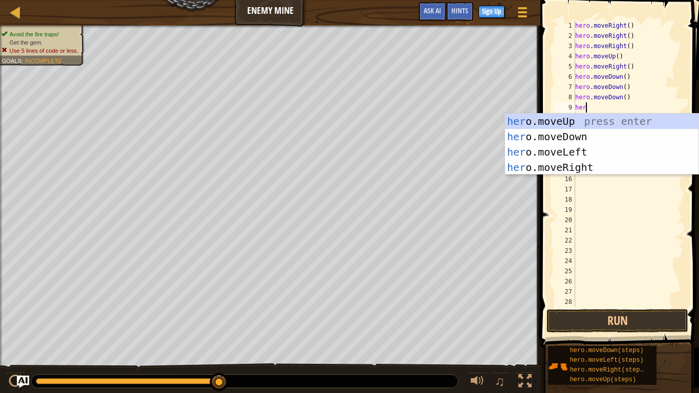
type textarea "hero"
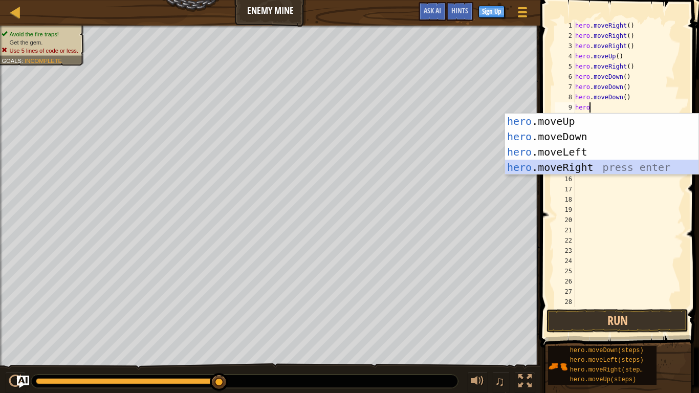
click at [581, 171] on div "hero .moveUp press enter hero .moveDown press enter hero .moveLeft press enter …" at bounding box center [601, 160] width 193 height 92
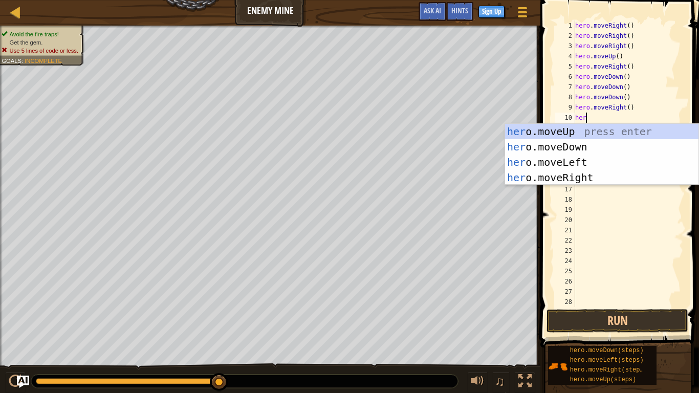
type textarea "hero"
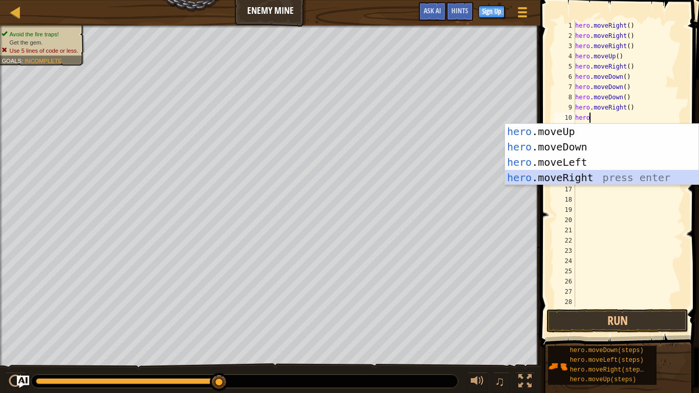
click at [594, 176] on div "hero .moveUp press enter hero .moveDown press enter hero .moveLeft press enter …" at bounding box center [601, 170] width 193 height 92
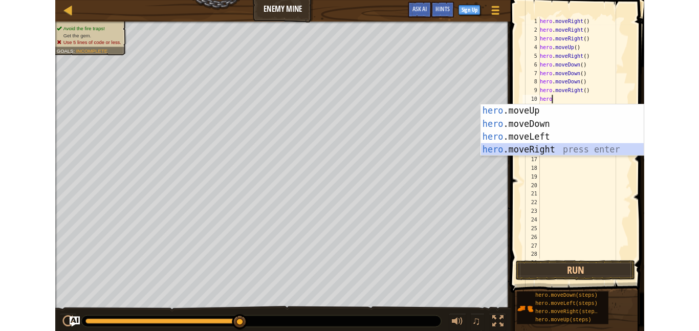
scroll to position [5, 0]
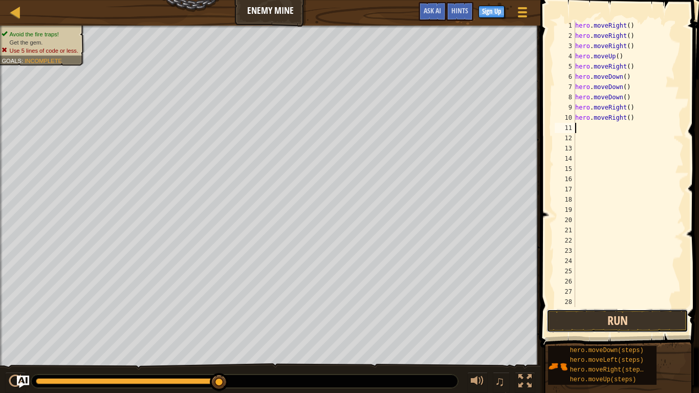
click at [635, 321] on button "Run" at bounding box center [617, 321] width 142 height 24
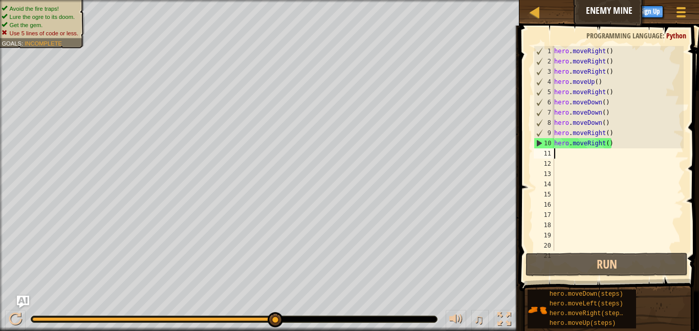
click at [620, 144] on div "hero . moveRight ( ) hero . moveRight ( ) hero . moveRight ( ) hero . moveUp ( …" at bounding box center [617, 158] width 131 height 225
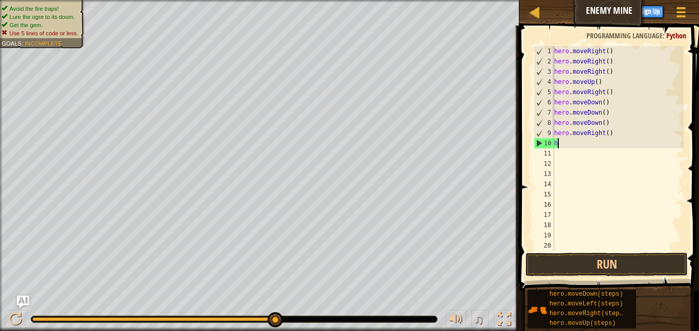
type textarea "h"
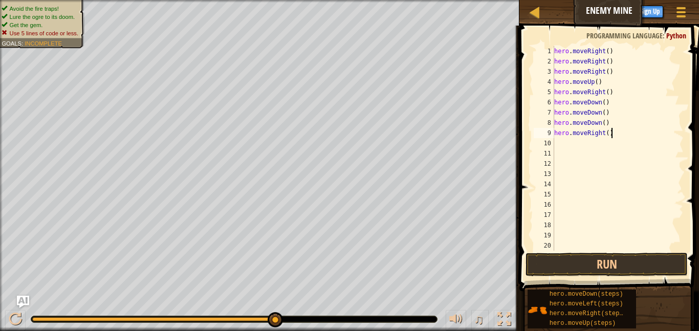
click at [615, 134] on div "hero . moveRight ( ) hero . moveRight ( ) hero . moveRight ( ) hero . moveUp ( …" at bounding box center [617, 158] width 131 height 225
type textarea "h"
click at [619, 121] on div "hero . moveRight ( ) hero . moveRight ( ) hero . moveRight ( ) hero . moveUp ( …" at bounding box center [617, 158] width 131 height 225
type textarea "h"
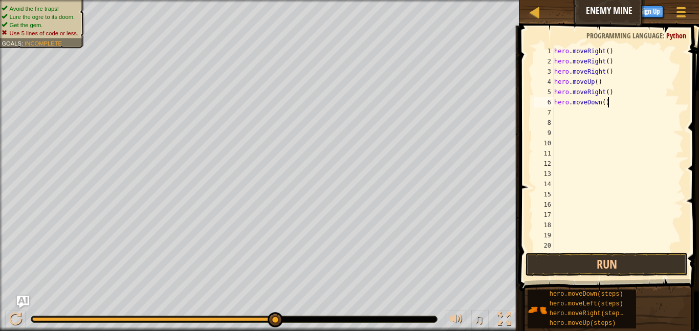
click at [610, 104] on div "hero . moveRight ( ) hero . moveRight ( ) hero . moveRight ( ) hero . moveUp ( …" at bounding box center [617, 158] width 131 height 225
type textarea "h"
click at [618, 93] on div "hero . moveRight ( ) hero . moveRight ( ) hero . moveRight ( ) hero . moveUp ( …" at bounding box center [617, 158] width 131 height 225
type textarea "h"
click at [607, 84] on div "hero . moveRight ( ) hero . moveRight ( ) hero . moveRight ( ) hero . moveUp ( )" at bounding box center [617, 158] width 131 height 225
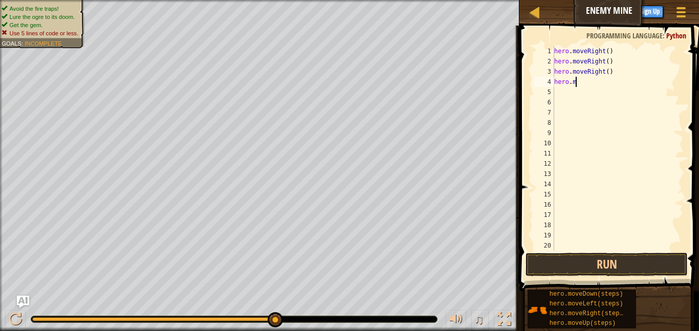
type textarea "h"
click at [617, 74] on div "hero . moveRight ( ) hero . moveRight ( ) hero . moveRight ( )" at bounding box center [617, 158] width 131 height 225
type textarea "h"
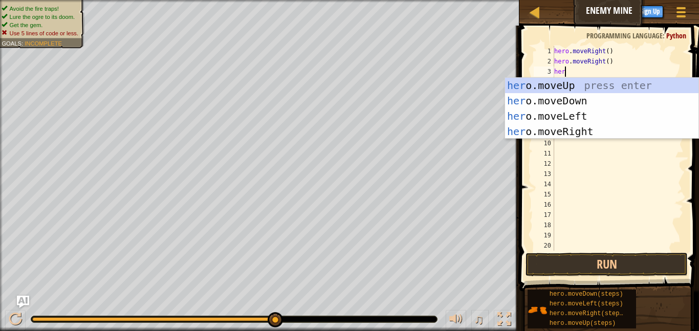
scroll to position [5, 1]
type textarea "h"
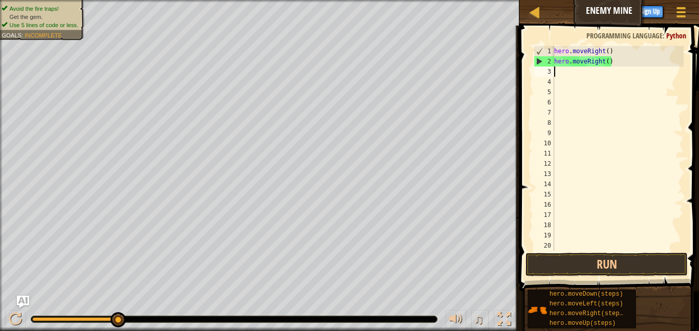
click at [613, 64] on div "hero . moveRight ( ) hero . moveRight ( )" at bounding box center [617, 158] width 131 height 225
type textarea "h"
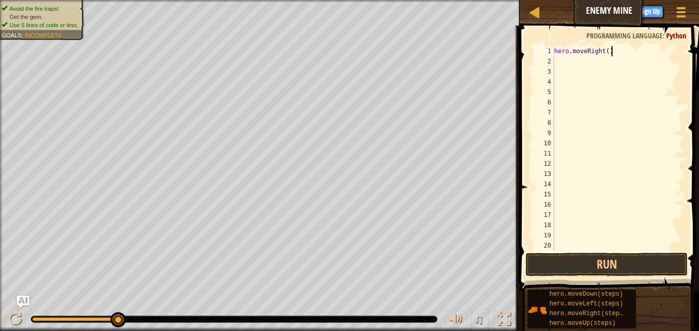
click at [631, 49] on div "hero . moveRight ( )" at bounding box center [617, 158] width 131 height 225
type textarea "h"
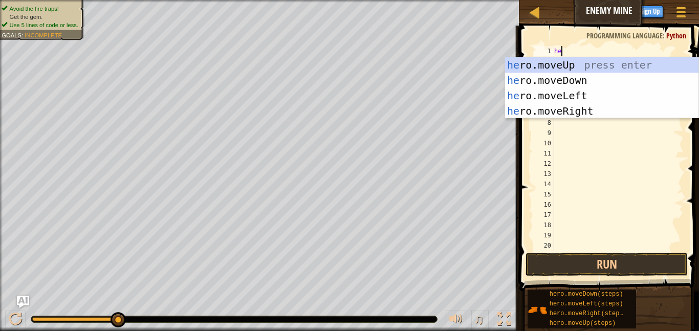
type textarea "hero"
click at [622, 115] on div "hero .moveUp press enter hero .moveDown press enter hero .moveLeft press enter …" at bounding box center [601, 103] width 193 height 92
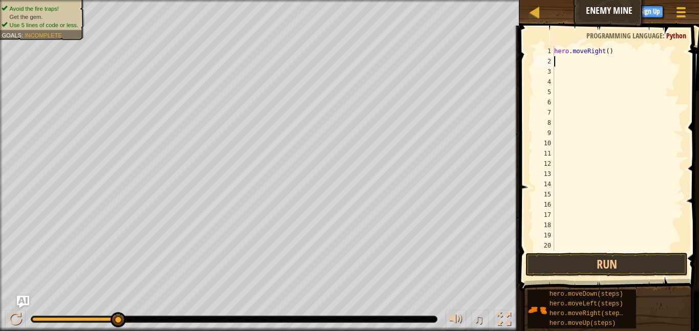
scroll to position [5, 0]
click at [626, 265] on button "Run" at bounding box center [606, 265] width 162 height 24
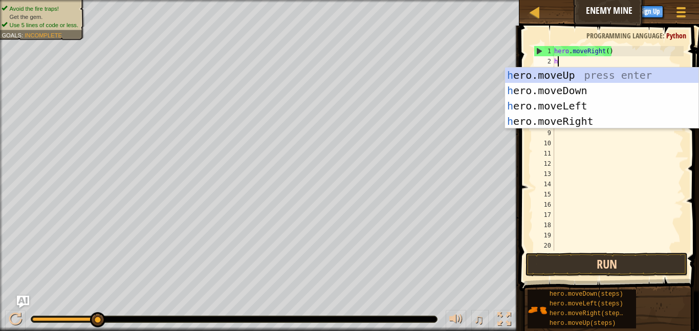
type textarea "he"
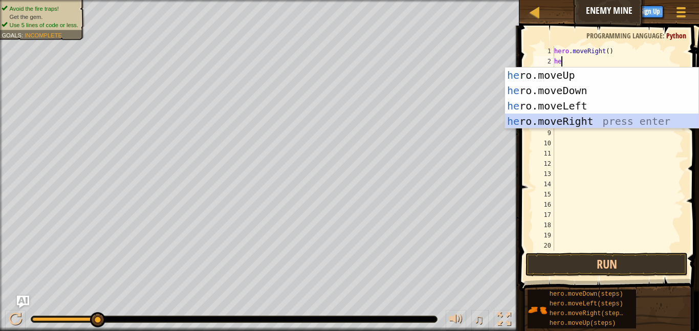
click at [594, 122] on div "he ro.moveUp press enter he ro.moveDown press enter he ro.moveLeft press enter …" at bounding box center [601, 113] width 193 height 92
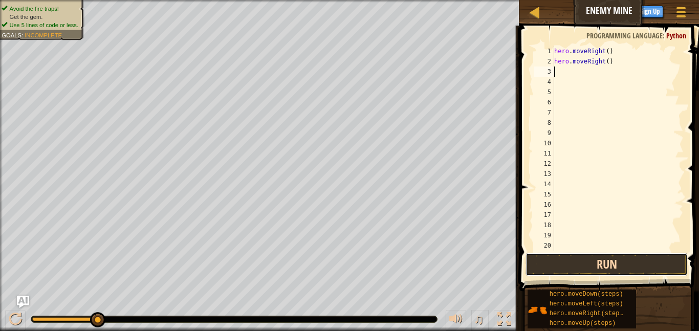
click at [615, 270] on button "Run" at bounding box center [606, 265] width 162 height 24
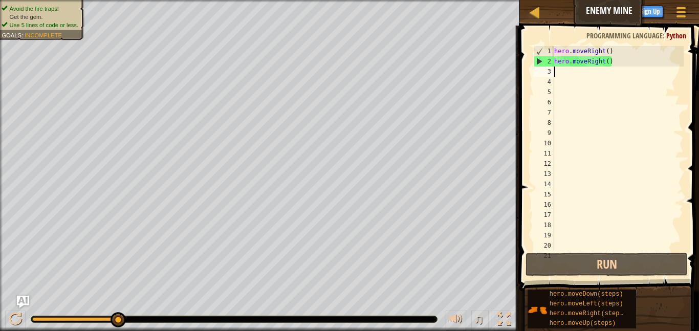
click at [623, 66] on div "hero . moveRight ( ) hero . moveRight ( )" at bounding box center [617, 158] width 131 height 225
click at [610, 64] on div "hero . moveRight ( ) hero . moveRight ( )" at bounding box center [617, 158] width 131 height 225
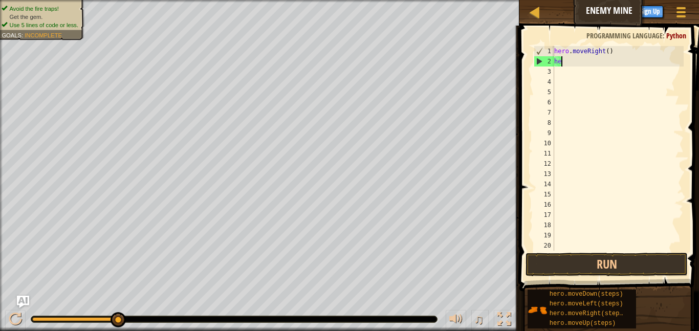
type textarea "h"
click at [616, 51] on div "hero . moveRight ( )" at bounding box center [617, 158] width 131 height 225
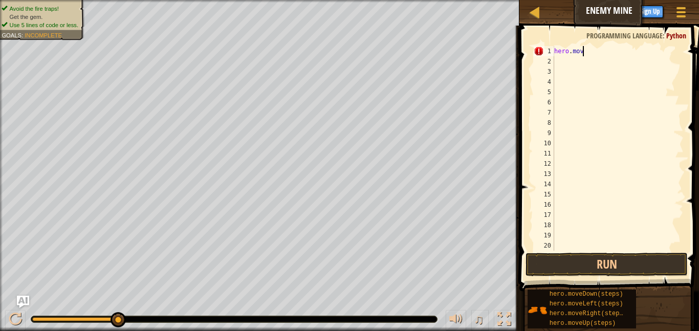
scroll to position [5, 1]
type textarea "h"
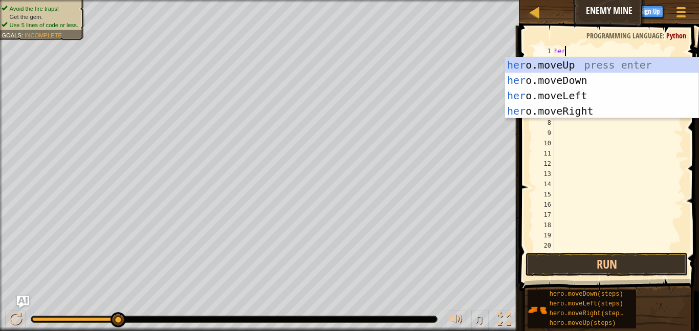
type textarea "hero"
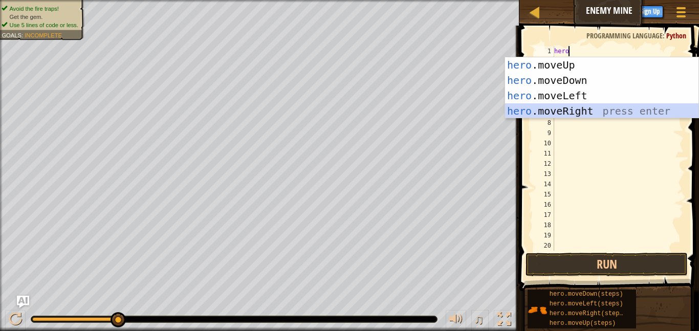
click at [619, 111] on div "hero .moveUp press enter hero .moveDown press enter hero .moveLeft press enter …" at bounding box center [601, 103] width 193 height 92
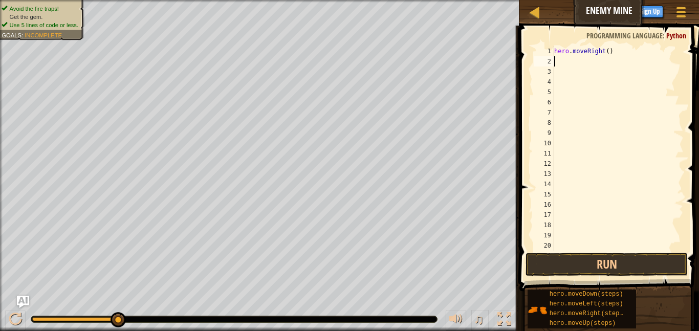
click at [625, 53] on div "hero . moveRight ( )" at bounding box center [617, 158] width 131 height 225
type textarea "hero.moveRight(2)"
click at [634, 267] on button "Run" at bounding box center [606, 265] width 162 height 24
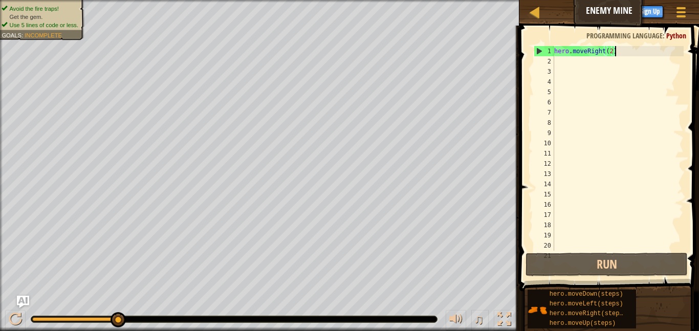
click at [589, 63] on div "hero . moveRight ( 2 )" at bounding box center [617, 158] width 131 height 225
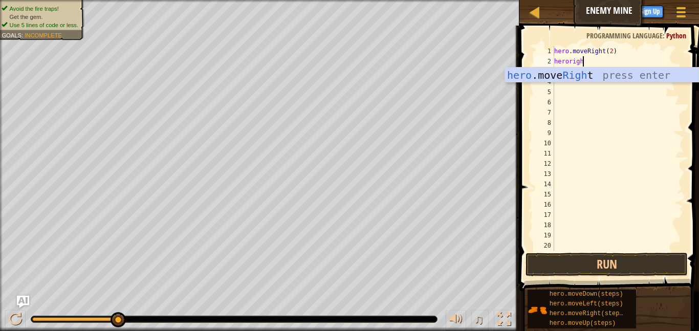
scroll to position [5, 4]
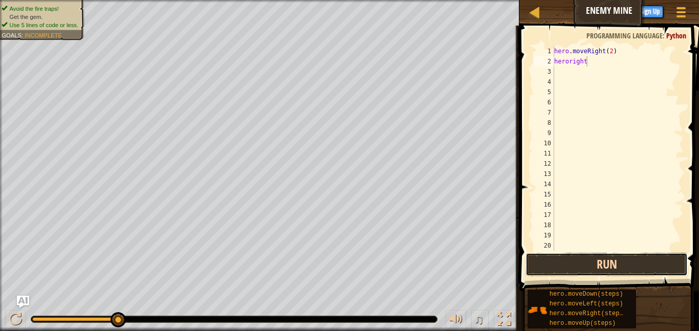
click at [616, 267] on button "Run" at bounding box center [606, 265] width 162 height 24
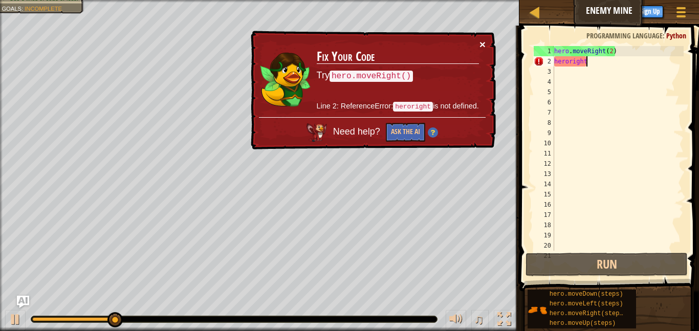
click at [481, 45] on button "×" at bounding box center [482, 44] width 6 height 11
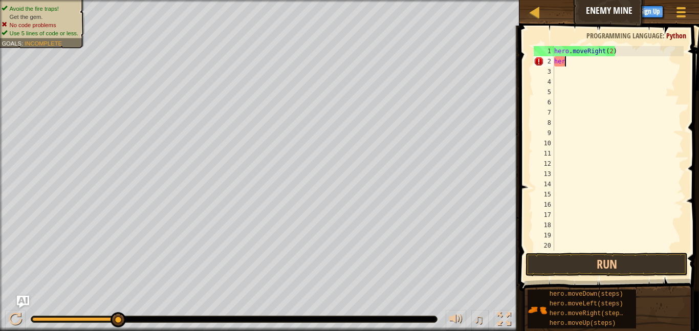
scroll to position [5, 1]
type textarea "hero"
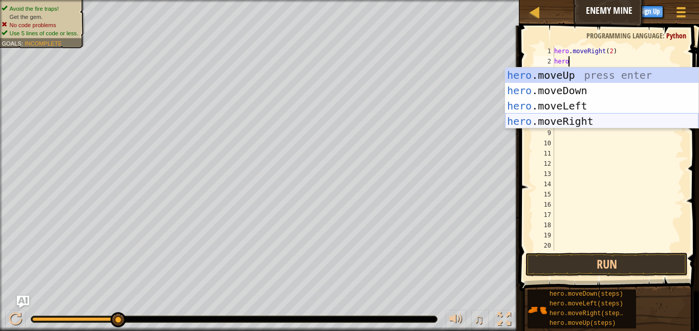
click at [539, 123] on div "hero .moveUp press enter hero .moveDown press enter hero .moveLeft press enter …" at bounding box center [601, 113] width 193 height 92
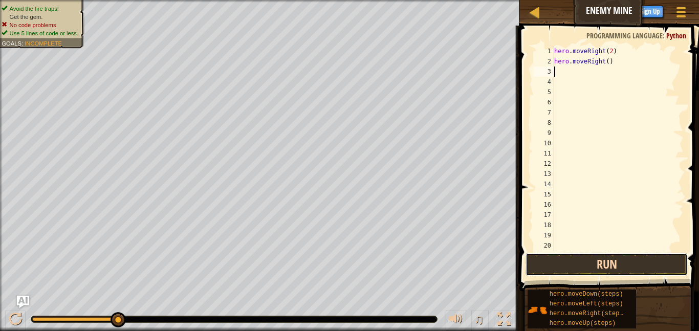
click at [579, 264] on button "Run" at bounding box center [606, 265] width 162 height 24
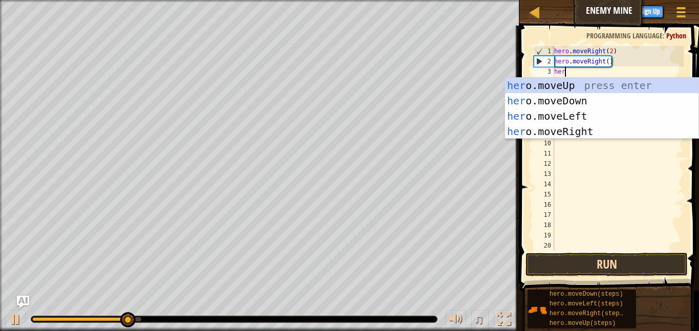
type textarea "hero"
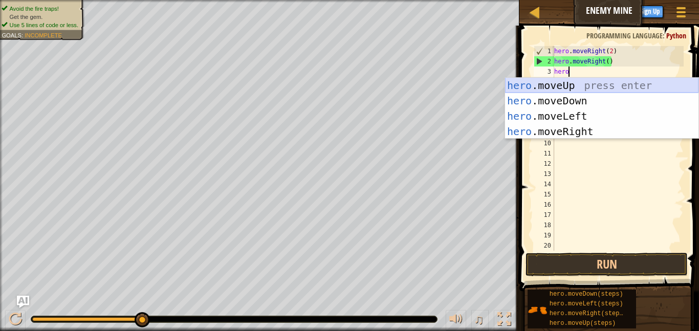
click at [571, 92] on div "hero .moveUp press enter hero .moveDown press enter hero .moveLeft press enter …" at bounding box center [601, 124] width 193 height 92
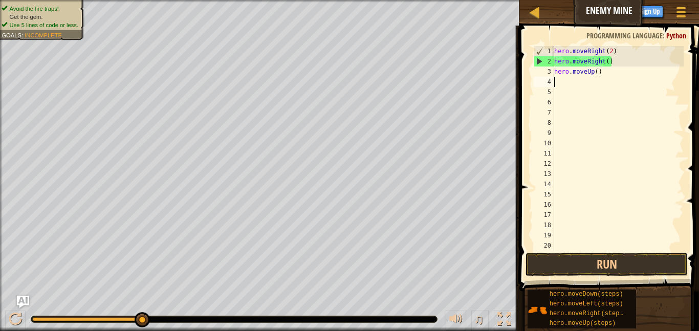
scroll to position [5, 0]
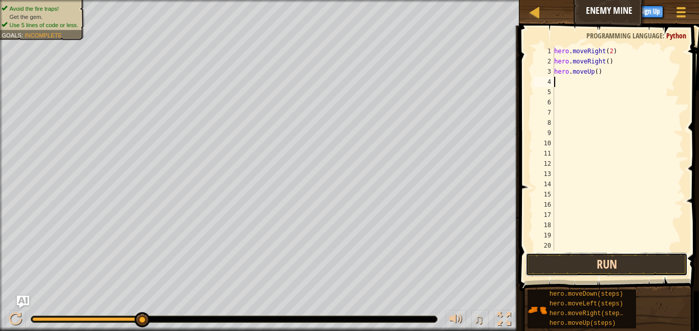
click at [622, 265] on button "Run" at bounding box center [606, 265] width 162 height 24
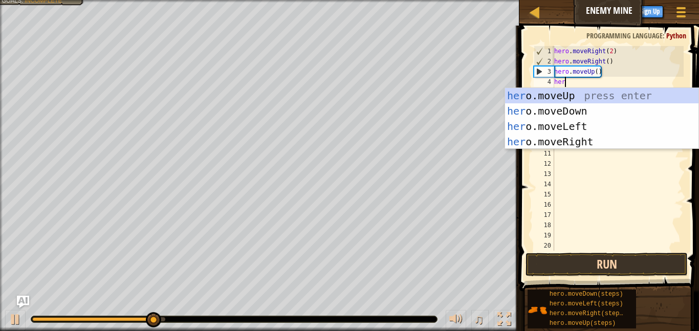
type textarea "hero"
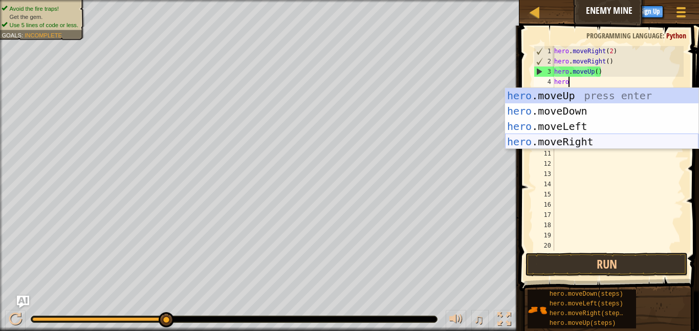
click at [583, 143] on div "hero .moveUp press enter hero .moveDown press enter hero .moveLeft press enter …" at bounding box center [601, 134] width 193 height 92
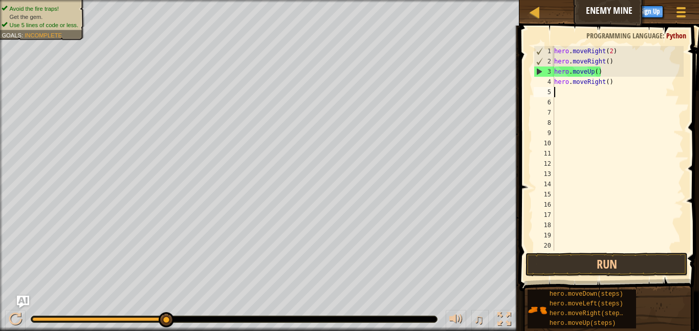
scroll to position [5, 0]
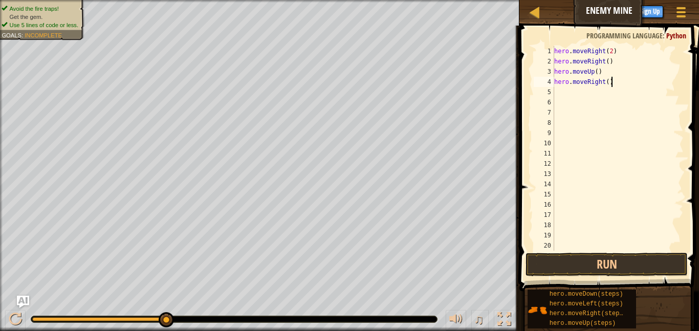
click at [617, 86] on div "hero . moveRight ( 2 ) hero . moveRight ( ) hero . moveUp ( ) hero . moveRight …" at bounding box center [617, 158] width 131 height 225
click at [626, 264] on button "Run" at bounding box center [606, 265] width 162 height 24
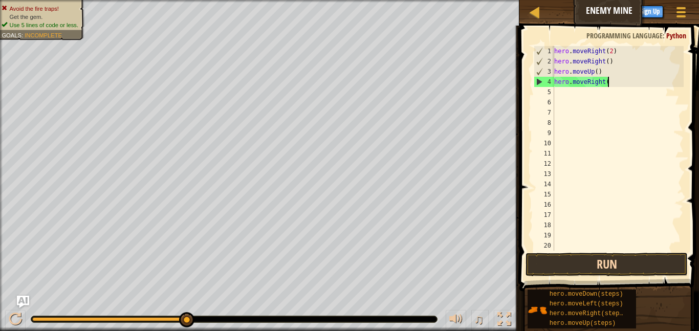
scroll to position [5, 7]
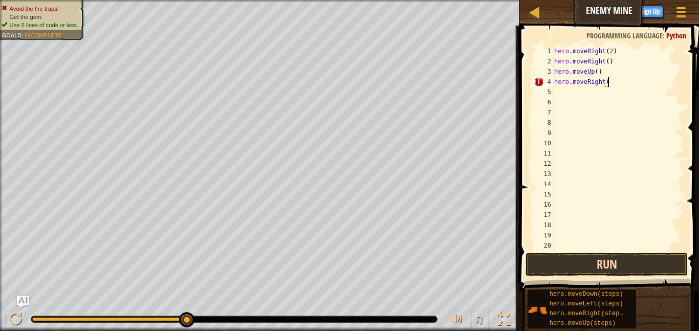
type textarea "hero.moveRight()"
click at [558, 93] on div "hero . moveRight ( 2 ) hero . moveRight ( ) hero . moveUp ( ) hero . moveRight …" at bounding box center [617, 158] width 131 height 225
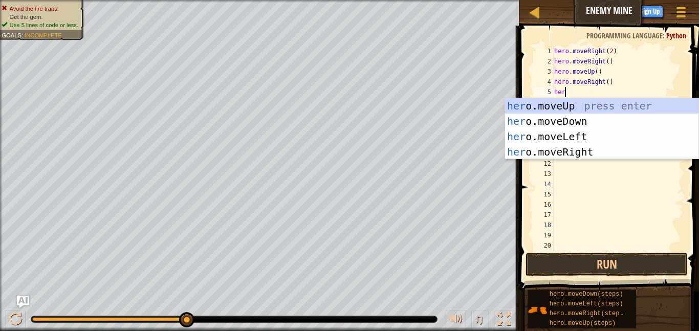
type textarea "hero"
click at [572, 117] on div "hero .moveUp press enter hero .moveDown press enter hero .moveLeft press enter …" at bounding box center [601, 144] width 193 height 92
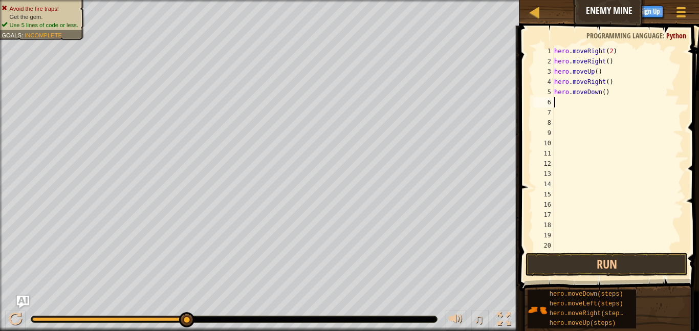
click at [612, 94] on div "hero . moveRight ( 2 ) hero . moveRight ( ) hero . moveUp ( ) hero . moveRight …" at bounding box center [617, 158] width 131 height 225
click at [623, 259] on button "Run" at bounding box center [606, 265] width 162 height 24
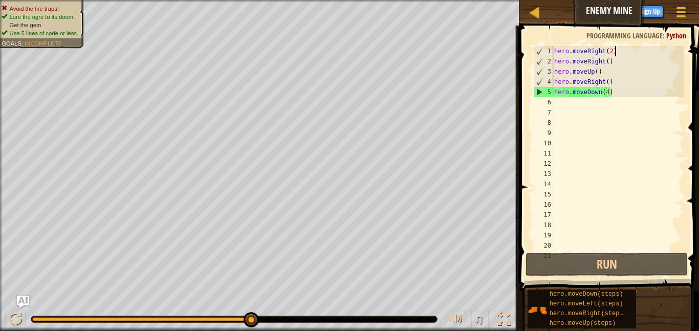
click at [648, 51] on div "hero . moveRight ( 2 ) hero . moveRight ( ) hero . moveUp ( ) hero . moveRight …" at bounding box center [617, 158] width 131 height 225
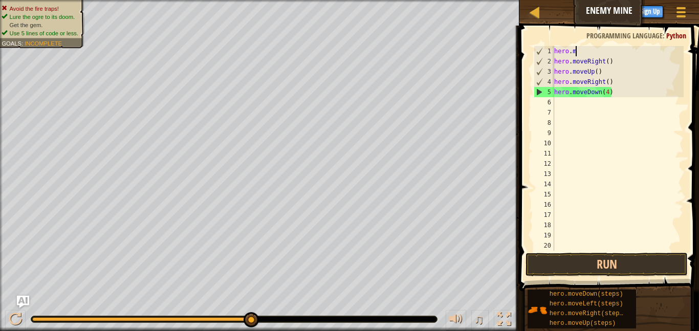
scroll to position [5, 2]
type textarea "h"
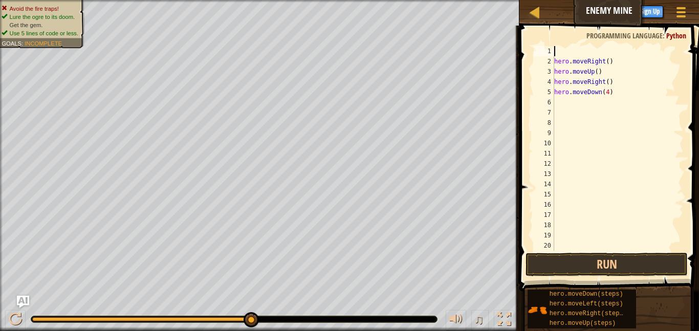
click at [629, 87] on div "hero . moveRight ( ) hero . moveUp ( ) hero . moveRight ( ) hero . moveDown ( 4…" at bounding box center [617, 158] width 131 height 225
type textarea "h"
click at [613, 86] on div "hero . moveRight ( ) hero . moveUp ( ) hero . moveRight ( )" at bounding box center [617, 158] width 131 height 225
type textarea "h"
click at [606, 74] on div "hero . moveRight ( ) hero . moveUp ( )" at bounding box center [617, 158] width 131 height 225
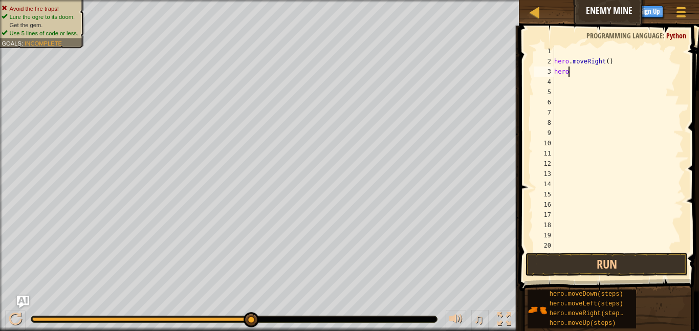
type textarea "h"
click at [617, 65] on div "hero . moveRight ( )" at bounding box center [617, 158] width 131 height 225
type textarea "h"
click at [593, 50] on div at bounding box center [617, 158] width 131 height 225
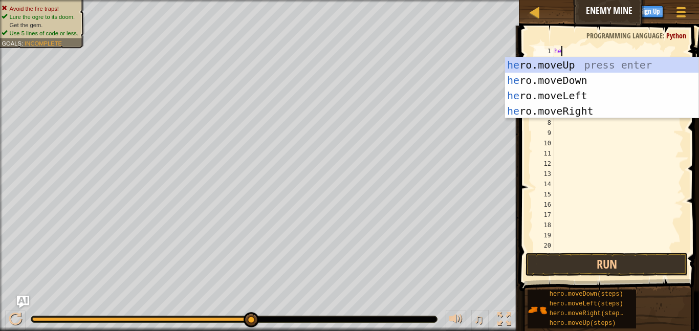
type textarea "hero"
click at [610, 110] on div "hero .moveUp press enter hero .moveDown press enter hero .moveLeft press enter …" at bounding box center [601, 103] width 193 height 92
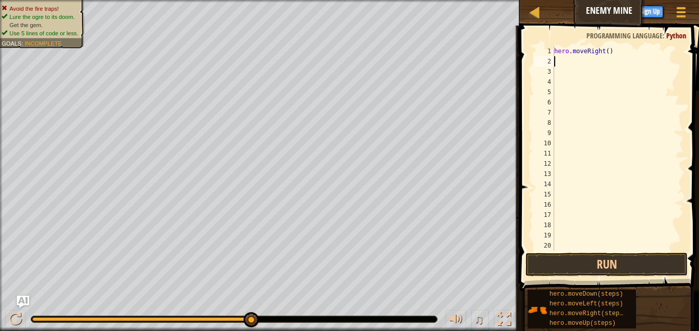
click at [614, 52] on div "hero . moveRight ( )" at bounding box center [617, 158] width 131 height 225
click at [624, 265] on button "Run" at bounding box center [606, 265] width 162 height 24
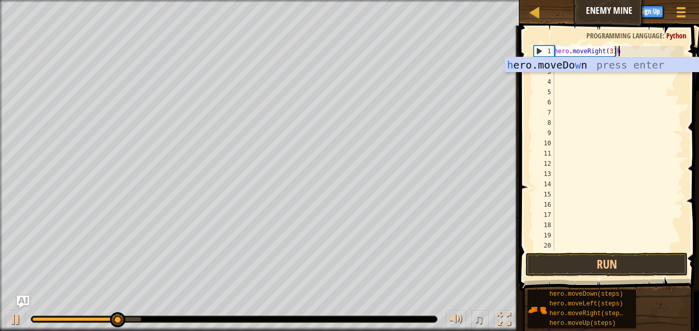
type textarea "hero.moveRight(3)"
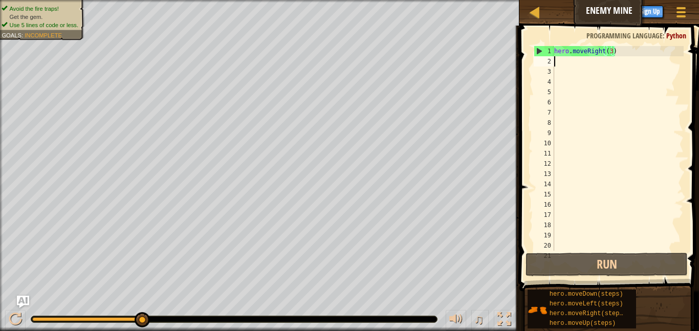
click at [568, 63] on div "hero . moveRight ( 3 )" at bounding box center [617, 158] width 131 height 225
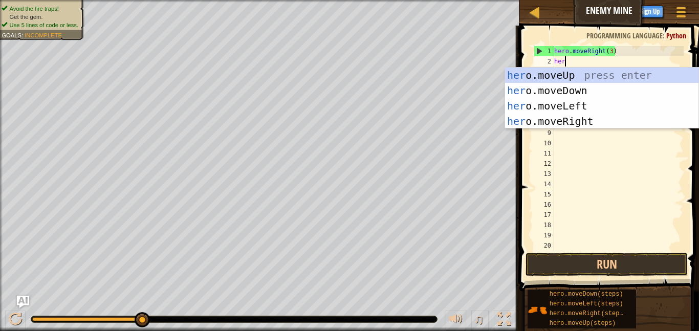
type textarea "hero"
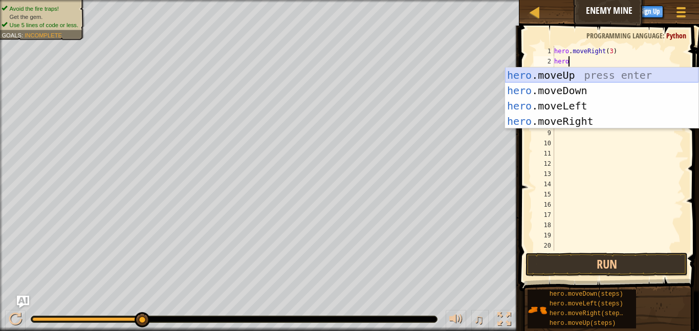
click at [566, 74] on div "hero .moveUp press enter hero .moveDown press enter hero .moveLeft press enter …" at bounding box center [601, 113] width 193 height 92
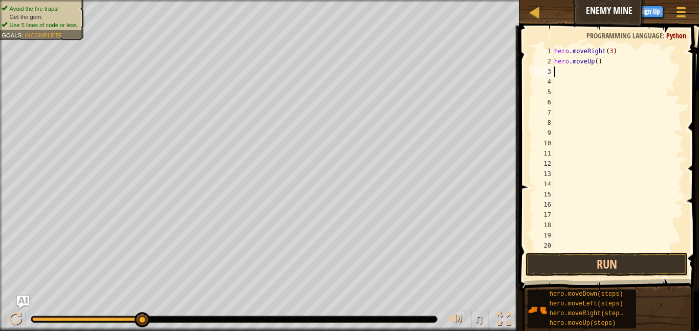
scroll to position [5, 0]
click at [607, 278] on span at bounding box center [610, 144] width 188 height 296
click at [607, 266] on button "Run" at bounding box center [606, 265] width 162 height 24
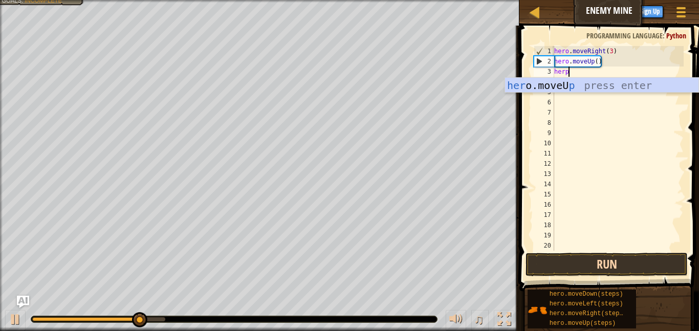
scroll to position [5, 2]
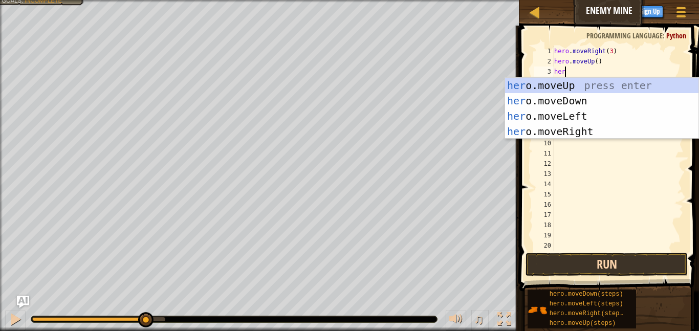
type textarea "hero"
click at [551, 128] on div "hero .moveUp press enter hero .moveDown press enter hero .moveLeft press enter …" at bounding box center [601, 124] width 193 height 92
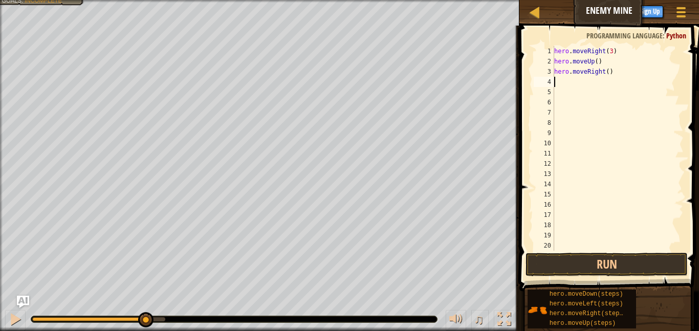
scroll to position [5, 0]
click at [598, 265] on button "Run" at bounding box center [606, 265] width 162 height 24
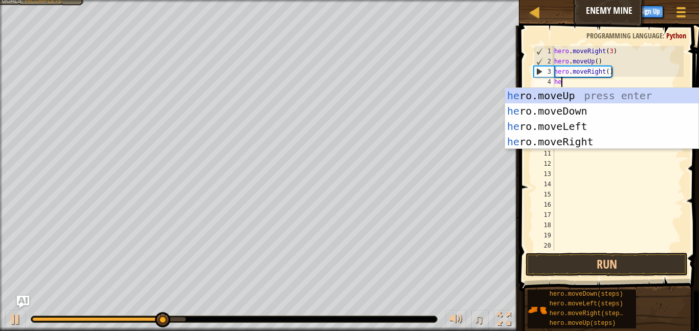
type textarea "hero"
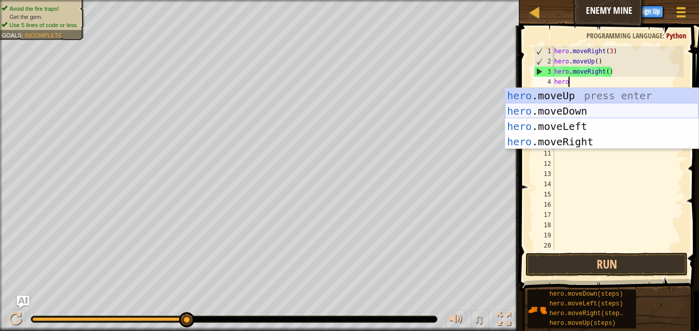
click at [568, 115] on div "hero .moveUp press enter hero .moveDown press enter hero .moveLeft press enter …" at bounding box center [601, 134] width 193 height 92
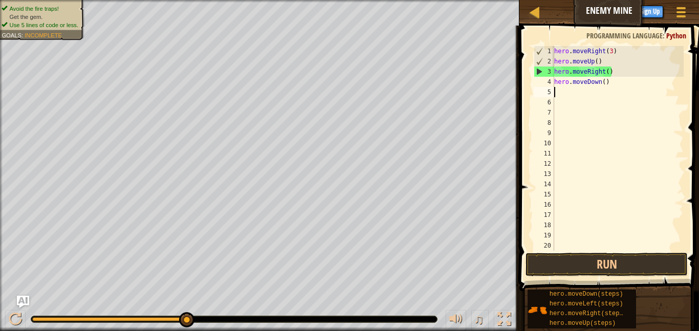
scroll to position [5, 0]
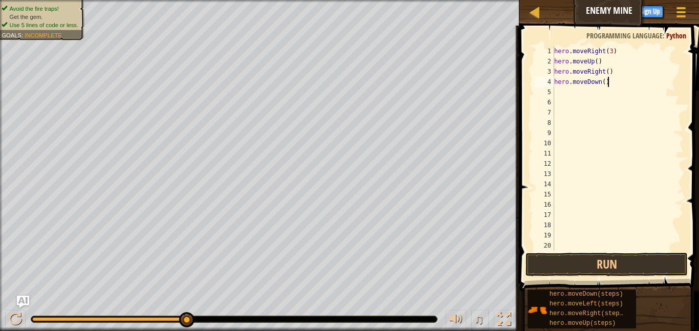
click at [617, 85] on div "hero . moveRight ( 3 ) hero . moveUp ( ) hero . moveRight ( ) hero . moveDown (…" at bounding box center [617, 158] width 131 height 225
type textarea "hero.moveDown(3)"
click at [616, 261] on button "Run" at bounding box center [606, 265] width 162 height 24
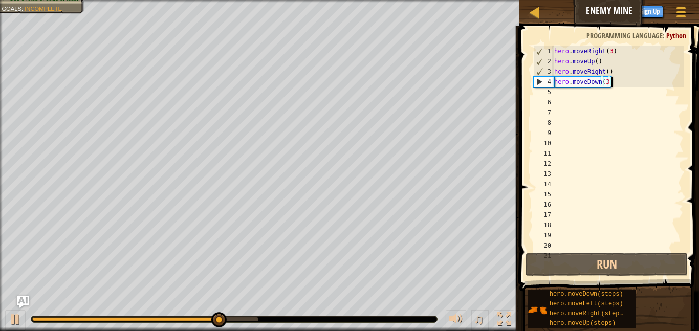
click at [586, 99] on div "hero . moveRight ( 3 ) hero . moveUp ( ) hero . moveRight ( ) hero . moveDown (…" at bounding box center [617, 158] width 131 height 225
click at [578, 95] on div "hero . moveRight ( 3 ) hero . moveUp ( ) hero . moveRight ( ) hero . moveDown (…" at bounding box center [617, 158] width 131 height 225
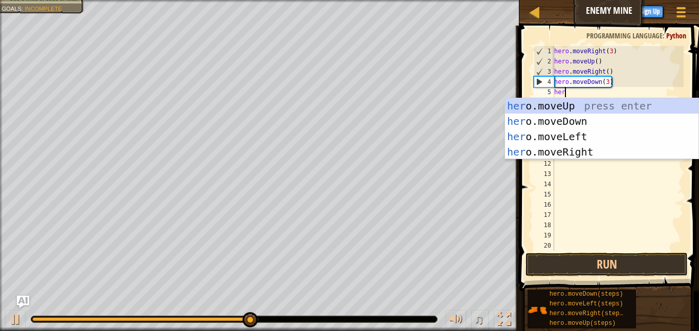
scroll to position [5, 2]
type textarea "hero"
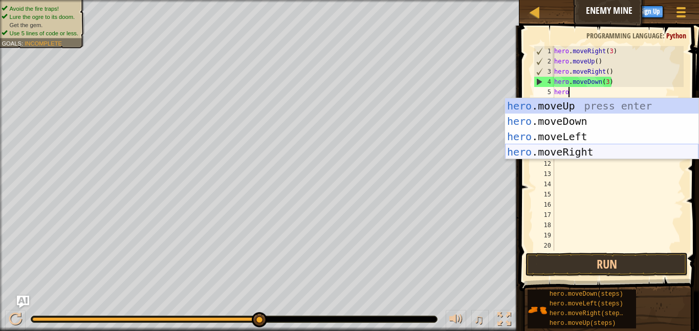
click at [584, 150] on div "hero .moveUp press enter hero .moveDown press enter hero .moveLeft press enter …" at bounding box center [601, 144] width 193 height 92
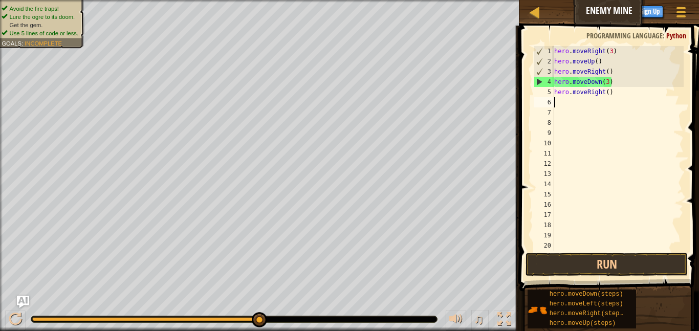
scroll to position [5, 0]
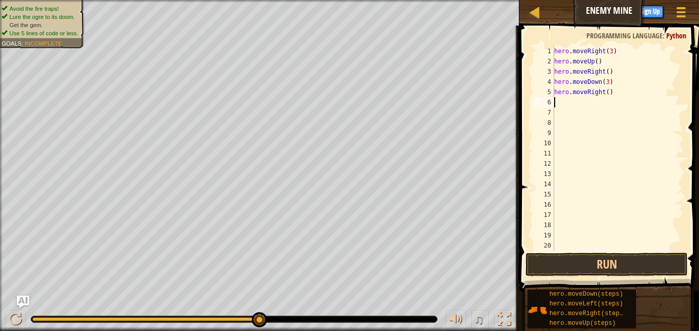
click at [617, 93] on div "hero . moveRight ( 3 ) hero . moveUp ( ) hero . moveRight ( ) hero . moveDown (…" at bounding box center [617, 158] width 131 height 225
click at [628, 260] on button "Run" at bounding box center [606, 265] width 162 height 24
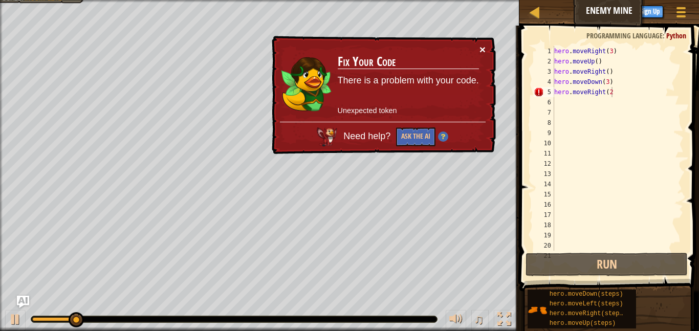
click at [483, 47] on button "×" at bounding box center [482, 49] width 6 height 11
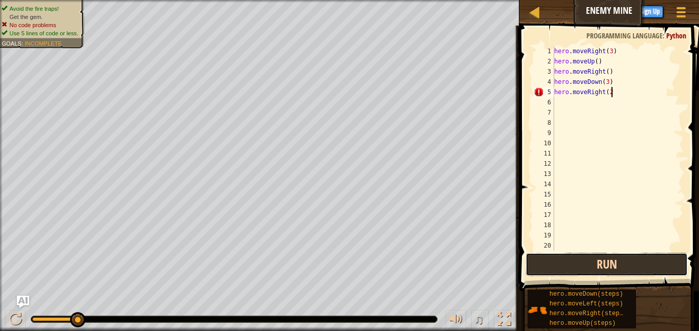
click at [570, 264] on button "Run" at bounding box center [606, 265] width 162 height 24
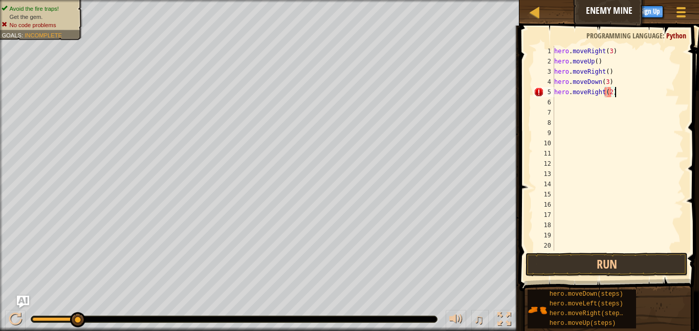
scroll to position [5, 8]
type textarea "hero.moveRight(2)"
click at [637, 268] on button "Run" at bounding box center [606, 265] width 162 height 24
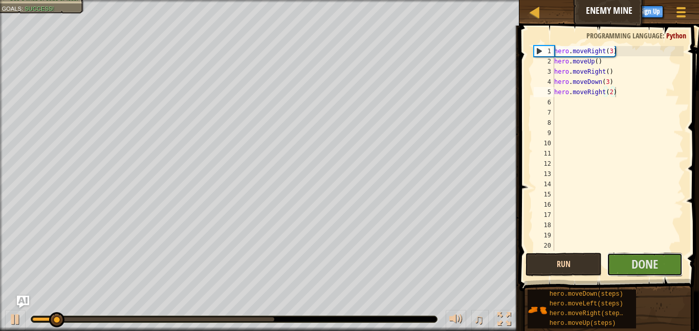
click at [637, 268] on span "Done" at bounding box center [644, 264] width 27 height 16
